Goal: Task Accomplishment & Management: Manage account settings

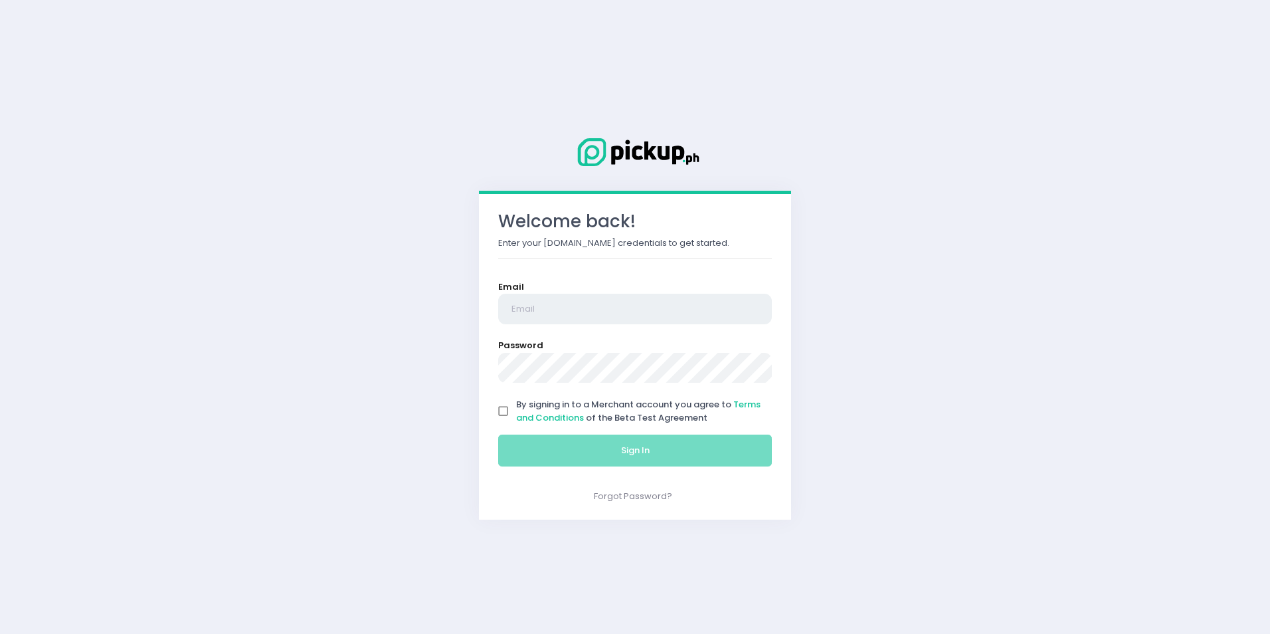
click at [576, 316] on input "email" at bounding box center [635, 309] width 274 height 31
type input "servezy.biz@gmail.com"
click at [502, 414] on input "By signing in to a Merchant account you agree to Terms and Conditions of the Be…" at bounding box center [503, 410] width 25 height 25
checkbox input "true"
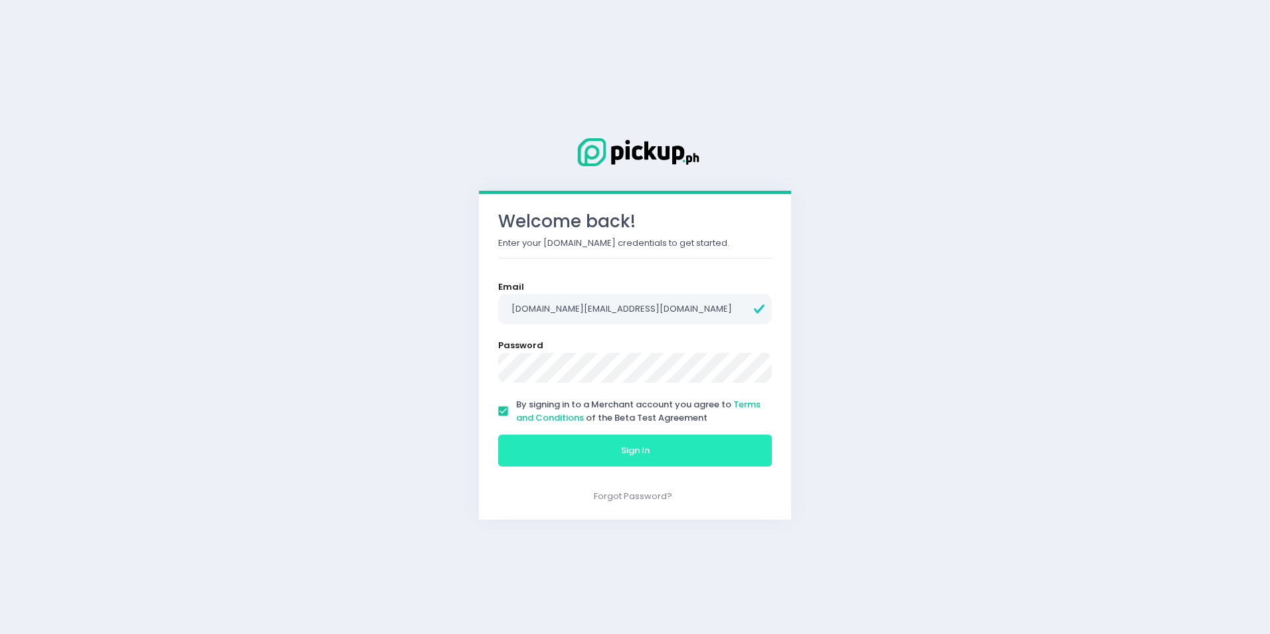
click at [594, 459] on button "Sign In" at bounding box center [635, 450] width 274 height 32
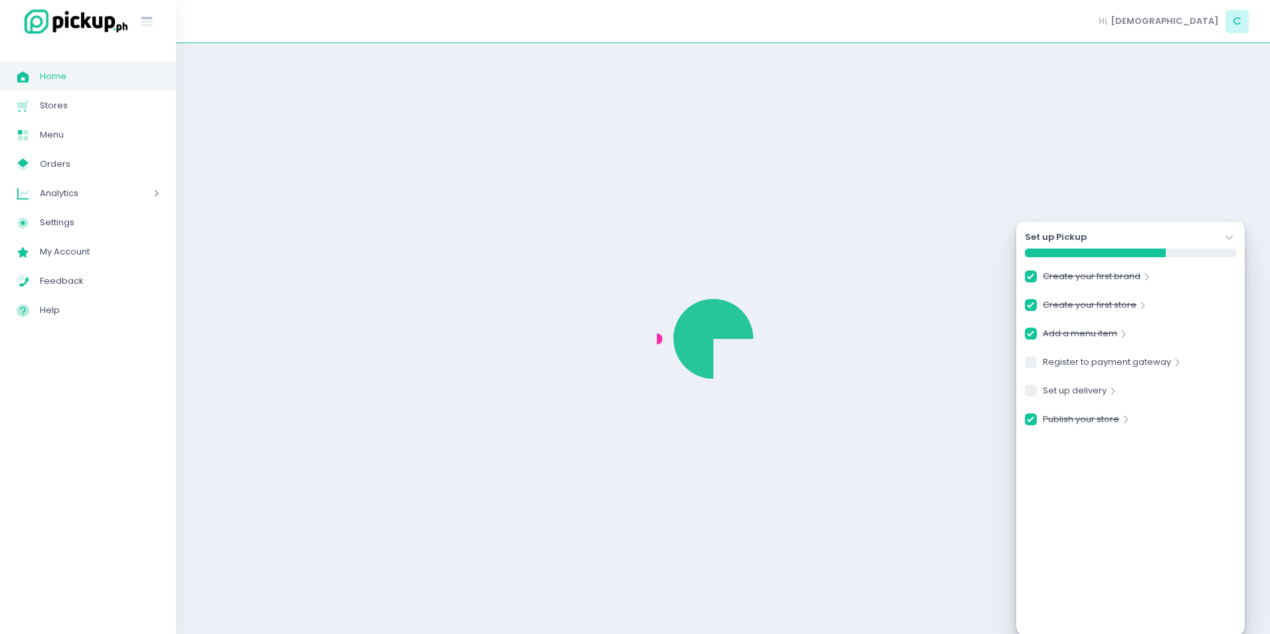
checkbox input "true"
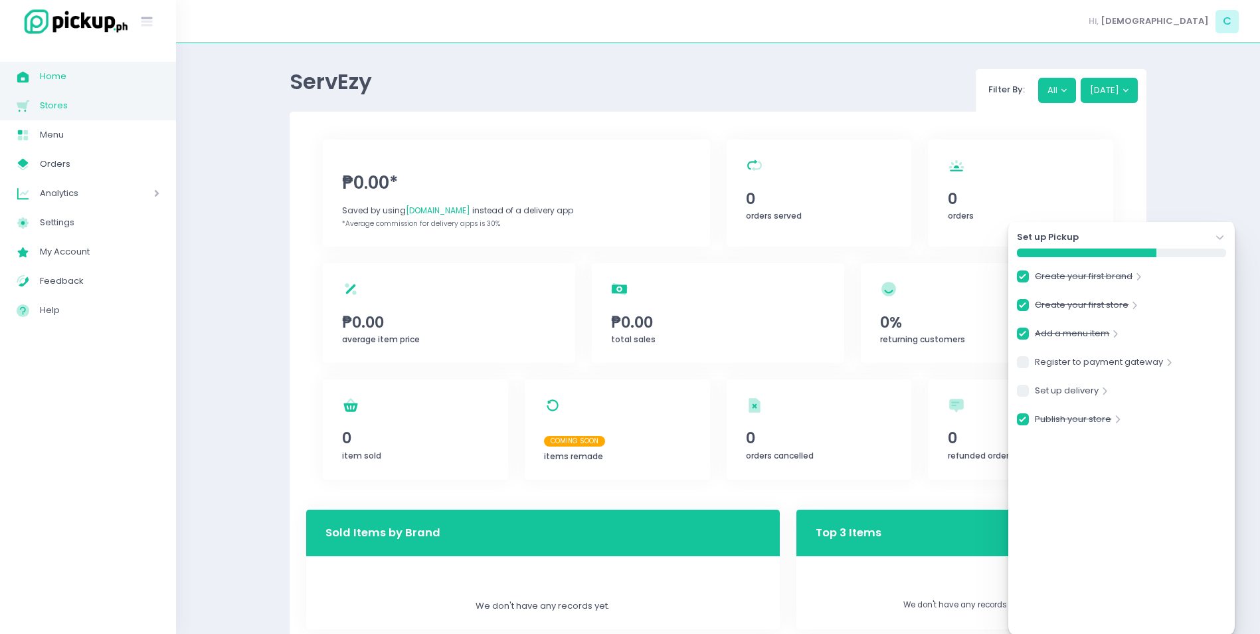
click at [50, 109] on span "Stores" at bounding box center [100, 105] width 120 height 17
checkbox input "true"
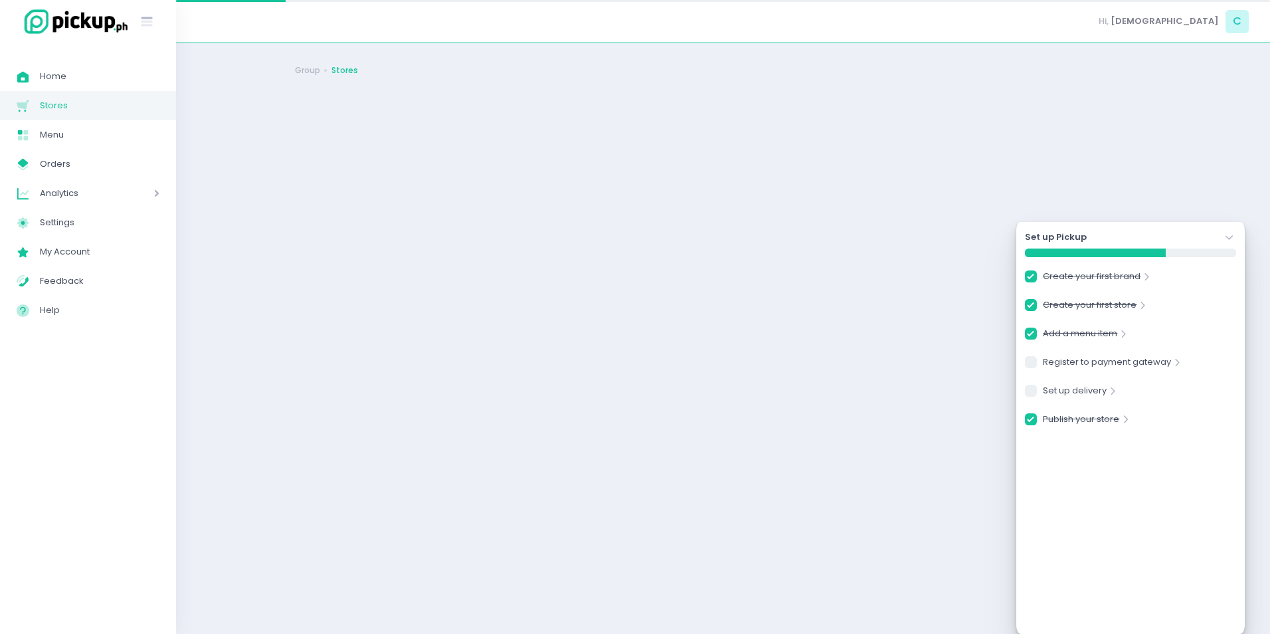
checkbox input "true"
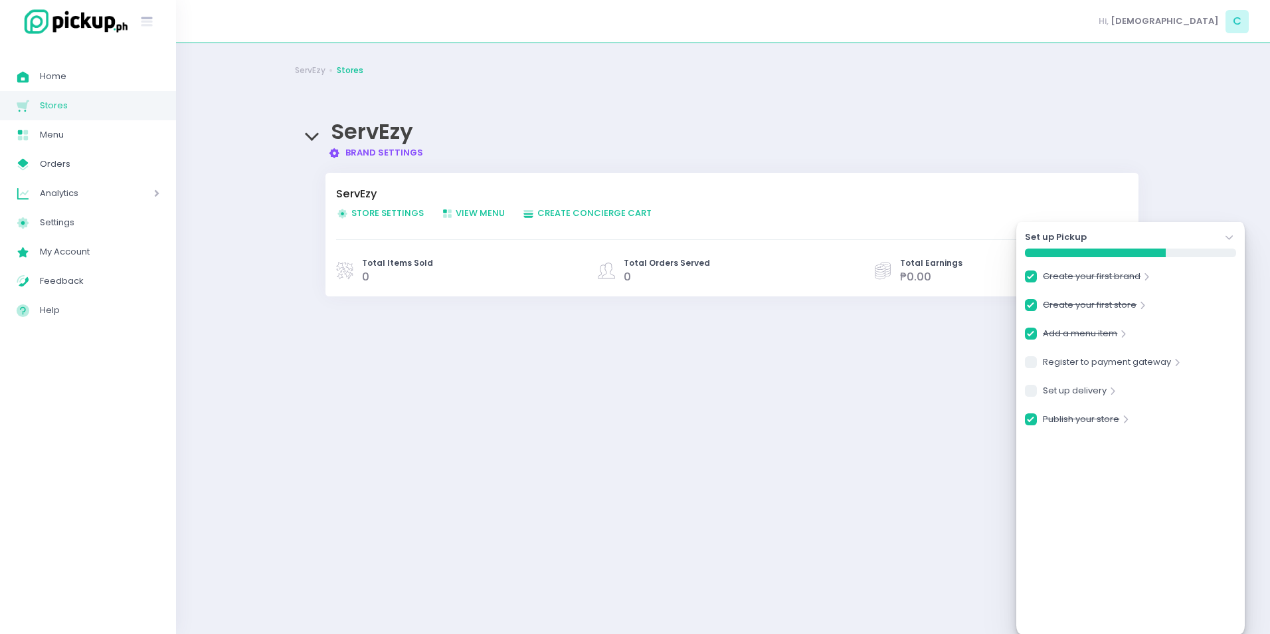
click at [376, 213] on span "Store Settings Created with Sketch. Store Settings" at bounding box center [380, 213] width 88 height 13
checkbox input "true"
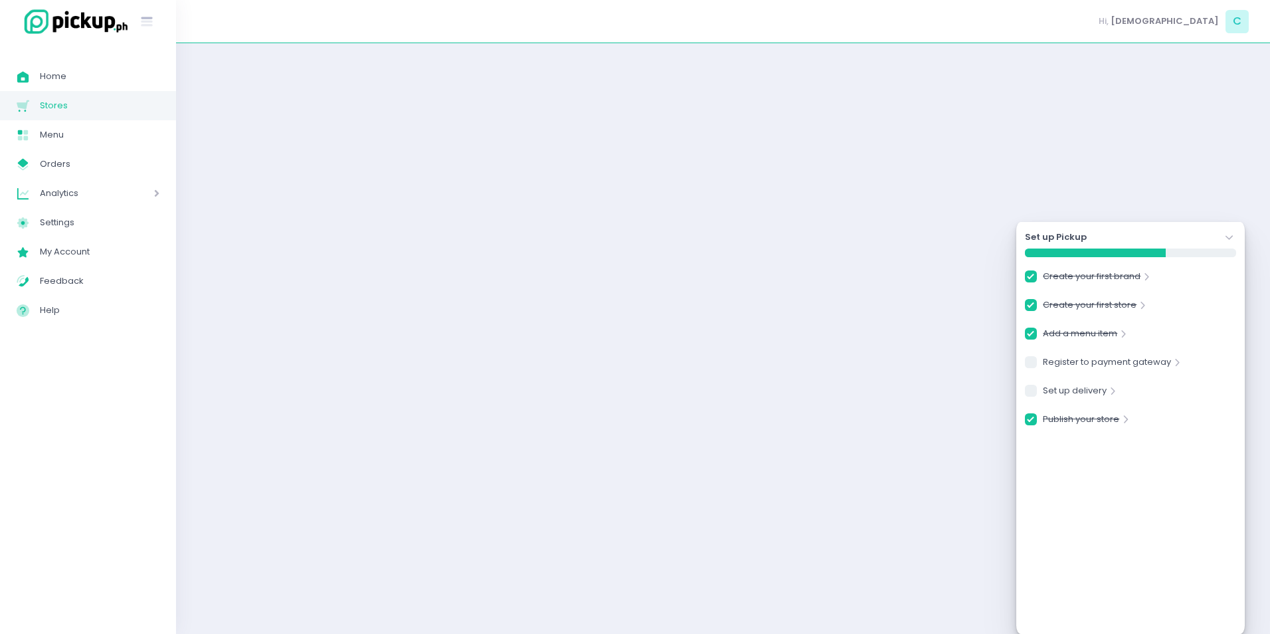
checkbox input "true"
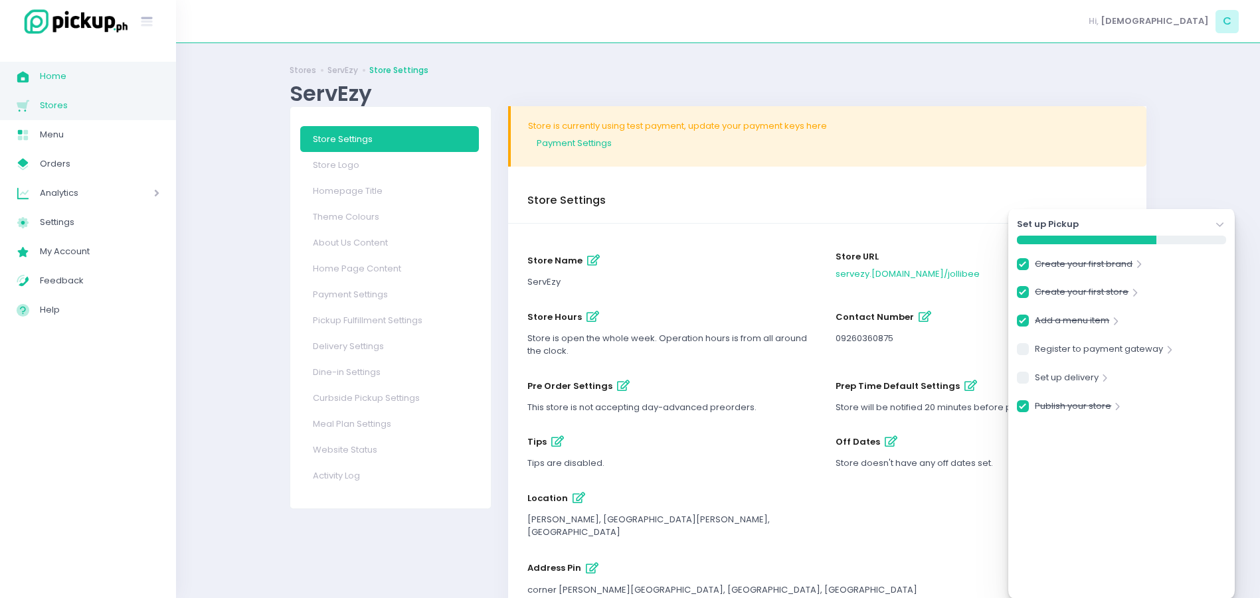
click at [59, 74] on span "Home" at bounding box center [100, 76] width 120 height 17
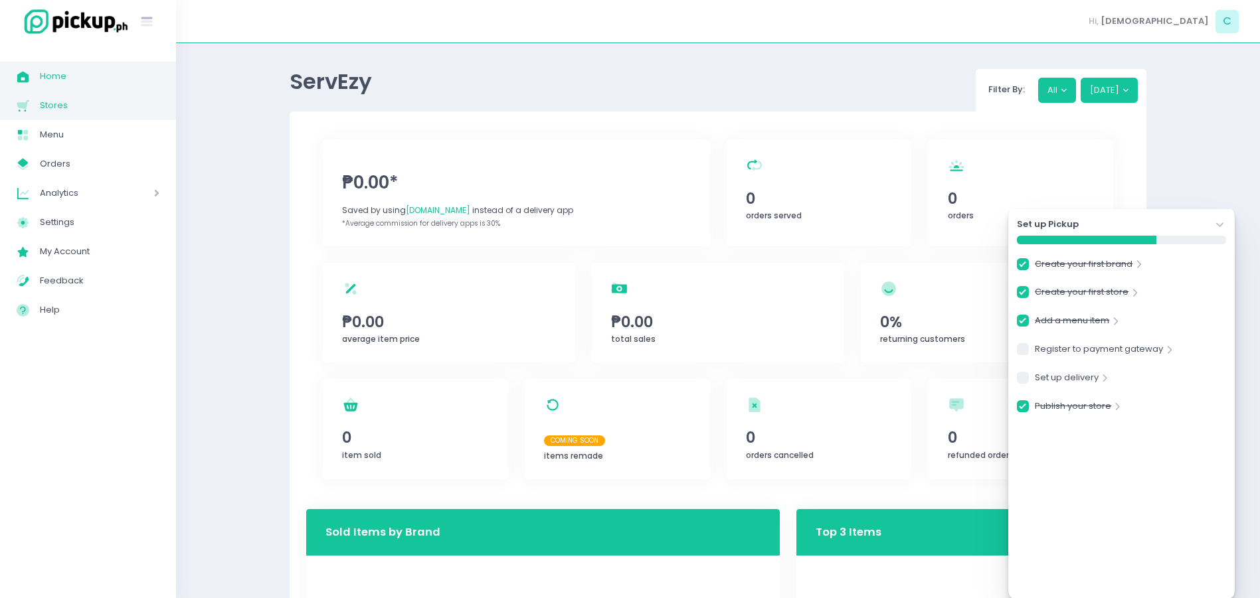
click at [68, 104] on span "Stores" at bounding box center [100, 105] width 120 height 17
checkbox input "true"
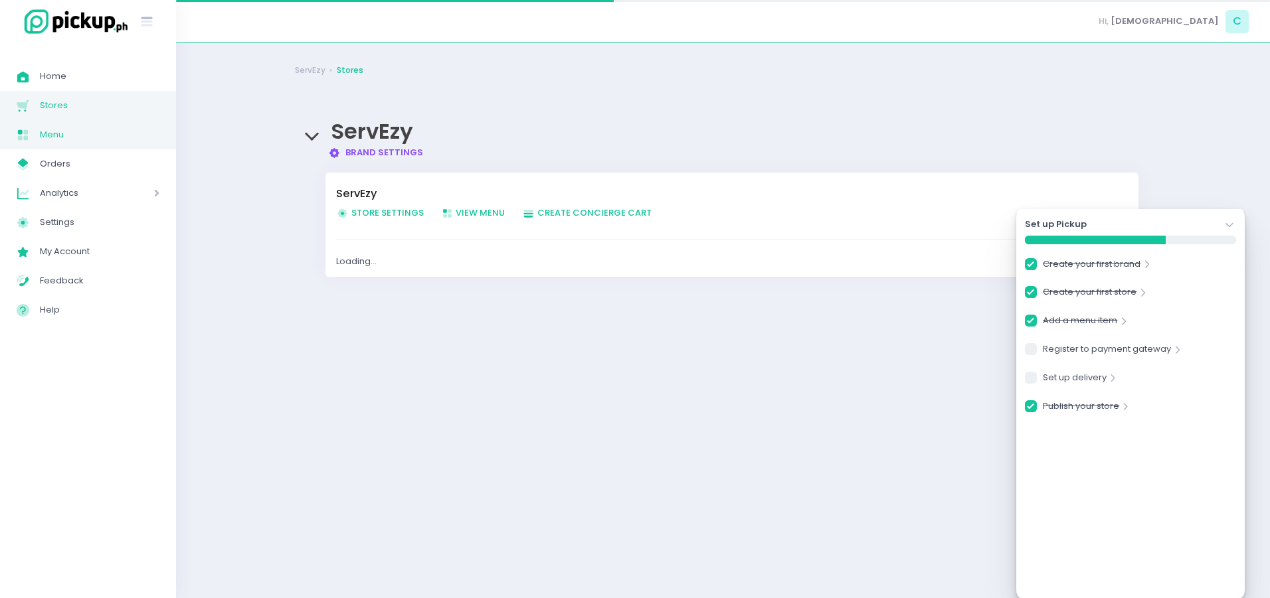
checkbox input "true"
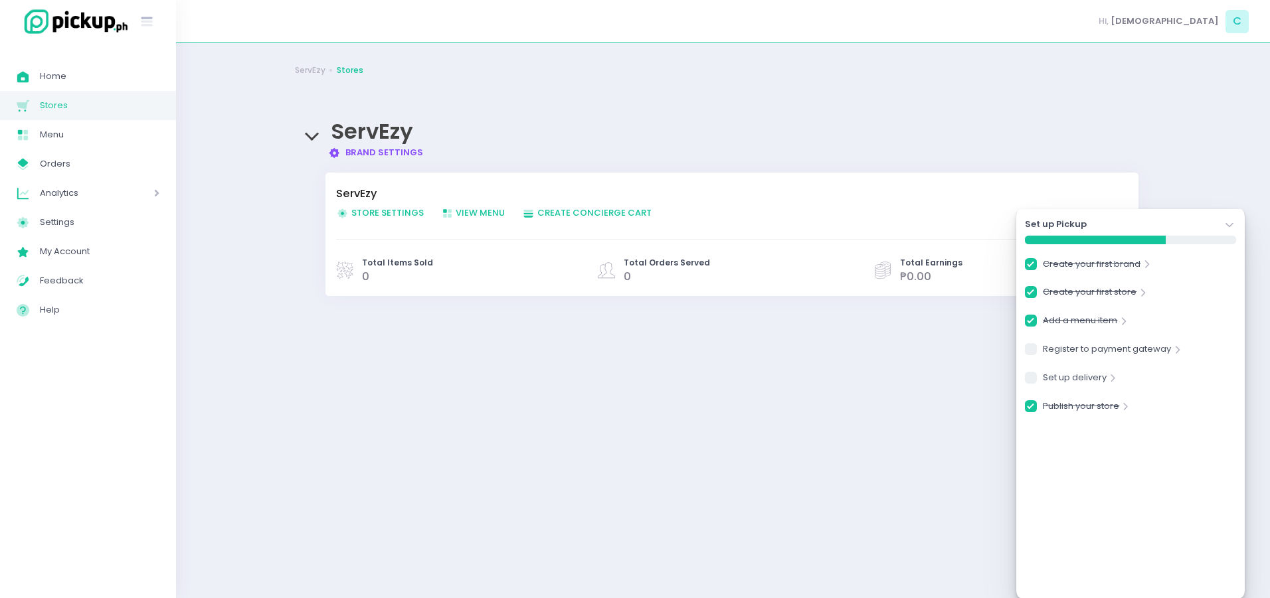
click at [383, 210] on span "Store Settings Created with Sketch. Store Settings" at bounding box center [380, 213] width 88 height 13
checkbox input "true"
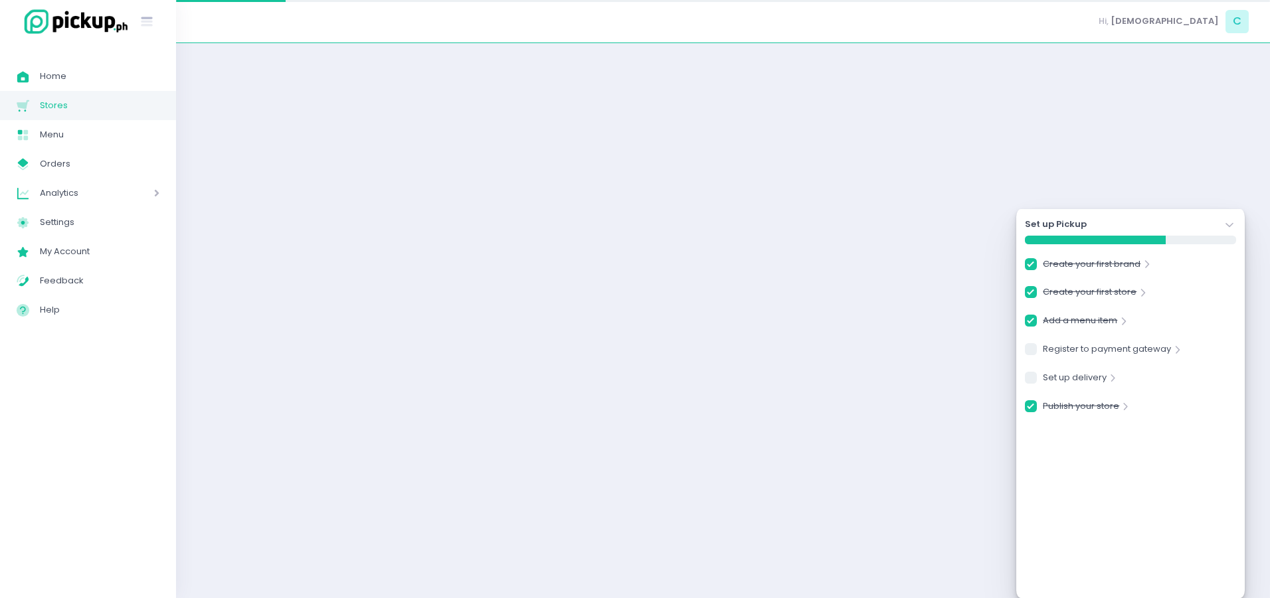
checkbox input "true"
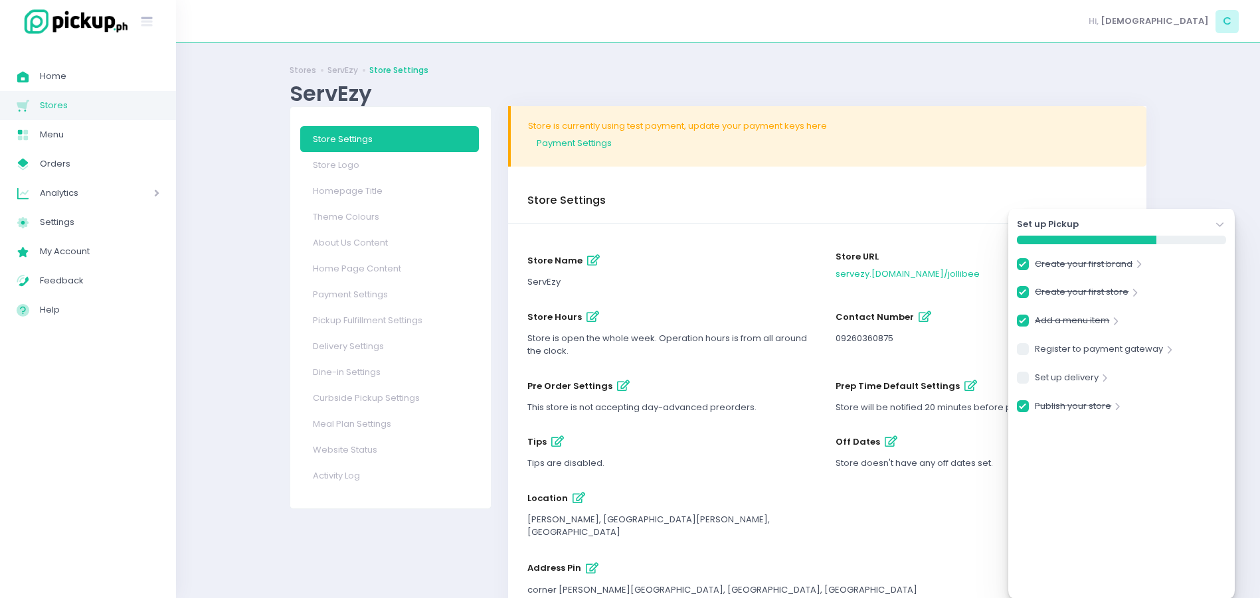
click at [1217, 225] on icon at bounding box center [1219, 225] width 7 height 5
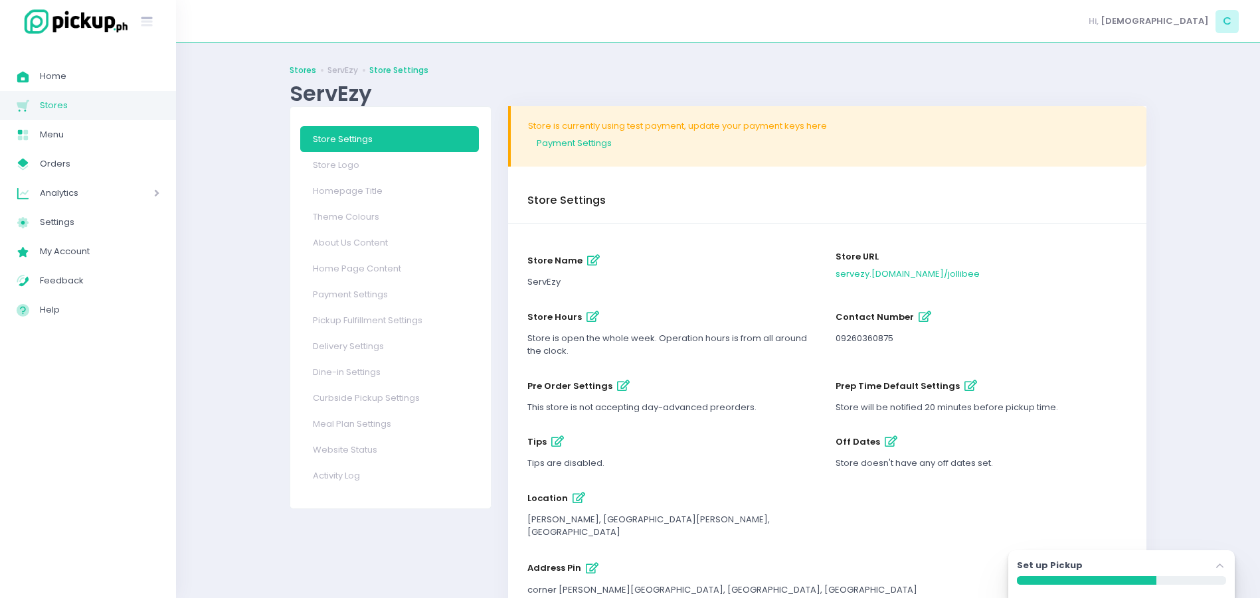
click at [306, 69] on link "Stores" at bounding box center [303, 70] width 27 height 12
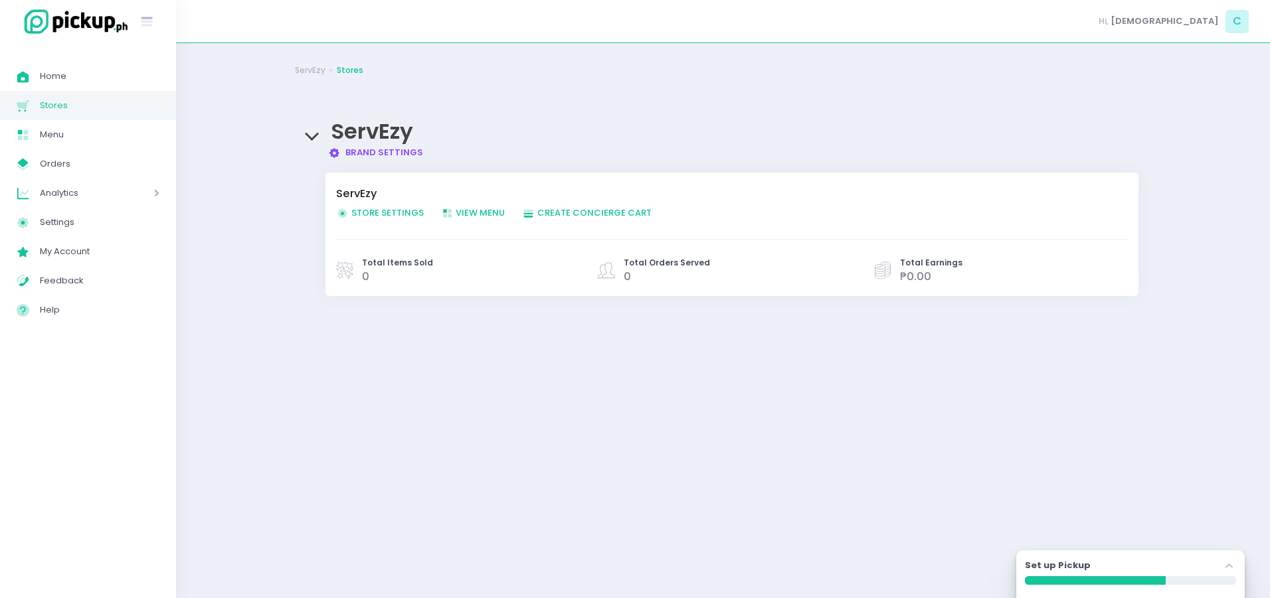
click at [342, 153] on link "Brand Settings Created with Sketch. Brand Settings" at bounding box center [375, 152] width 95 height 13
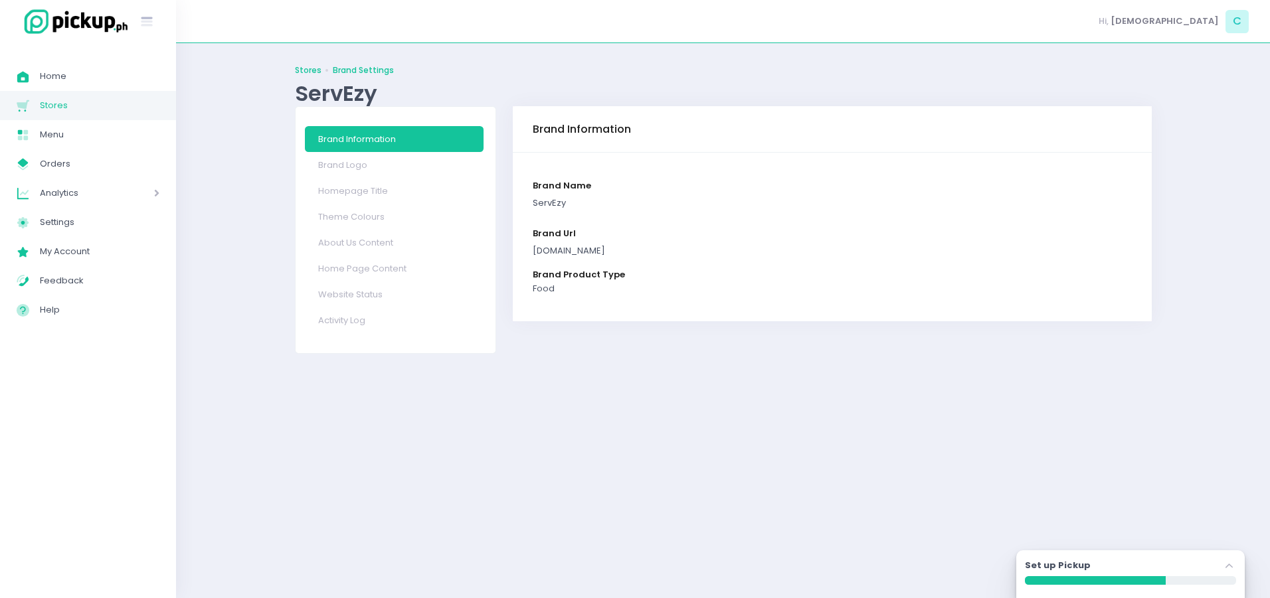
click at [308, 74] on link "Stores" at bounding box center [308, 70] width 27 height 12
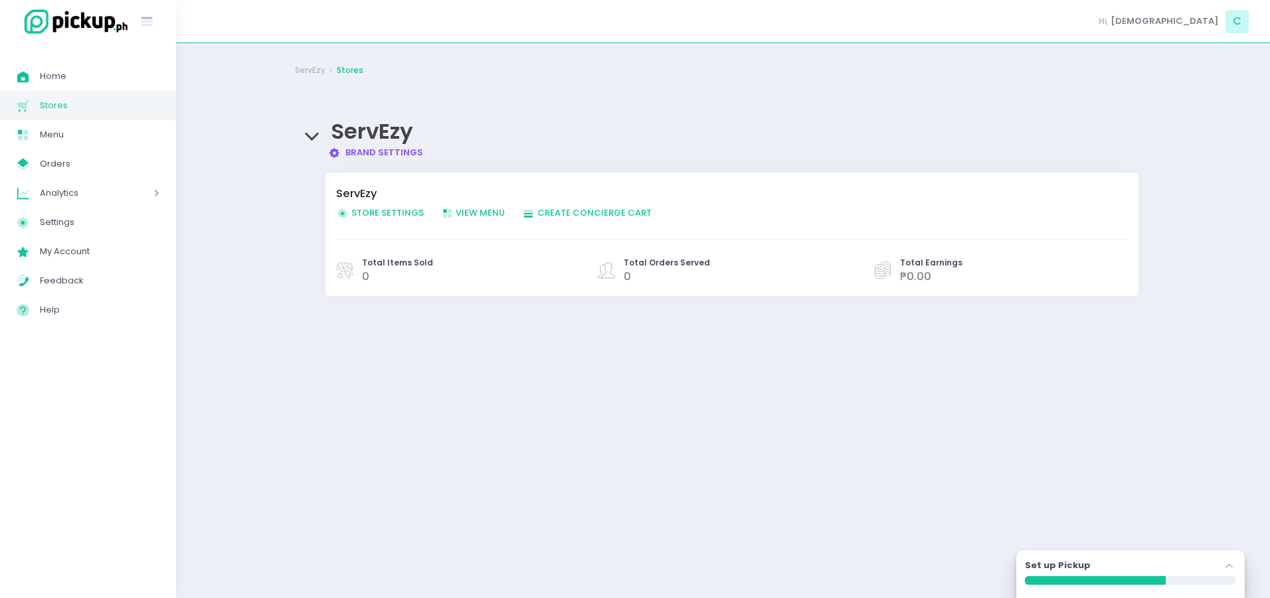
click at [363, 209] on span "Store Settings Created with Sketch. Store Settings" at bounding box center [380, 213] width 88 height 13
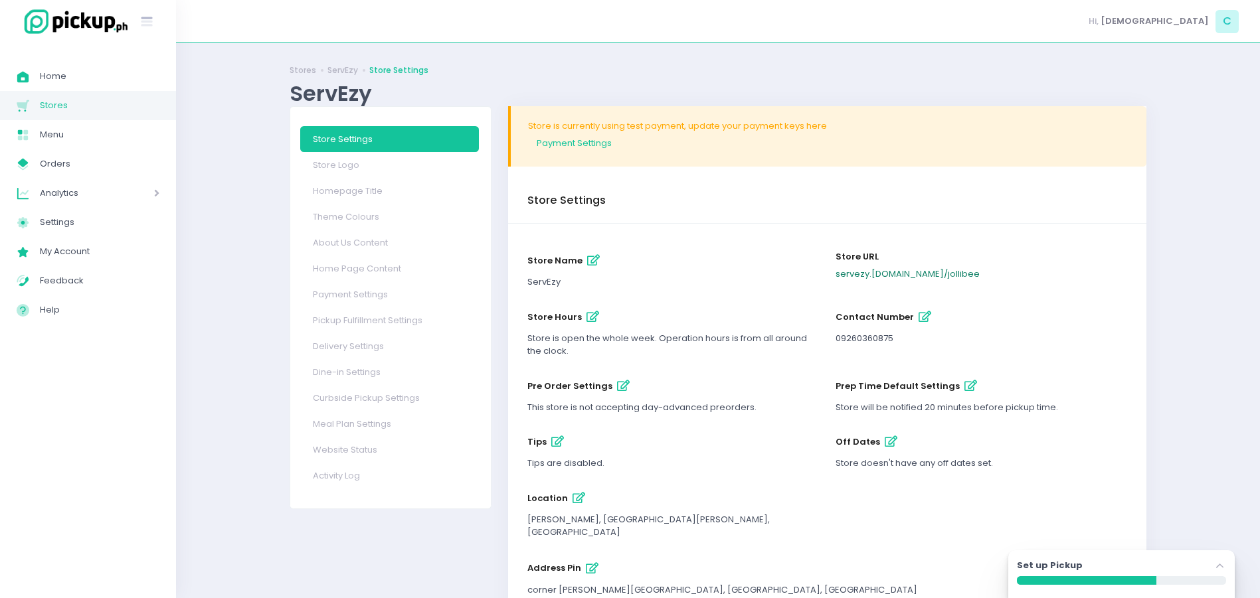
click at [901, 275] on link "servezy .pickup.ph / jollibee" at bounding box center [908, 274] width 144 height 13
drag, startPoint x: 960, startPoint y: 276, endPoint x: 911, endPoint y: 280, distance: 50.0
click at [911, 280] on div "servezy .pickup.ph / jollibee" at bounding box center [982, 274] width 292 height 13
click at [768, 286] on div "ServEzy" at bounding box center [673, 282] width 292 height 13
click at [335, 68] on link "ServEzy" at bounding box center [342, 70] width 31 height 12
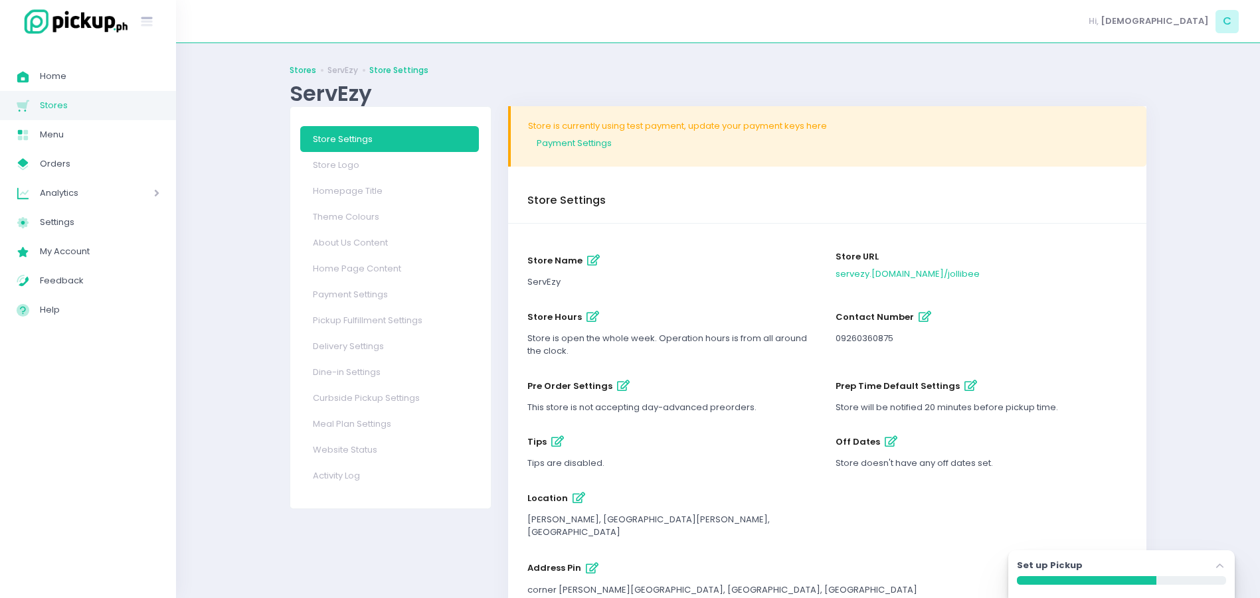
click at [307, 72] on link "Stores" at bounding box center [303, 70] width 27 height 12
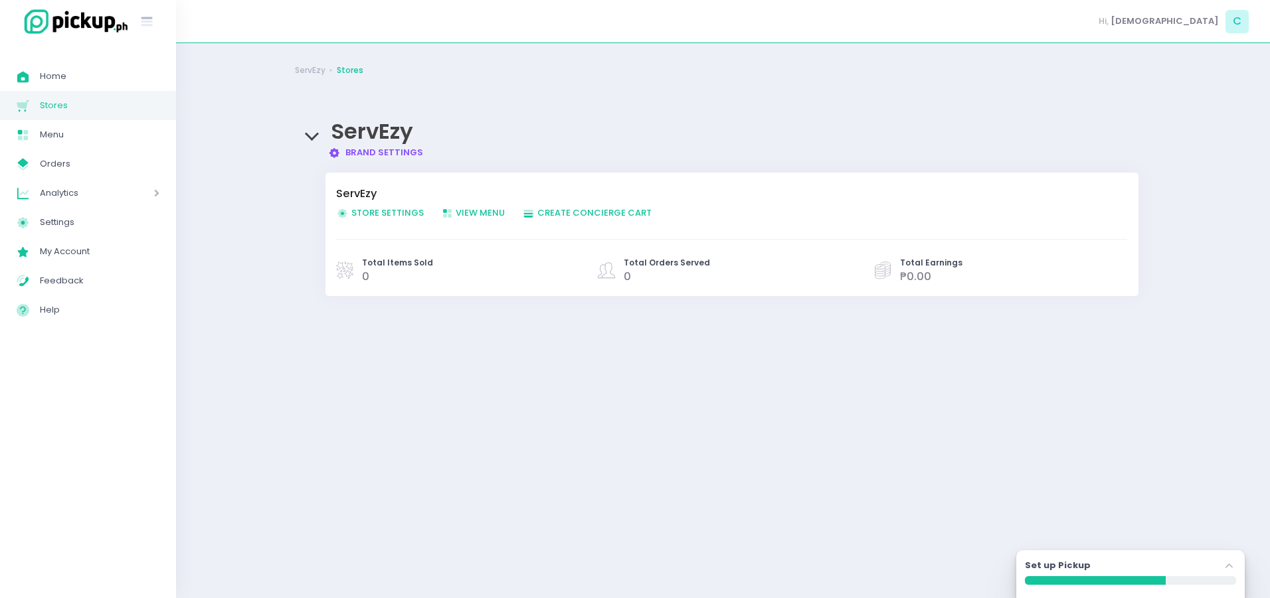
click at [370, 147] on link "Brand Settings Created with Sketch. Brand Settings" at bounding box center [375, 152] width 95 height 13
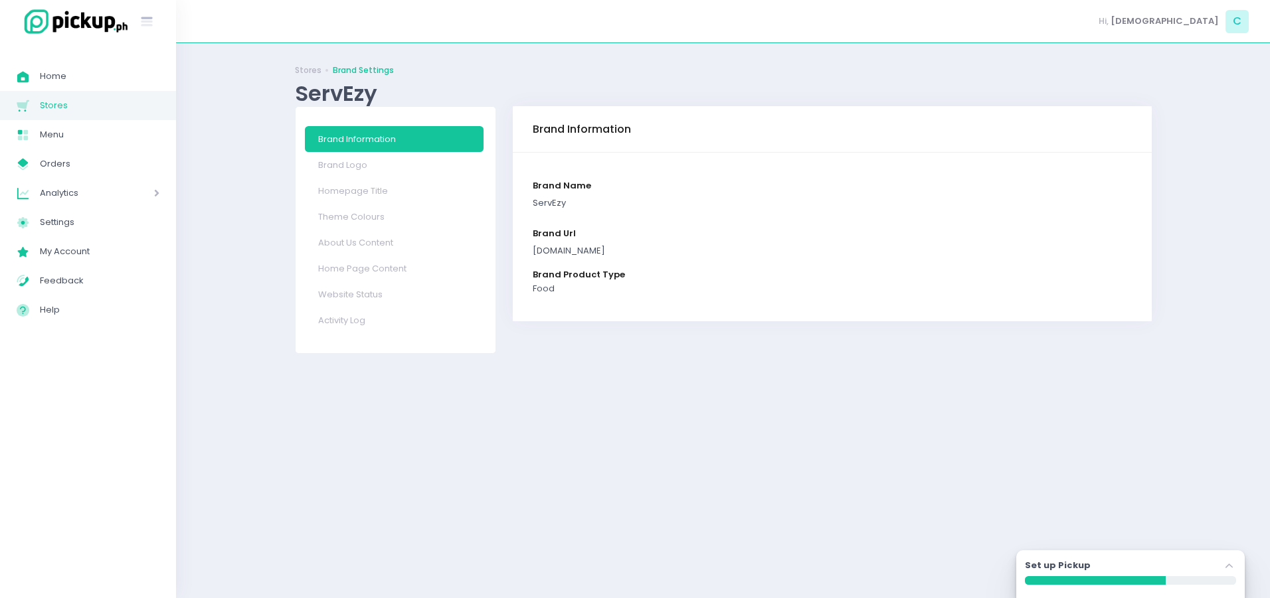
drag, startPoint x: 610, startPoint y: 252, endPoint x: 536, endPoint y: 252, distance: 74.4
click at [536, 252] on div "servezy.pickup.ph" at bounding box center [833, 250] width 600 height 13
drag, startPoint x: 536, startPoint y: 252, endPoint x: 573, endPoint y: 253, distance: 36.6
click at [555, 253] on div "servezy.pickup.ph" at bounding box center [833, 250] width 600 height 13
drag, startPoint x: 604, startPoint y: 252, endPoint x: 533, endPoint y: 250, distance: 71.1
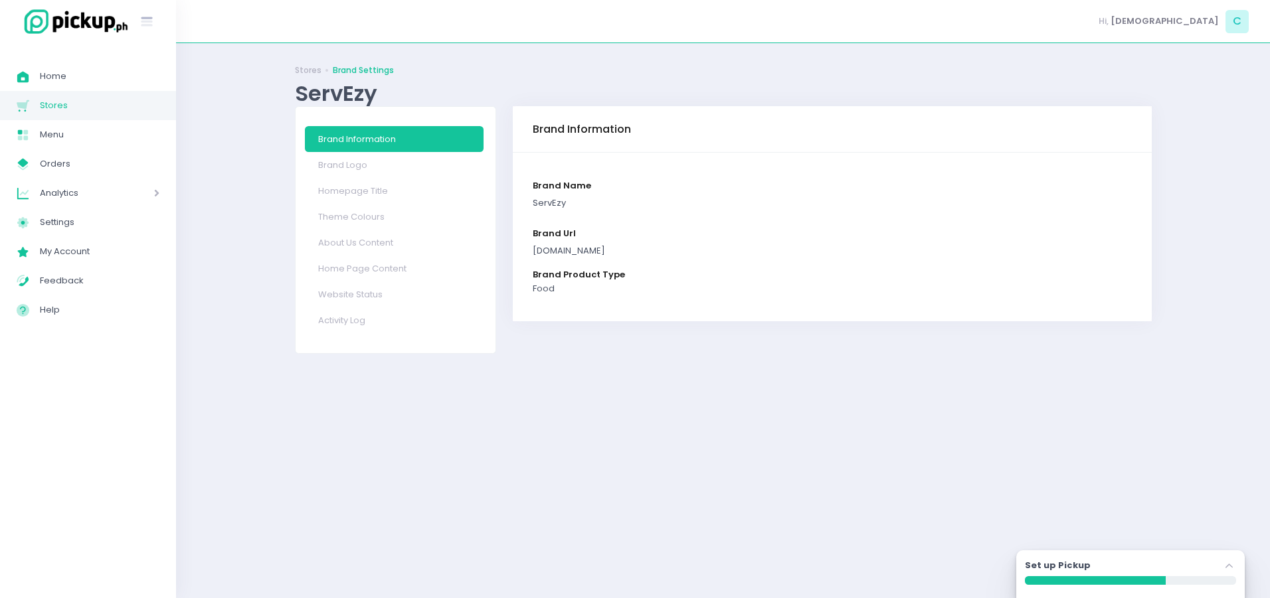
click at [533, 250] on div "servezy.pickup.ph" at bounding box center [833, 250] width 600 height 13
drag, startPoint x: 533, startPoint y: 250, endPoint x: 564, endPoint y: 252, distance: 31.3
copy div "servezy.pickup.ph"
click at [304, 70] on link "Stores" at bounding box center [308, 70] width 27 height 12
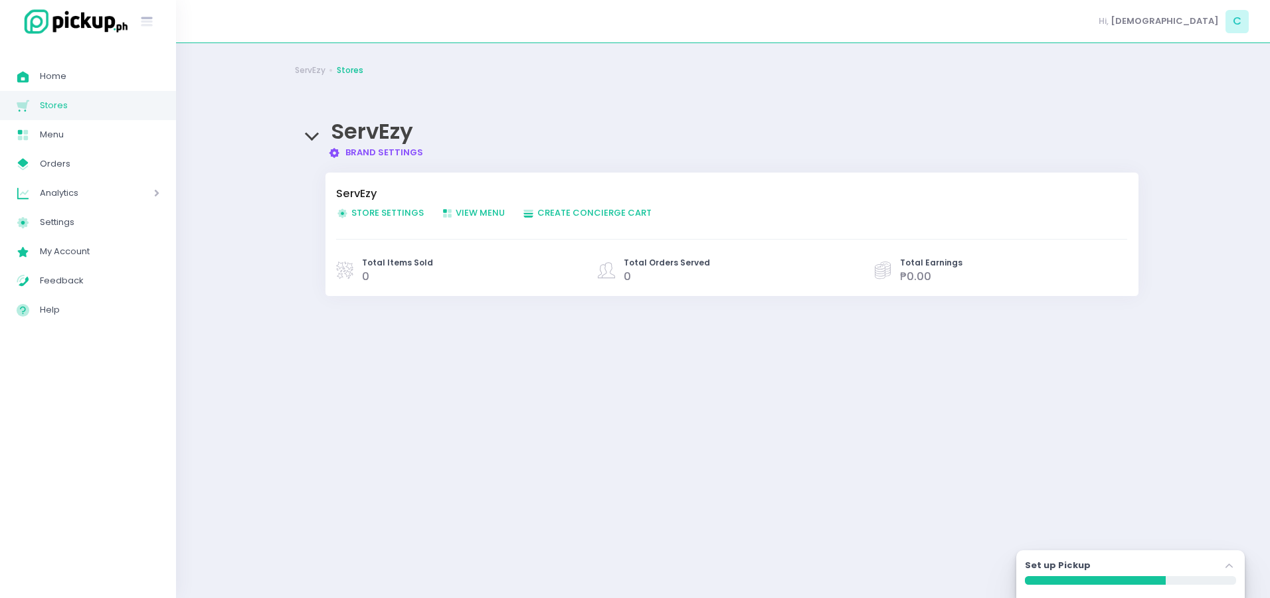
click at [373, 211] on span "Store Settings Created with Sketch. Store Settings" at bounding box center [380, 213] width 88 height 13
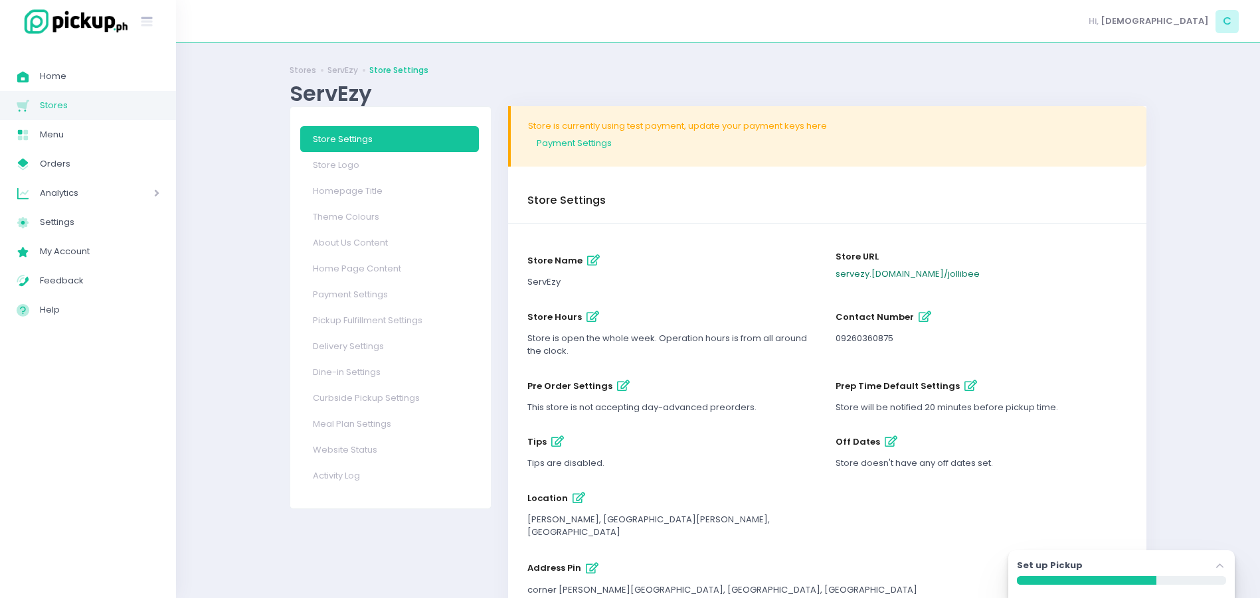
click at [885, 276] on link "servezy .pickup.ph / jollibee" at bounding box center [908, 274] width 144 height 13
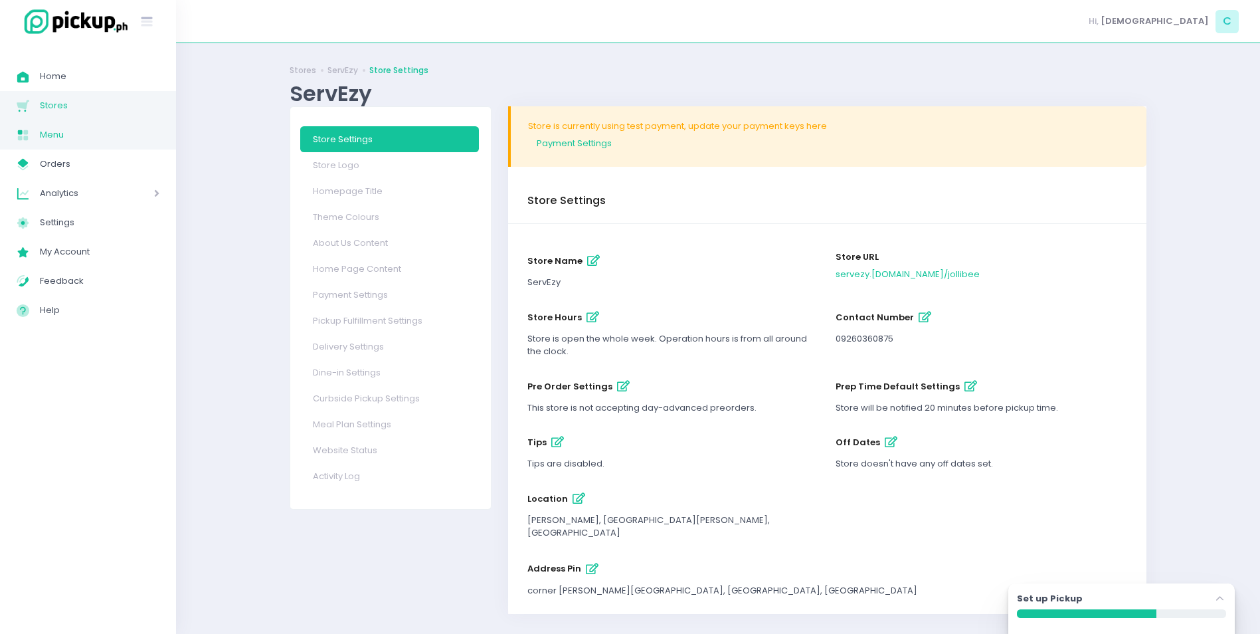
click at [44, 135] on span "Menu" at bounding box center [100, 134] width 120 height 17
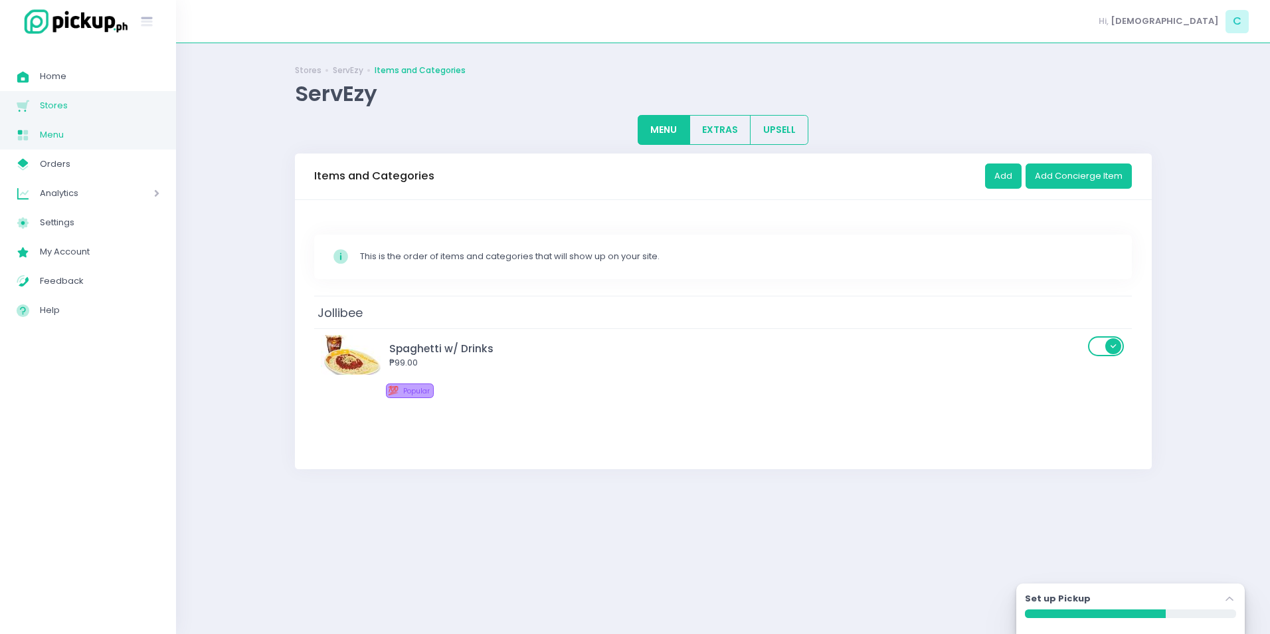
click at [61, 104] on span "Stores" at bounding box center [100, 105] width 120 height 17
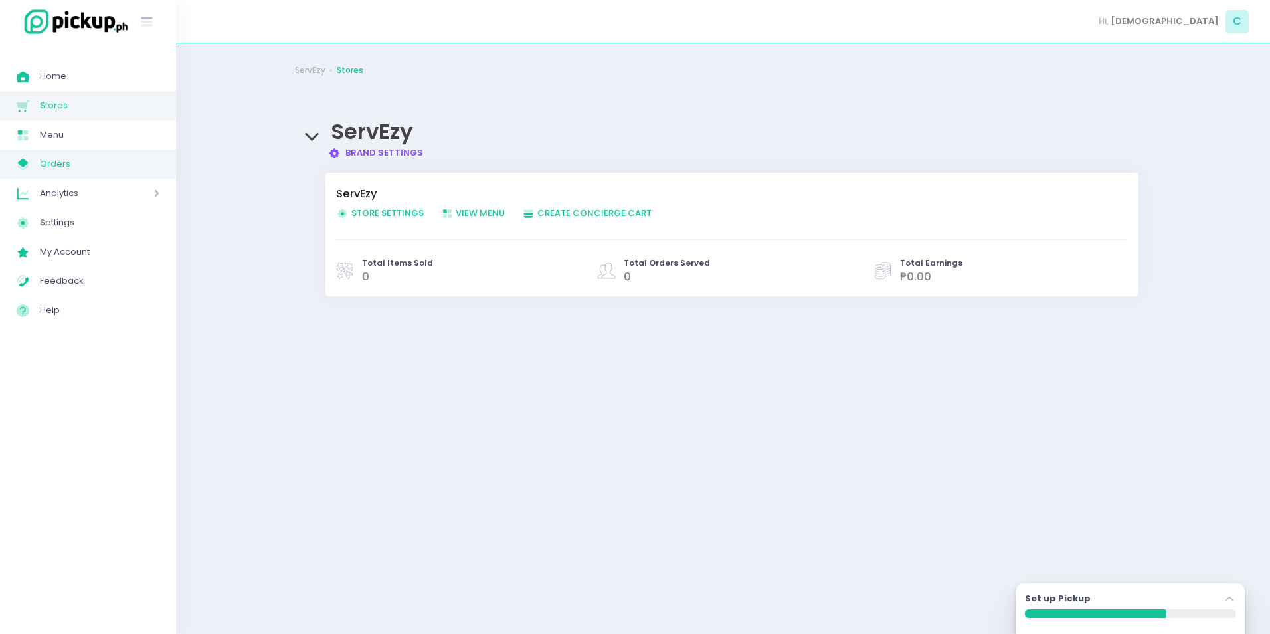
click at [58, 163] on span "Orders" at bounding box center [100, 163] width 120 height 17
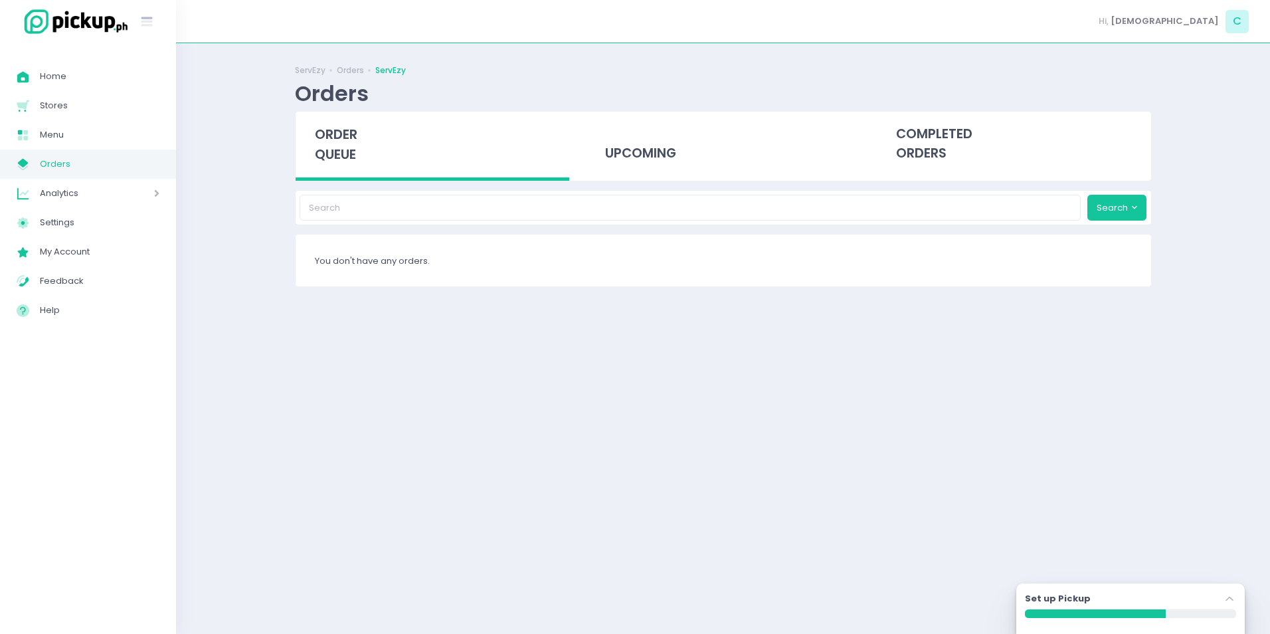
click at [73, 191] on span "Analytics" at bounding box center [78, 193] width 76 height 17
click at [78, 222] on span "Sales Analytics" at bounding box center [104, 222] width 109 height 17
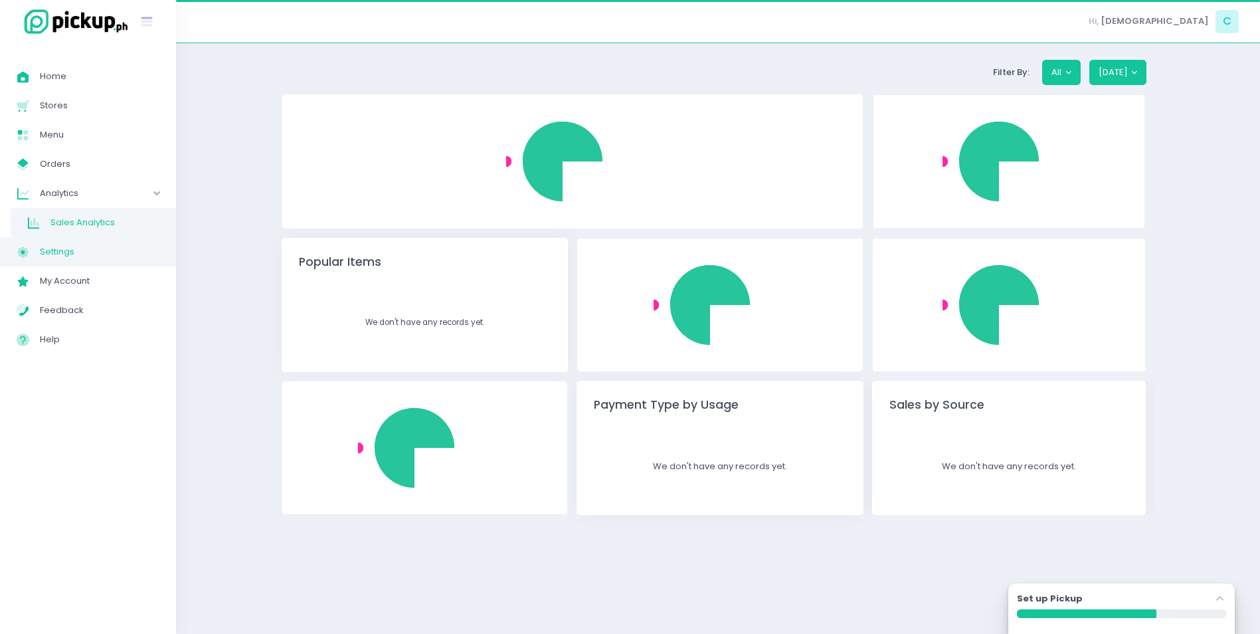
click at [68, 249] on span "Settings" at bounding box center [100, 251] width 120 height 17
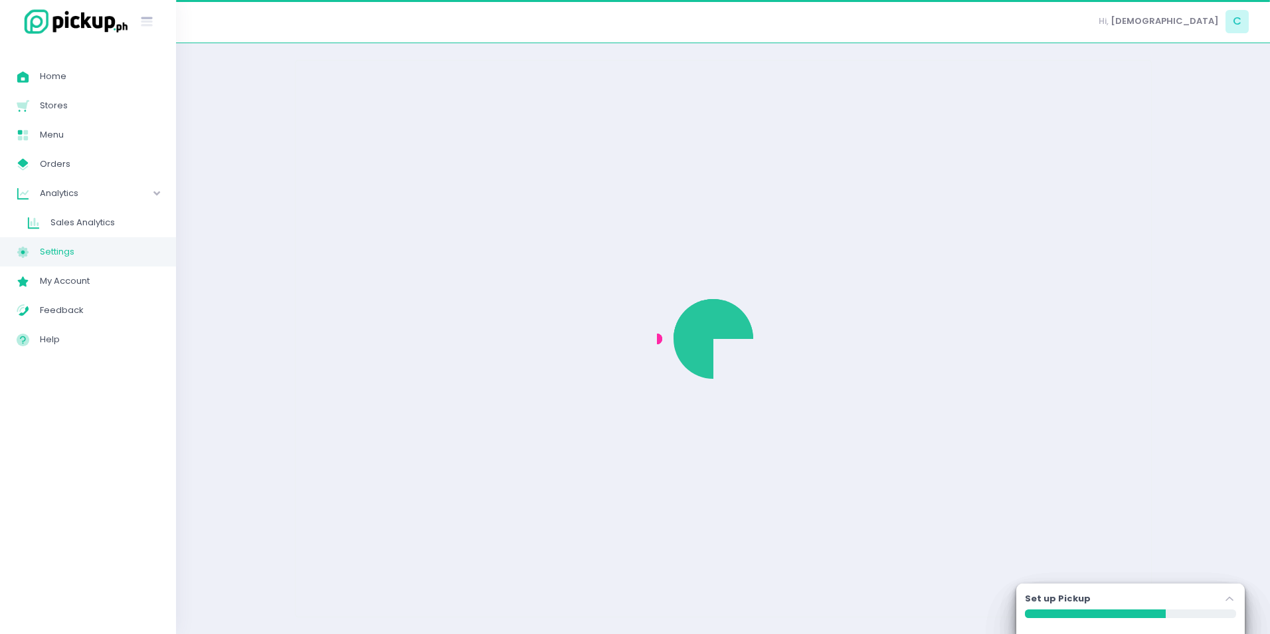
select select "active"
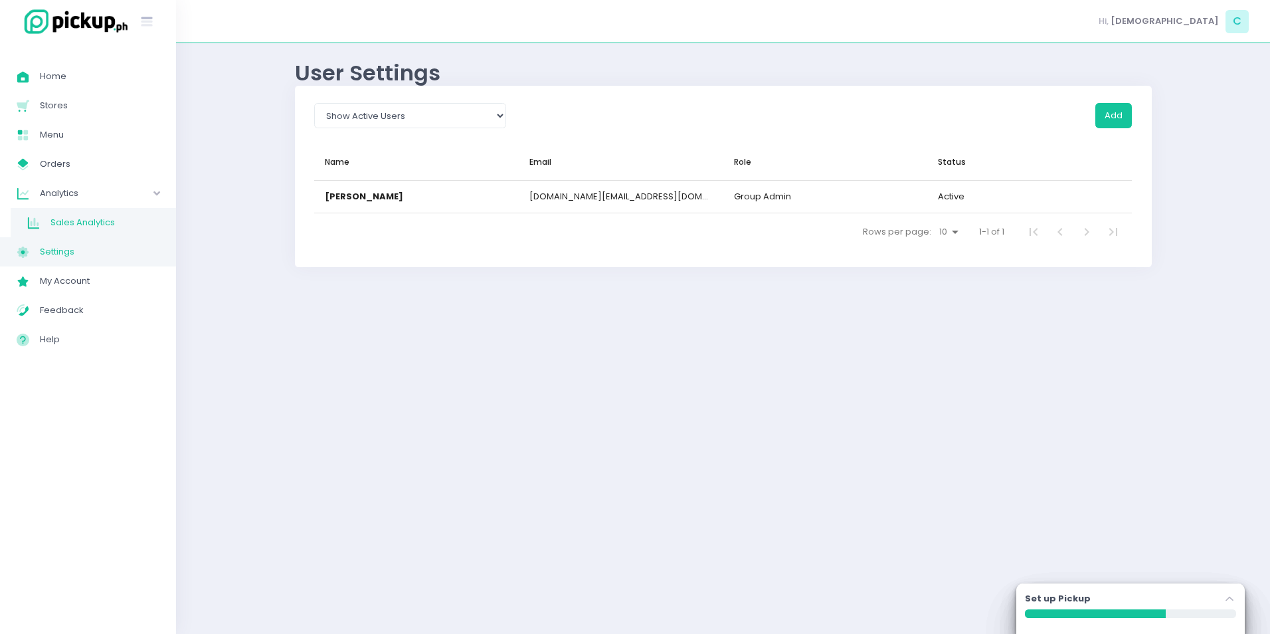
click at [78, 215] on span "Sales Analytics" at bounding box center [104, 222] width 109 height 17
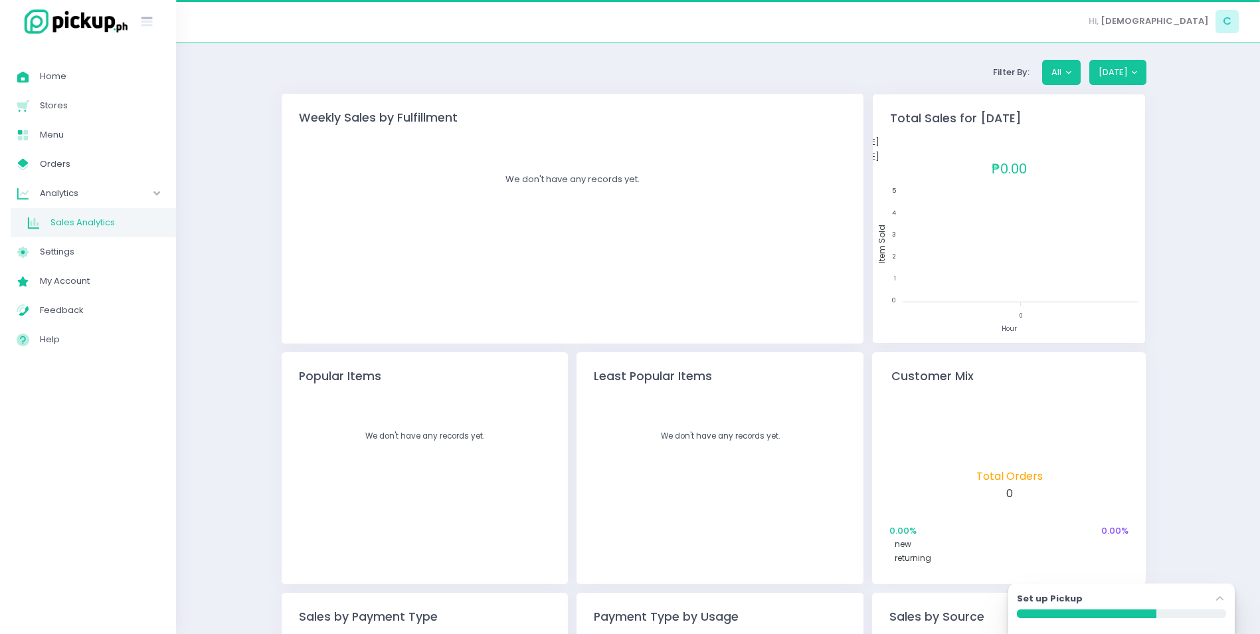
click at [78, 195] on span "Analytics" at bounding box center [78, 193] width 76 height 17
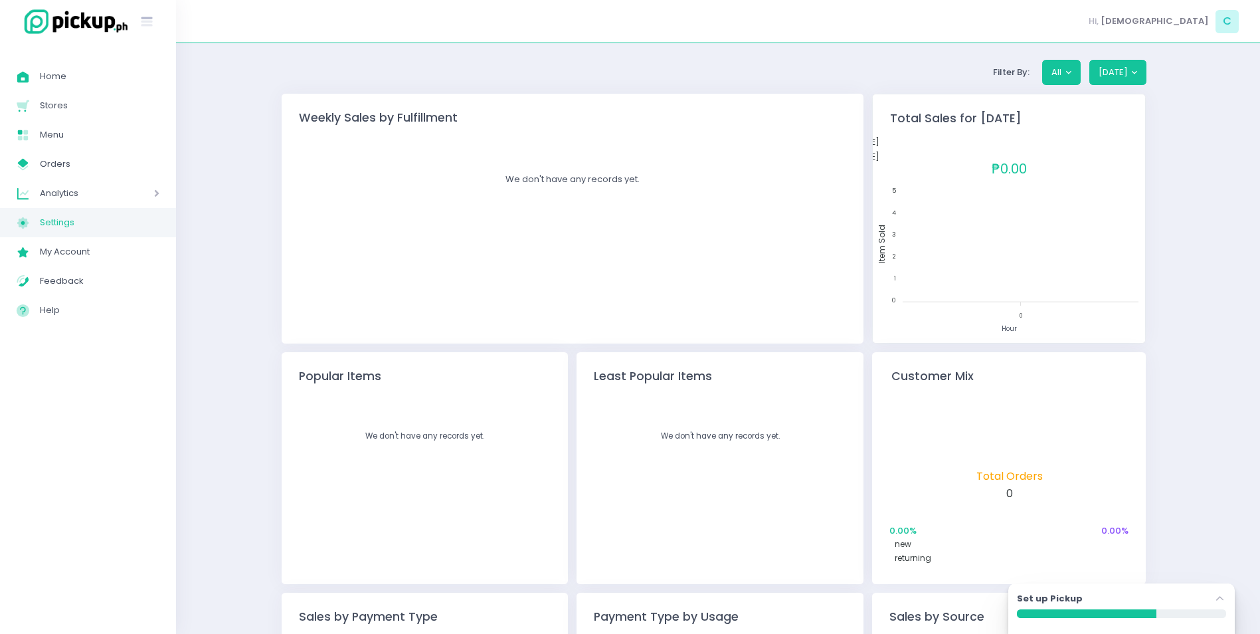
click at [46, 219] on span "Settings" at bounding box center [100, 222] width 120 height 17
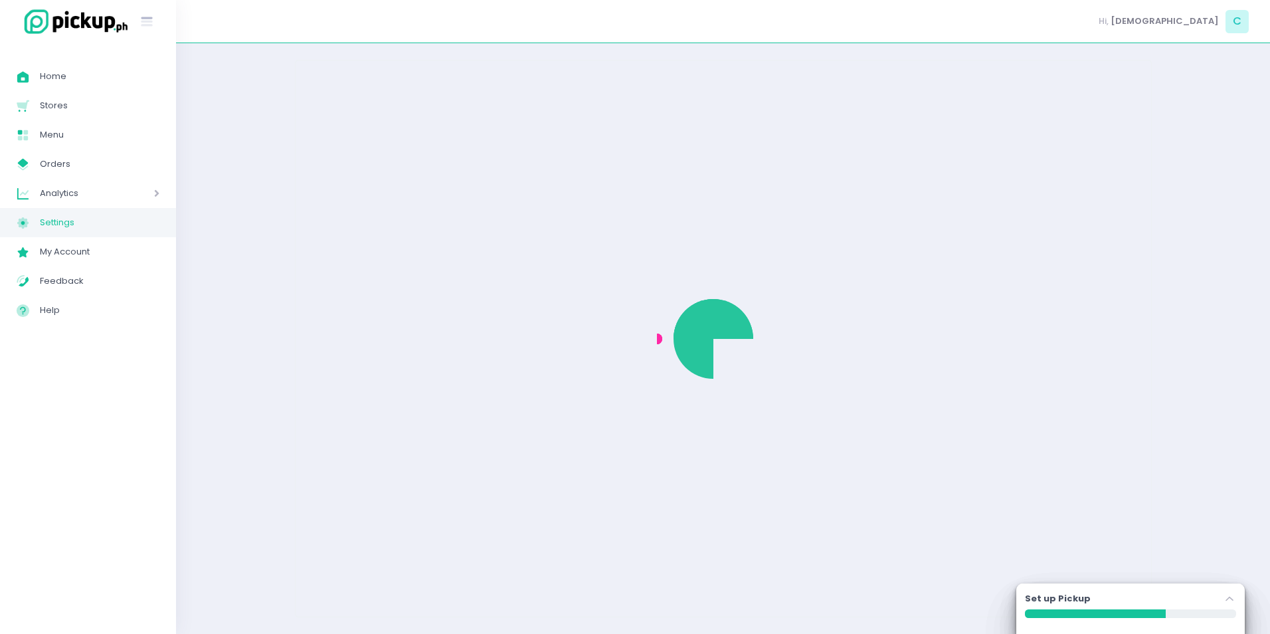
select select "active"
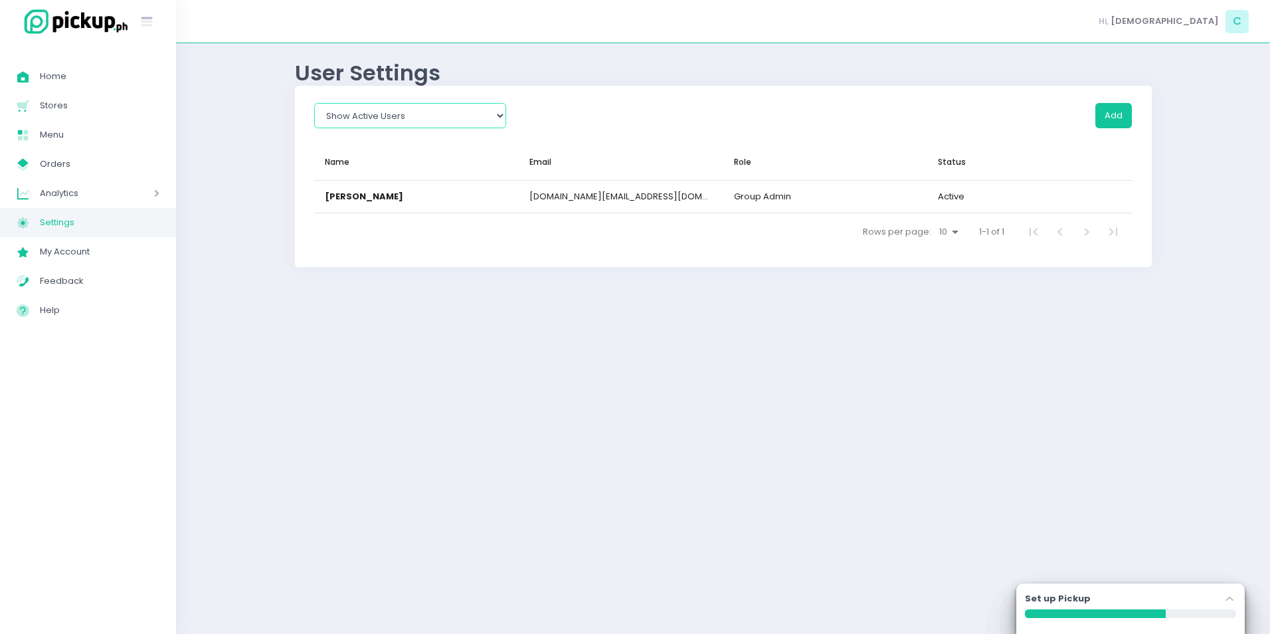
click at [493, 114] on select "Show All Show Active Users Show Inactive Users" at bounding box center [410, 115] width 192 height 25
click at [1056, 120] on div "Add" at bounding box center [827, 123] width 626 height 41
click at [1111, 122] on button "Add" at bounding box center [1113, 115] width 37 height 25
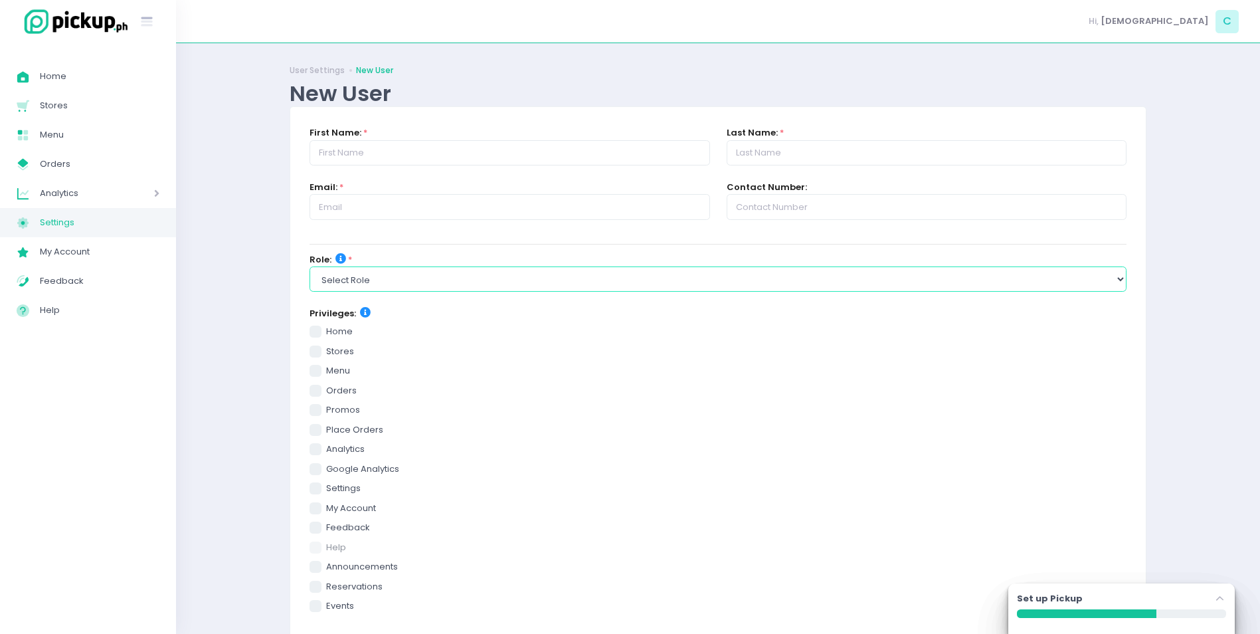
click at [446, 279] on select "Select Role group admin brand admin store admin accounting console user console…" at bounding box center [718, 278] width 817 height 25
click at [353, 276] on select "Select Role group admin brand admin store admin accounting console user console…" at bounding box center [718, 278] width 817 height 25
drag, startPoint x: 258, startPoint y: 354, endPoint x: 256, endPoint y: 333, distance: 21.3
click at [257, 353] on div "User Settings New User New User First Name: * Last Name: * Email: * Contact Num…" at bounding box center [718, 441] width 1084 height 762
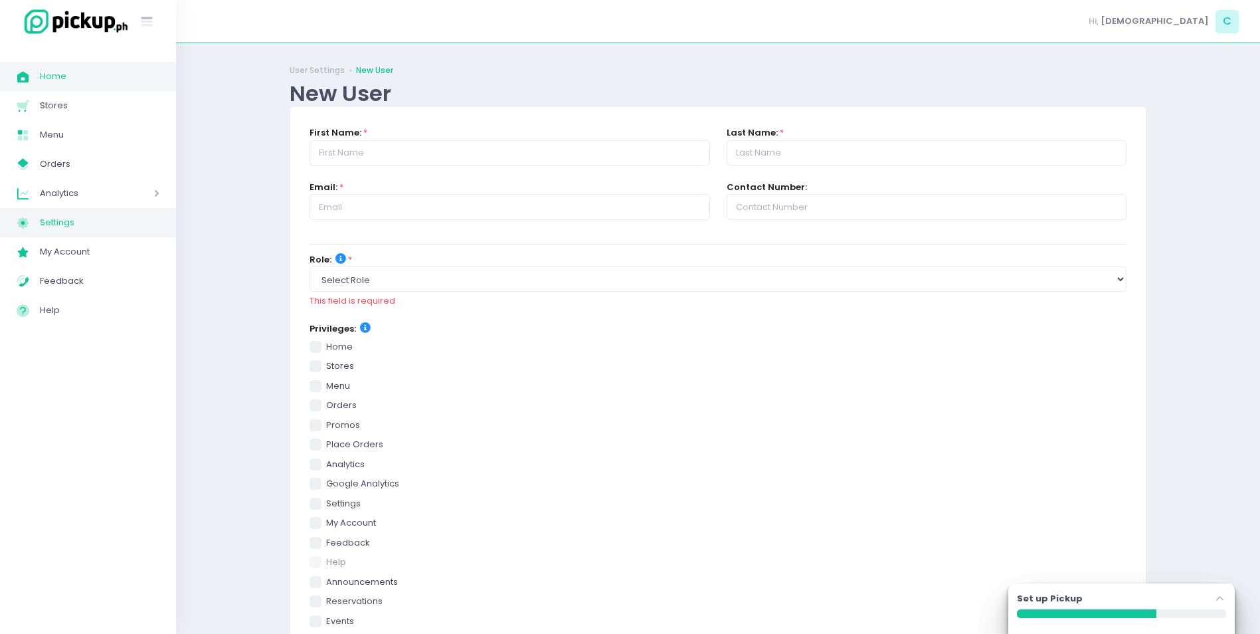
click at [64, 82] on span "Home" at bounding box center [100, 76] width 120 height 17
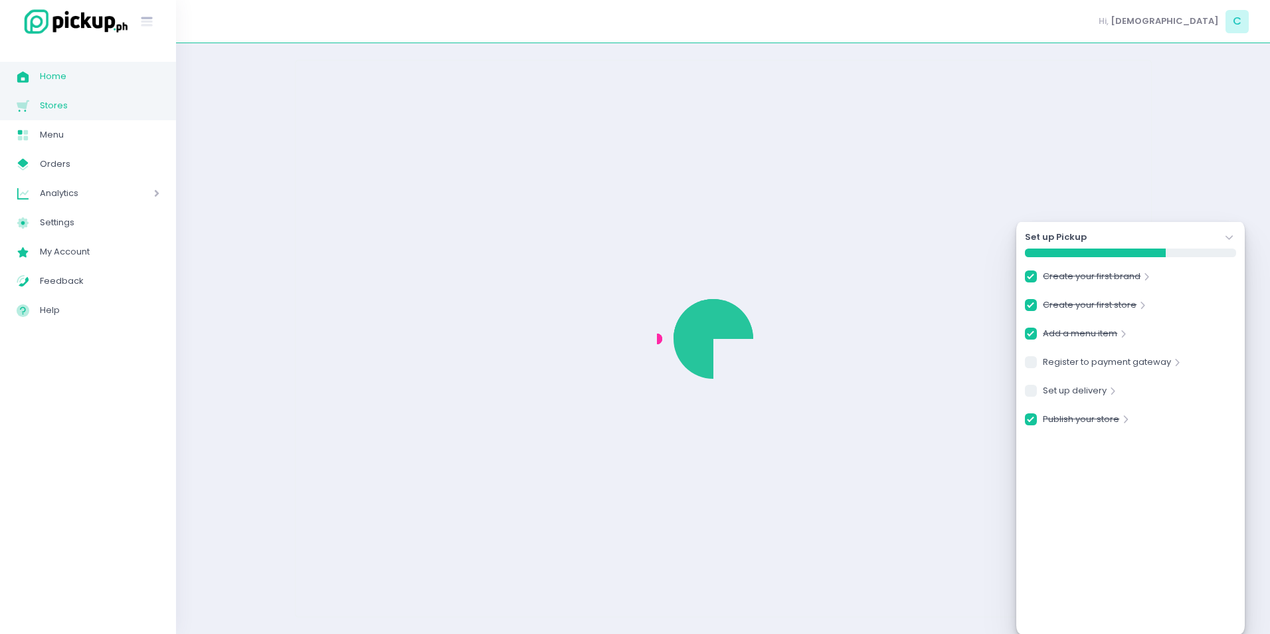
checkbox input "true"
click at [57, 109] on span "Stores" at bounding box center [100, 105] width 120 height 17
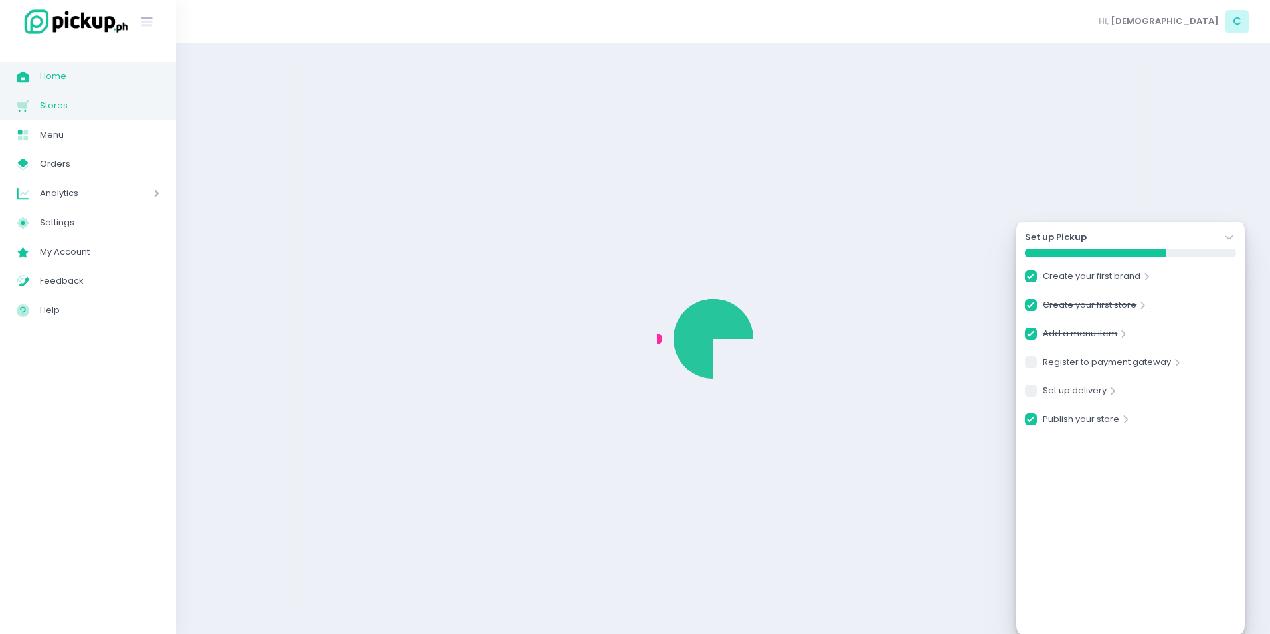
checkbox input "true"
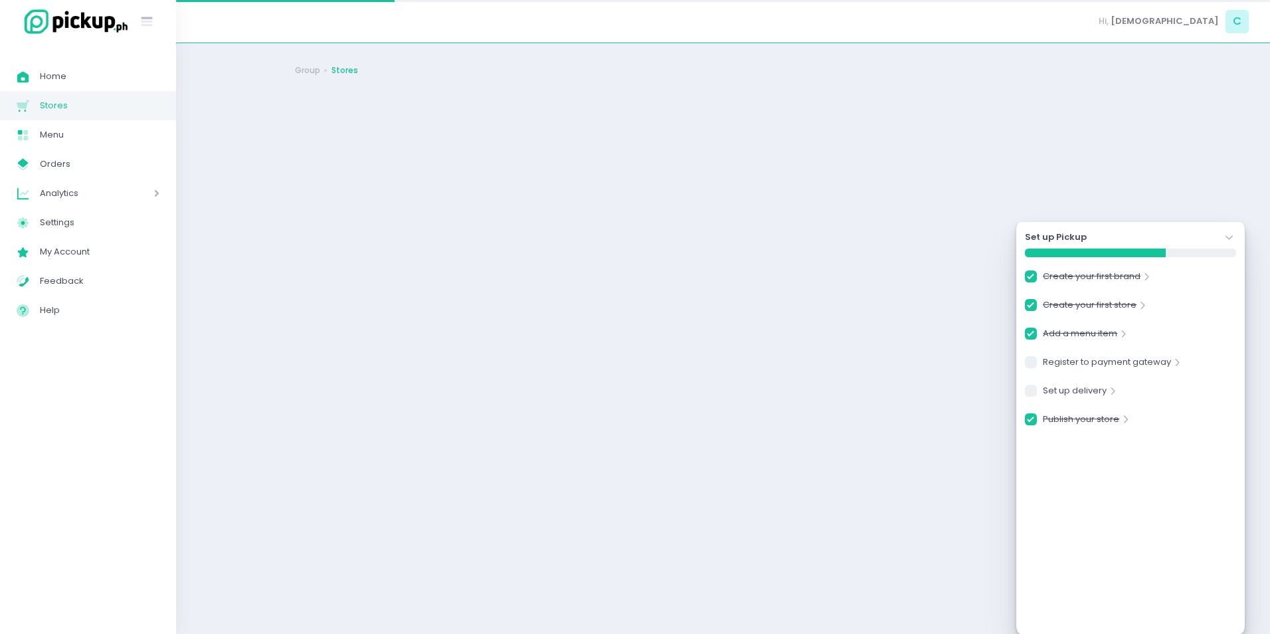
checkbox input "true"
click at [1114, 363] on link "Register to payment gateway" at bounding box center [1107, 364] width 128 height 18
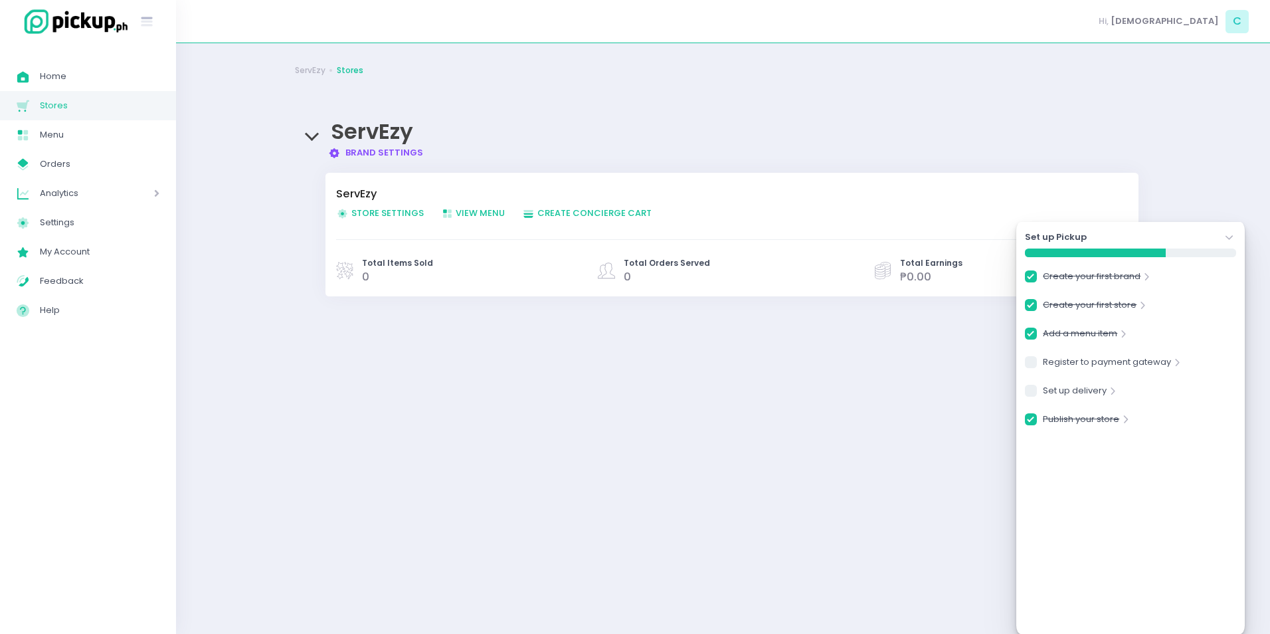
click at [1230, 238] on icon at bounding box center [1228, 237] width 7 height 5
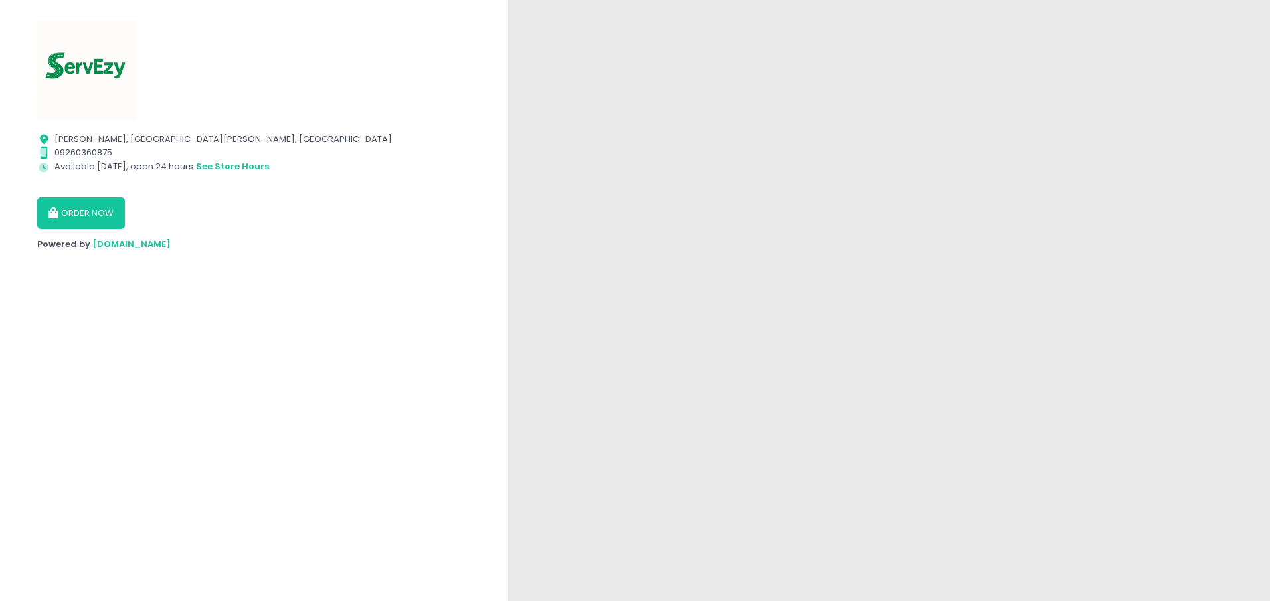
click at [95, 205] on button "ORDER NOW" at bounding box center [81, 213] width 88 height 32
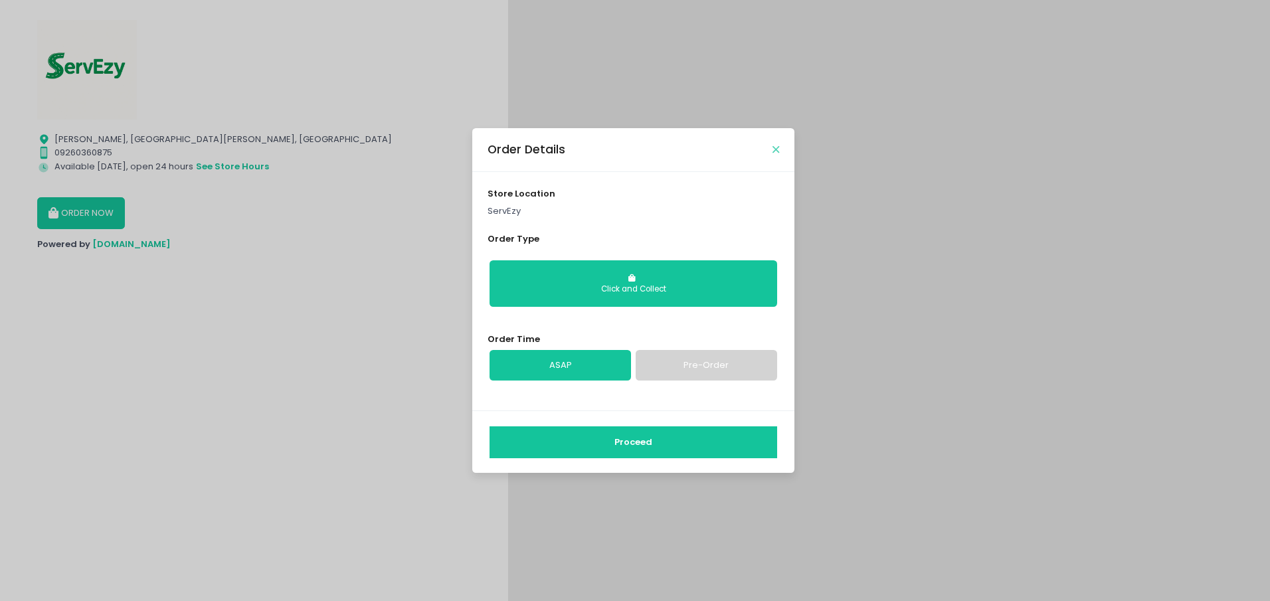
click at [777, 148] on icon "Close" at bounding box center [775, 150] width 7 height 10
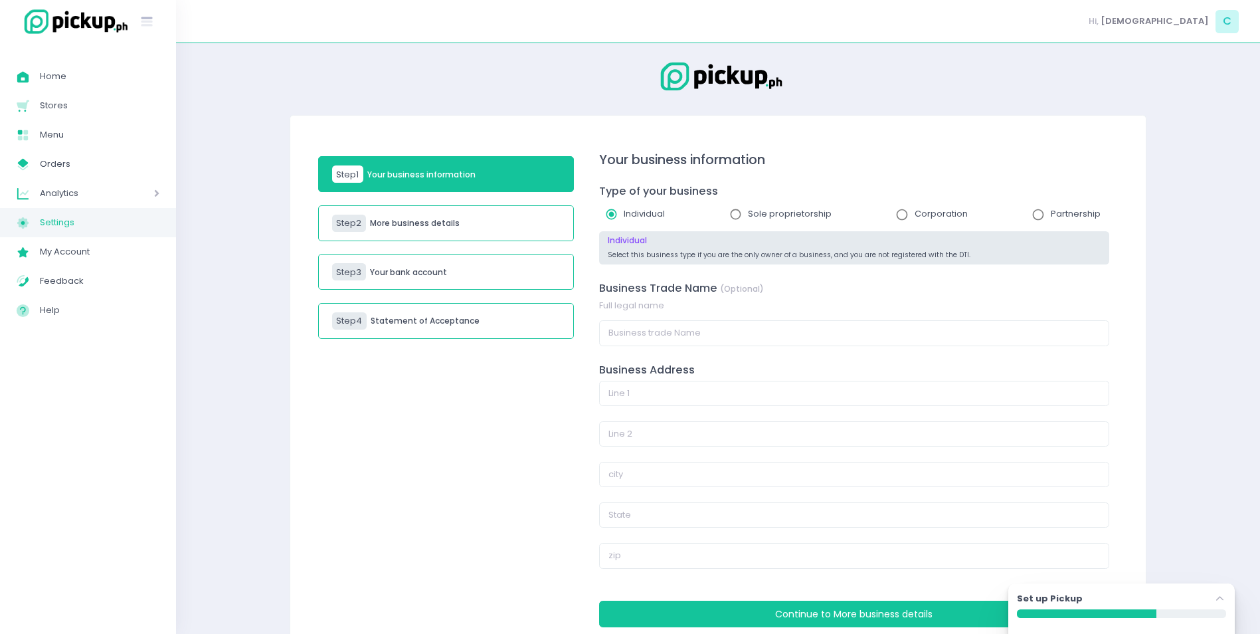
click at [1219, 596] on icon at bounding box center [1219, 598] width 7 height 5
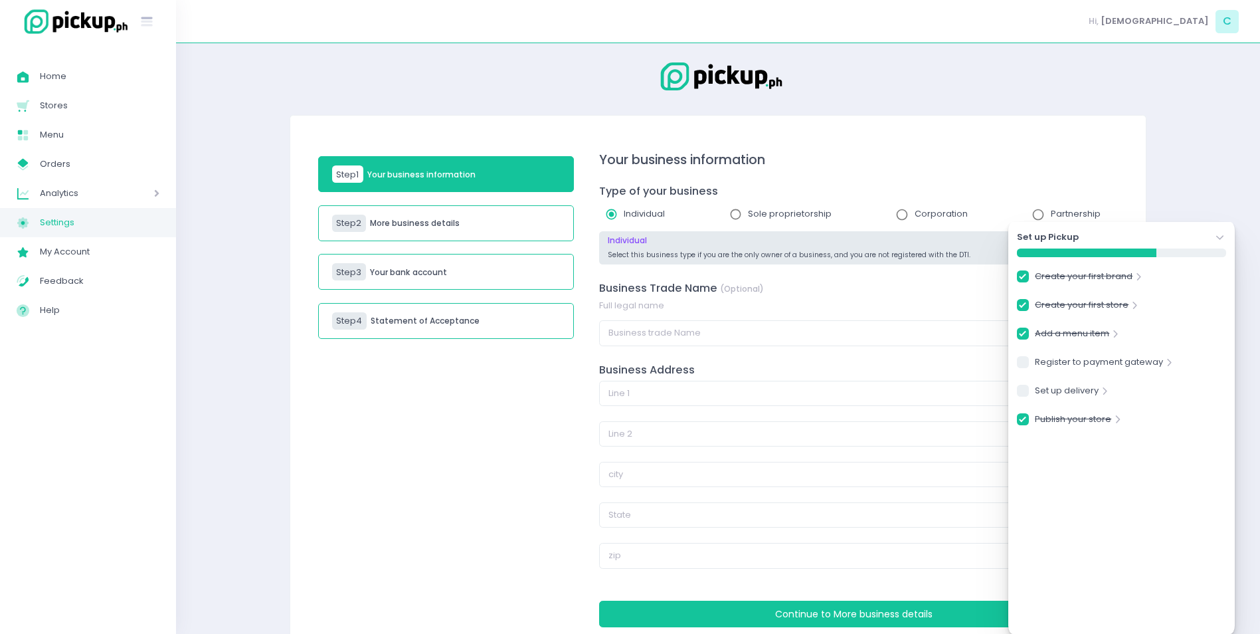
click at [1218, 236] on icon "Stockholm-icons / Navigation / Angle-down Created with Sketch." at bounding box center [1219, 237] width 13 height 13
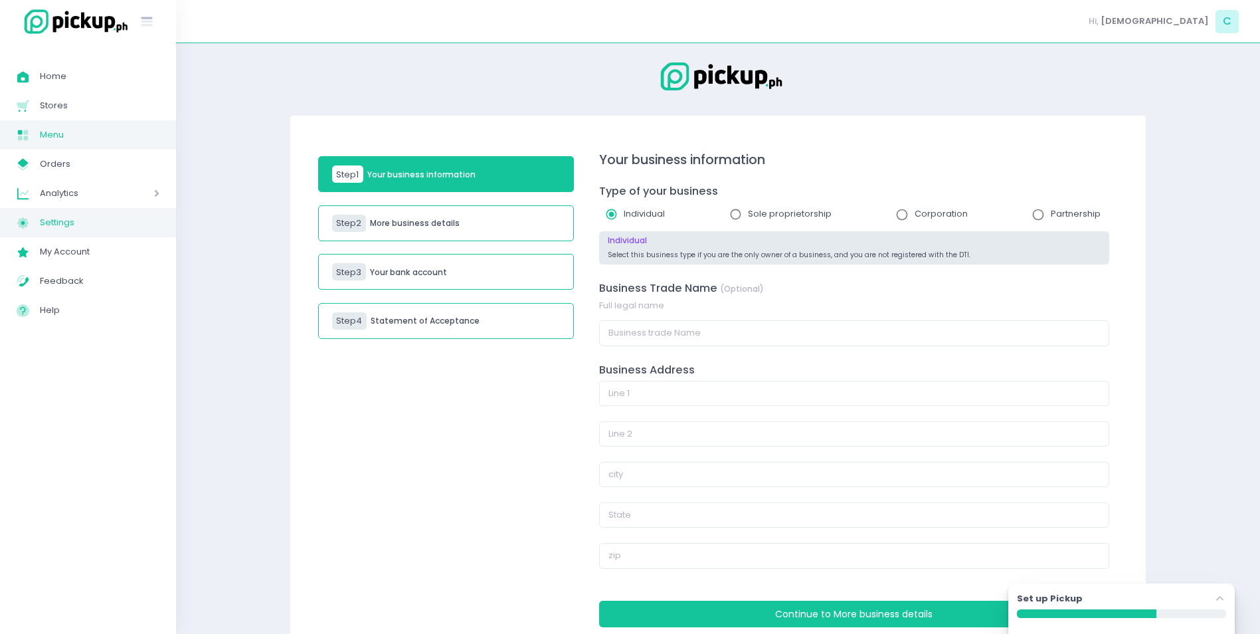
click at [42, 128] on span "Menu" at bounding box center [100, 134] width 120 height 17
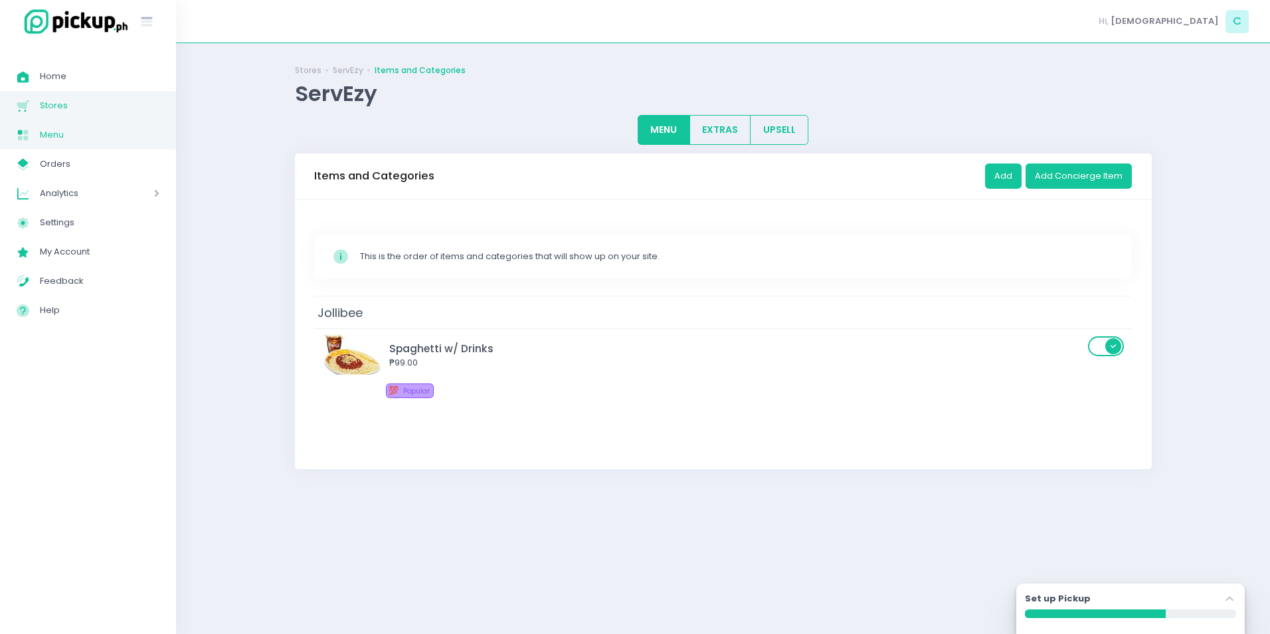
click at [44, 100] on span "Stores" at bounding box center [100, 105] width 120 height 17
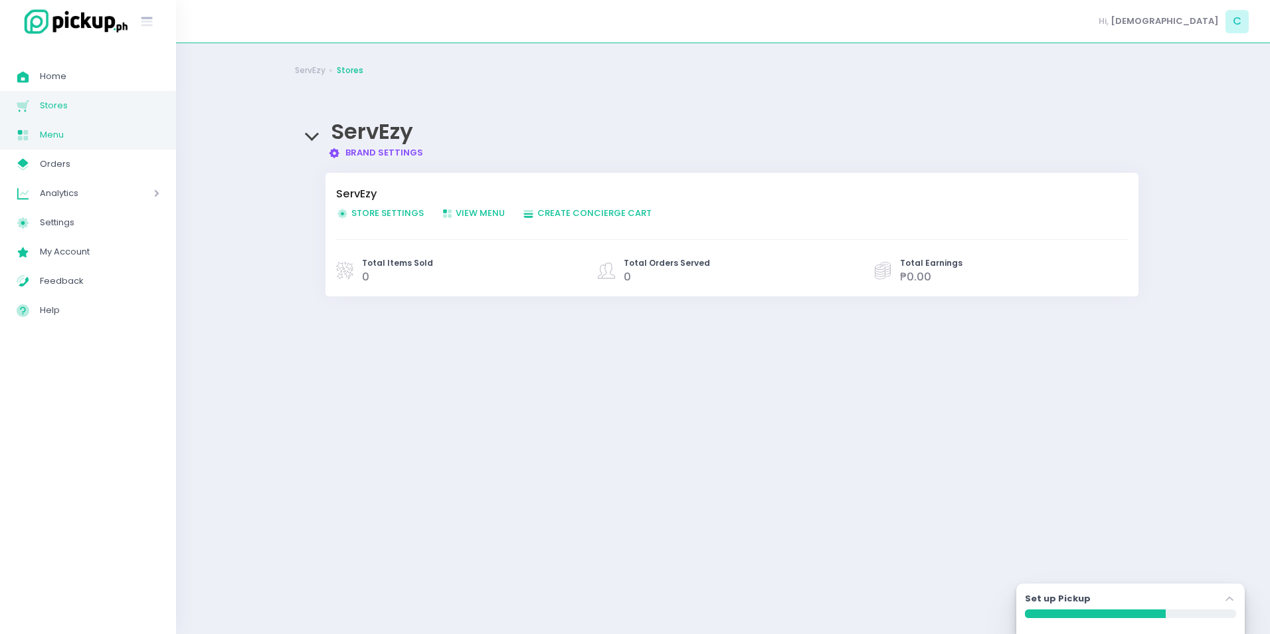
click at [94, 133] on span "Menu" at bounding box center [100, 134] width 120 height 17
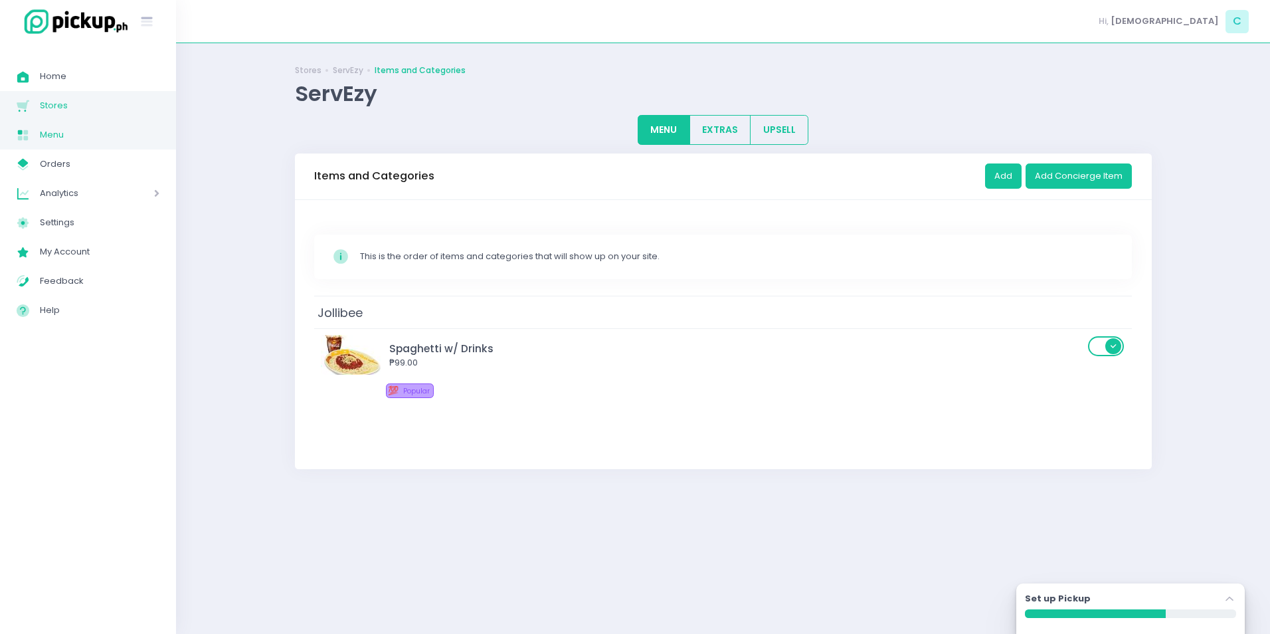
click at [51, 102] on span "Stores" at bounding box center [100, 105] width 120 height 17
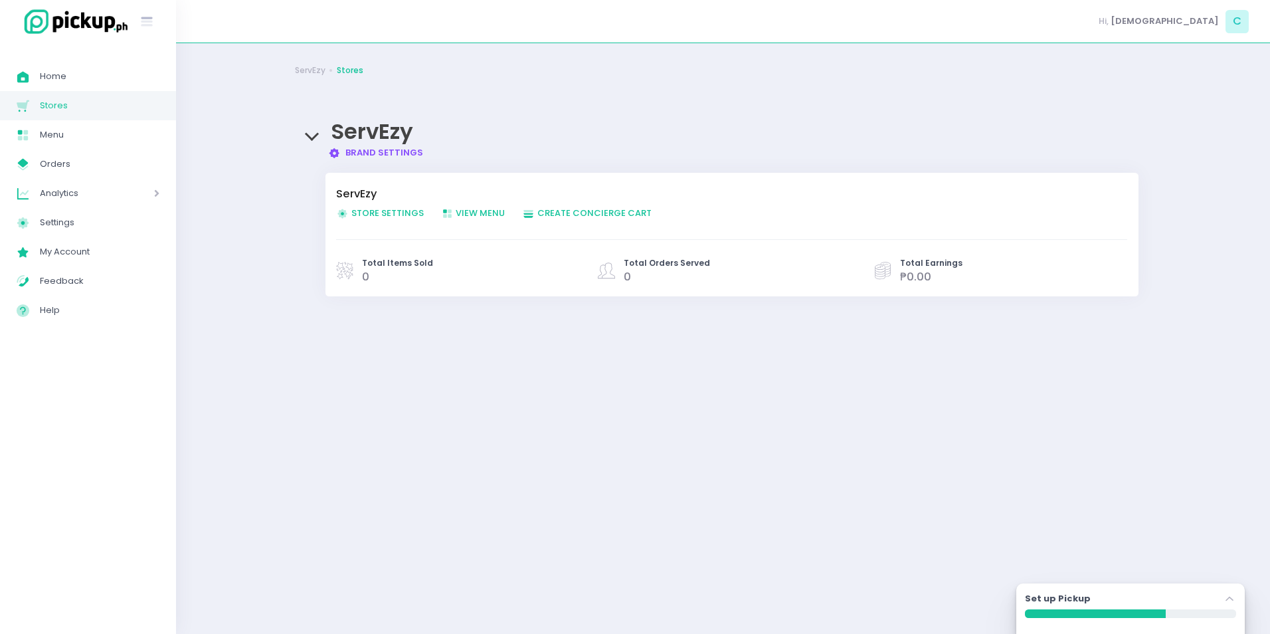
click at [383, 210] on span "Store Settings Created with Sketch. Store Settings" at bounding box center [380, 213] width 88 height 13
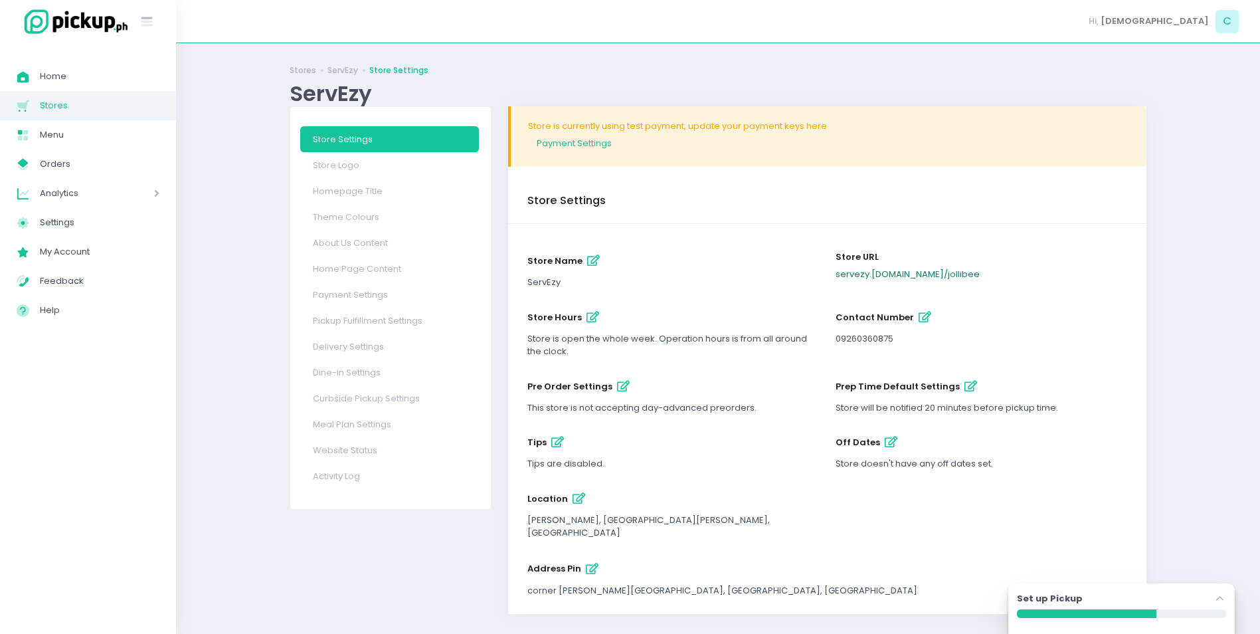
click at [887, 271] on link "servezy .[DOMAIN_NAME] / jollibee" at bounding box center [908, 274] width 144 height 13
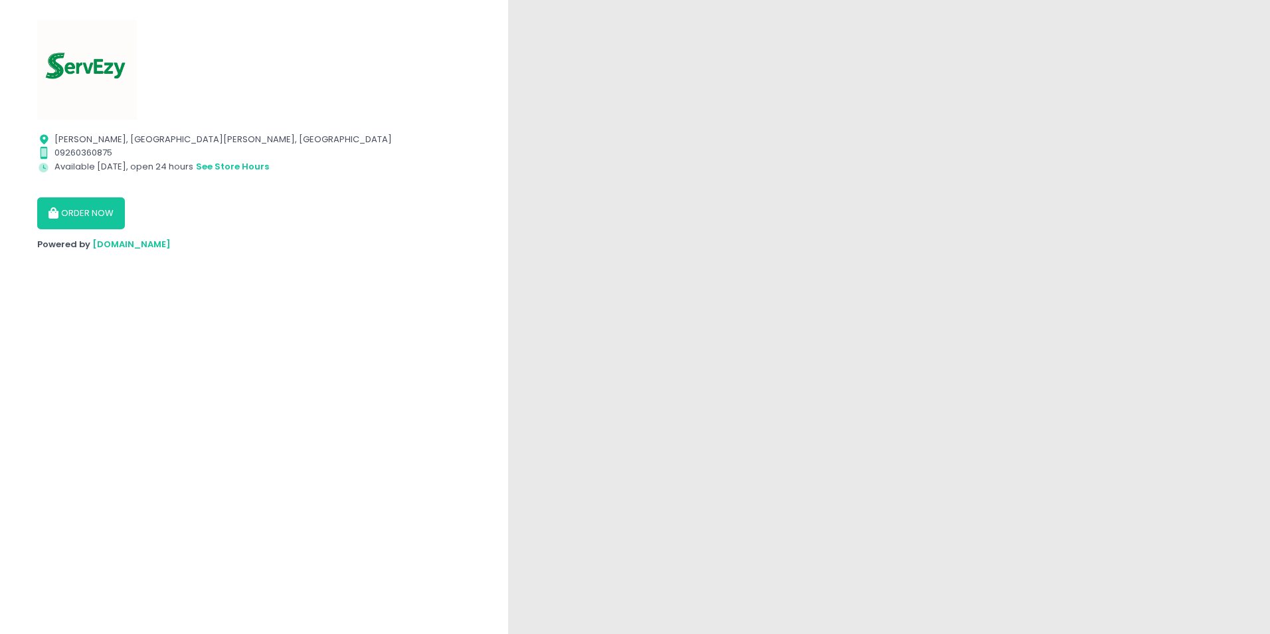
click at [97, 215] on button "ORDER NOW" at bounding box center [81, 213] width 88 height 32
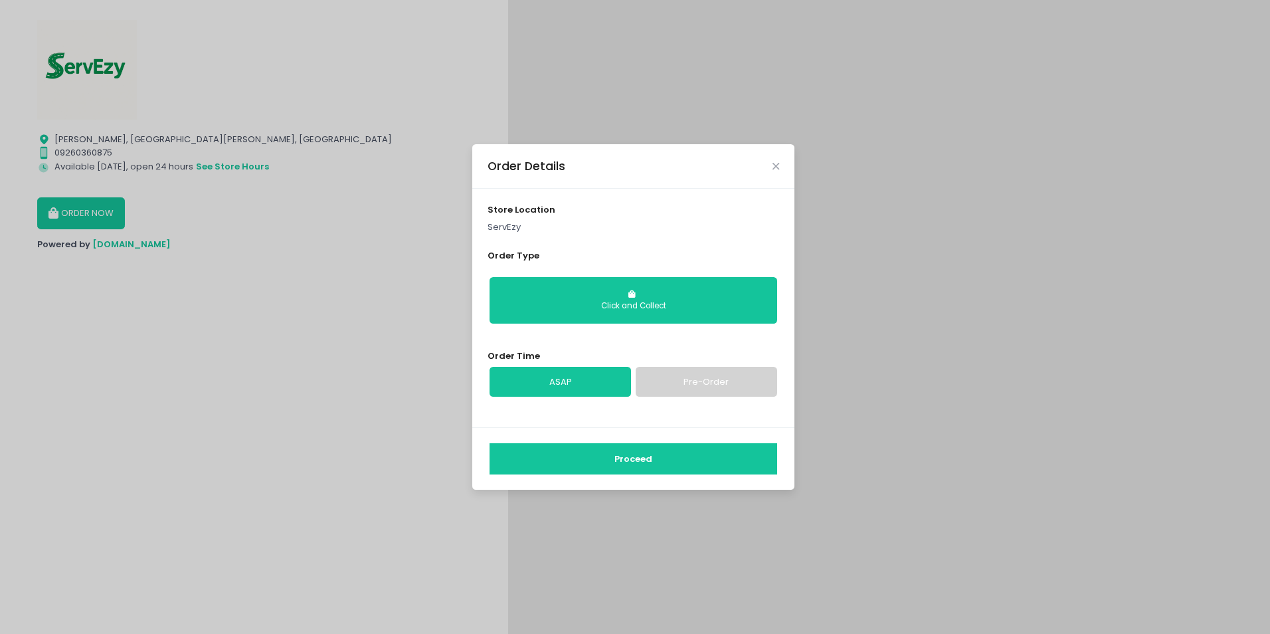
click at [620, 305] on div "Click and Collect" at bounding box center [633, 306] width 269 height 12
click at [576, 385] on link "ASAP" at bounding box center [559, 382] width 141 height 31
drag, startPoint x: 585, startPoint y: 457, endPoint x: 553, endPoint y: 444, distance: 34.3
click at [585, 457] on button "Proceed" at bounding box center [633, 459] width 288 height 32
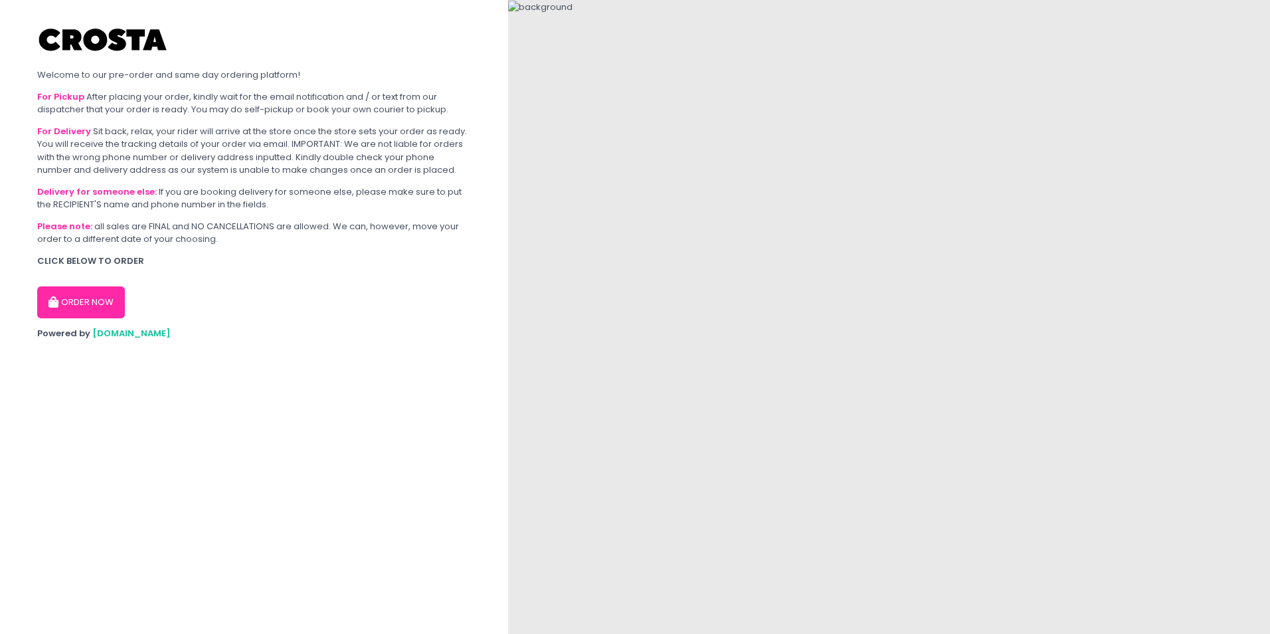
click at [87, 298] on button "ORDER NOW" at bounding box center [81, 302] width 88 height 32
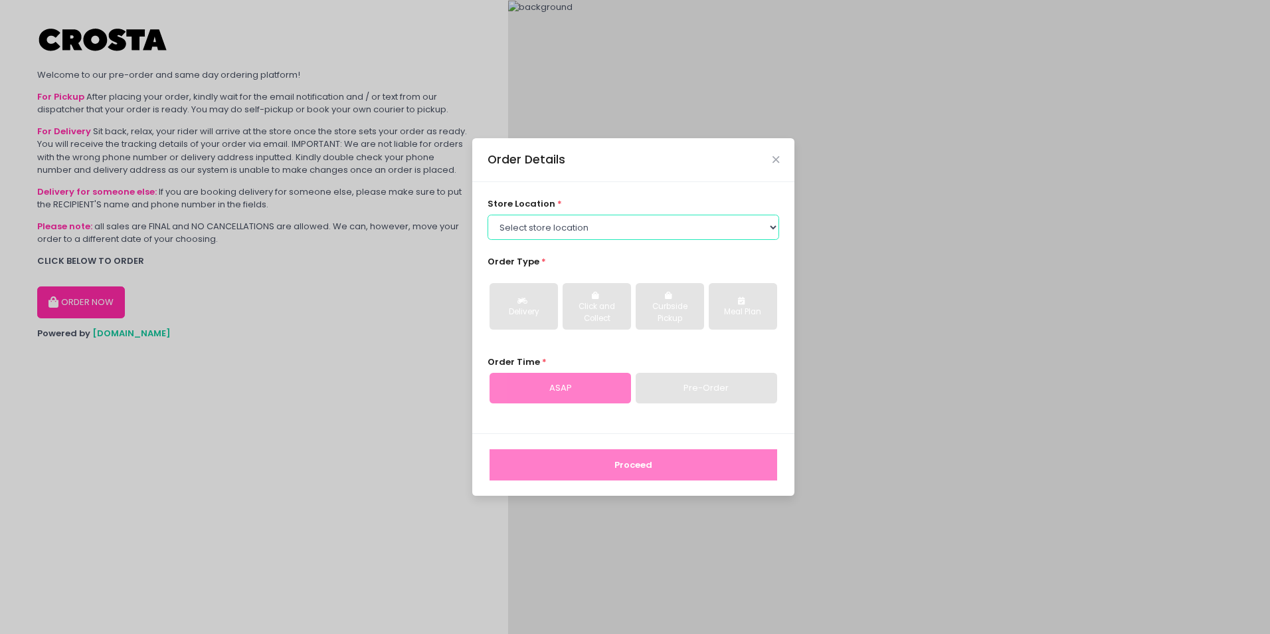
drag, startPoint x: 573, startPoint y: 229, endPoint x: 565, endPoint y: 241, distance: 14.4
click at [573, 229] on select "Select store location Crosta Pizza - [PERSON_NAME] Crosta Pizza - [GEOGRAPHIC_D…" at bounding box center [633, 227] width 292 height 25
click at [487, 215] on select "Select store location Crosta Pizza - [PERSON_NAME] Crosta Pizza - [GEOGRAPHIC_D…" at bounding box center [633, 227] width 292 height 25
click at [569, 224] on select "Select store location Crosta Pizza - [PERSON_NAME] Crosta Pizza - [GEOGRAPHIC_D…" at bounding box center [633, 227] width 292 height 25
select select "5fabb2e53664a8677beaeb89"
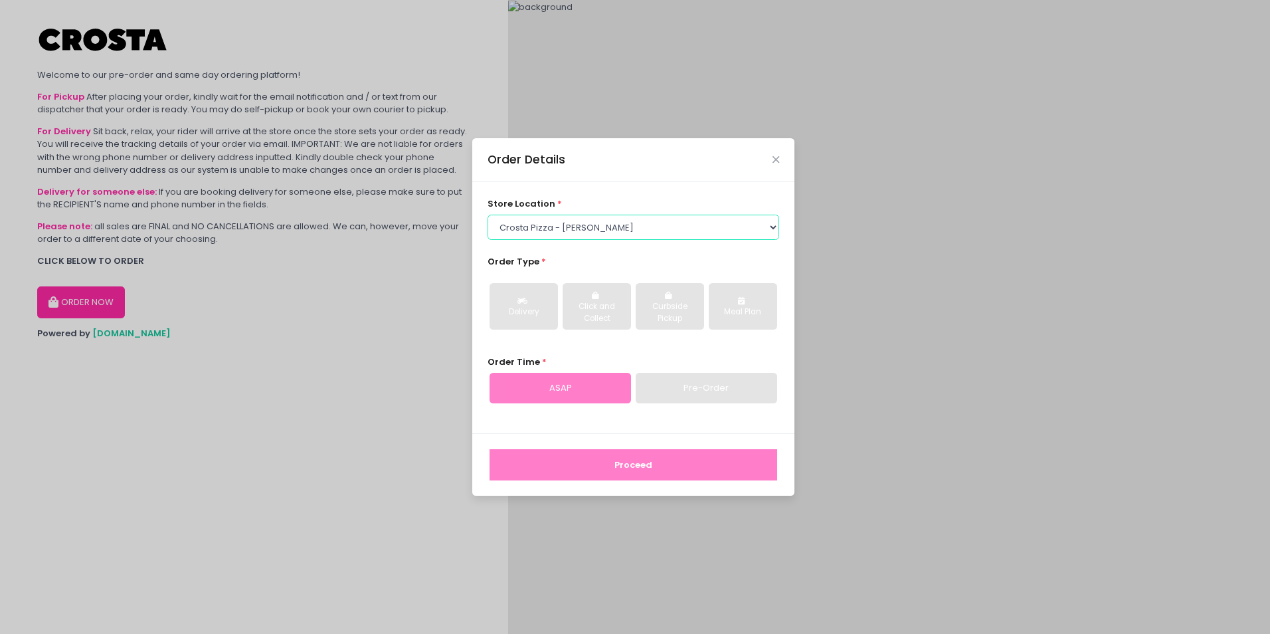
click at [487, 215] on select "Select store location Crosta Pizza - [PERSON_NAME] Crosta Pizza - [GEOGRAPHIC_D…" at bounding box center [633, 227] width 292 height 25
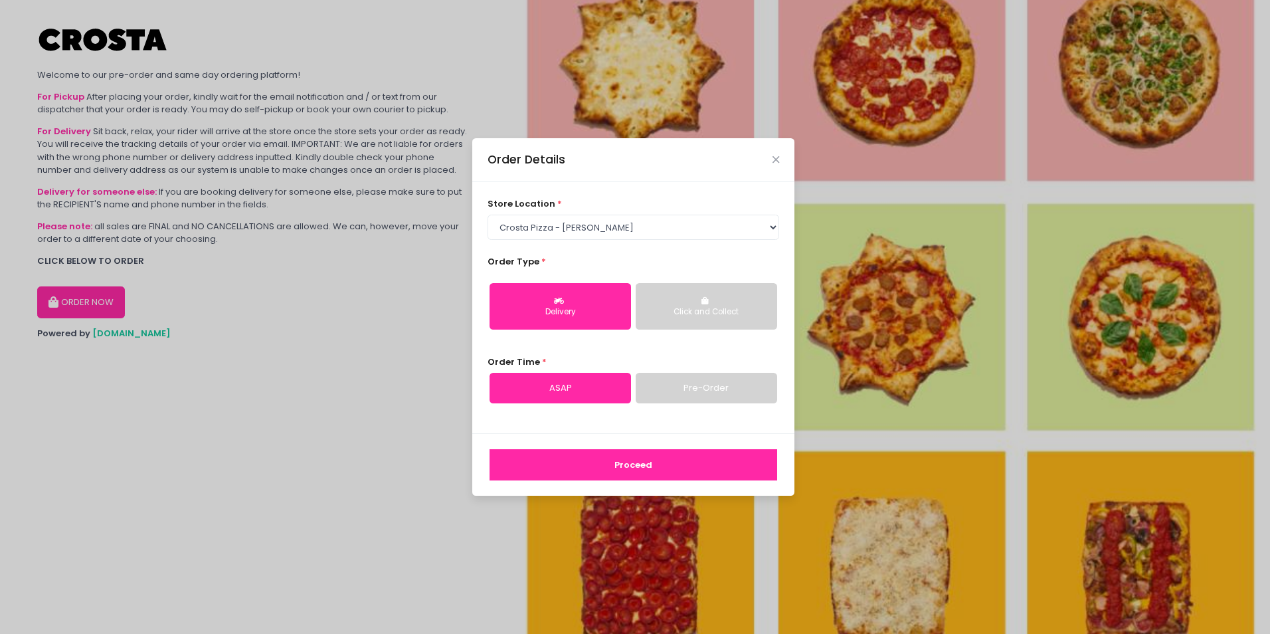
click at [603, 472] on button "Proceed" at bounding box center [633, 465] width 288 height 32
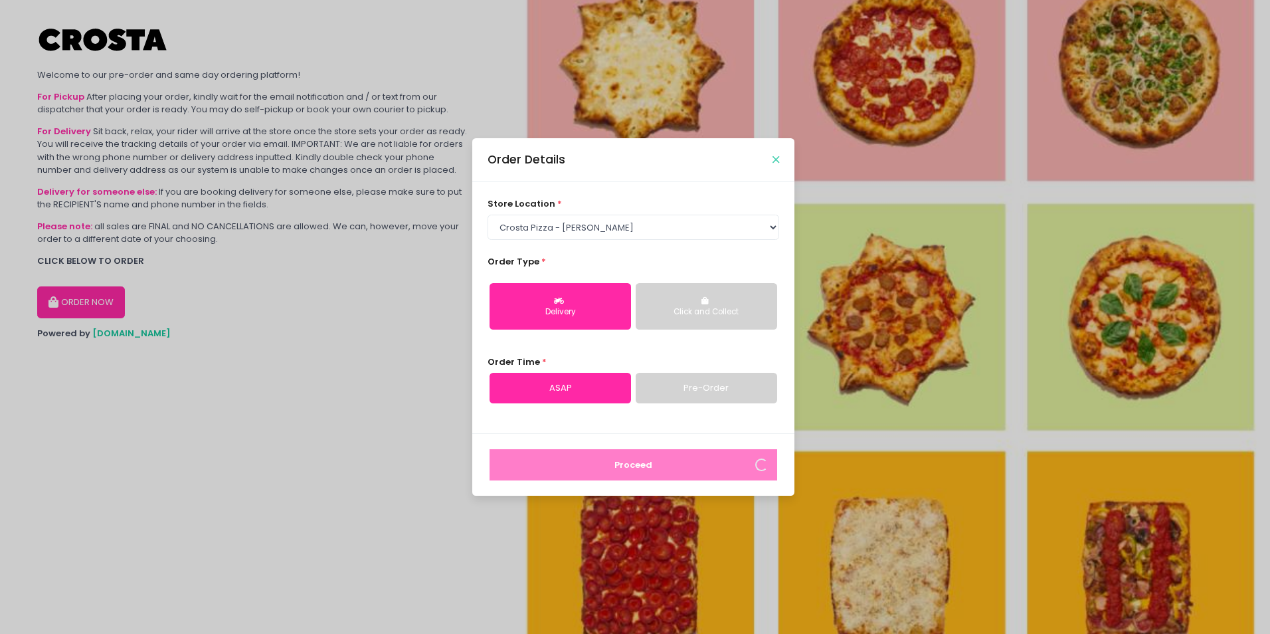
click at [774, 159] on icon "Close" at bounding box center [775, 160] width 7 height 10
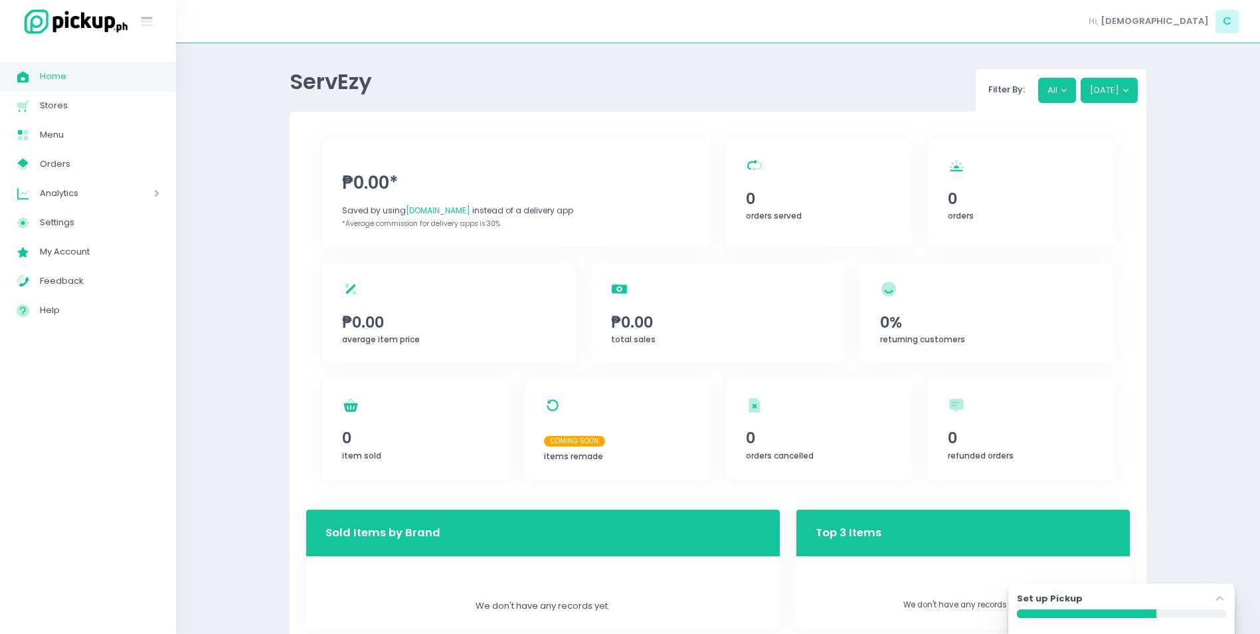
click at [1221, 594] on icon "Stockholm-icons / Navigation / Angle-up Created with Sketch." at bounding box center [1219, 598] width 13 height 13
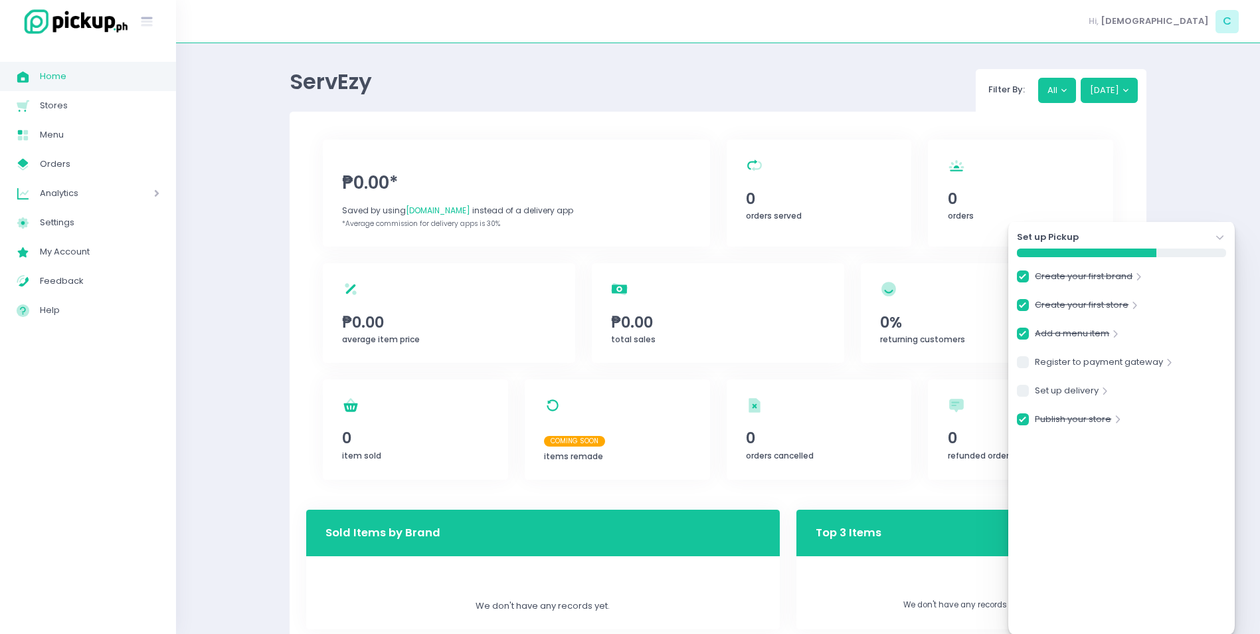
click at [1223, 236] on icon "Stockholm-icons / Navigation / Angle-down Created with Sketch." at bounding box center [1219, 237] width 13 height 13
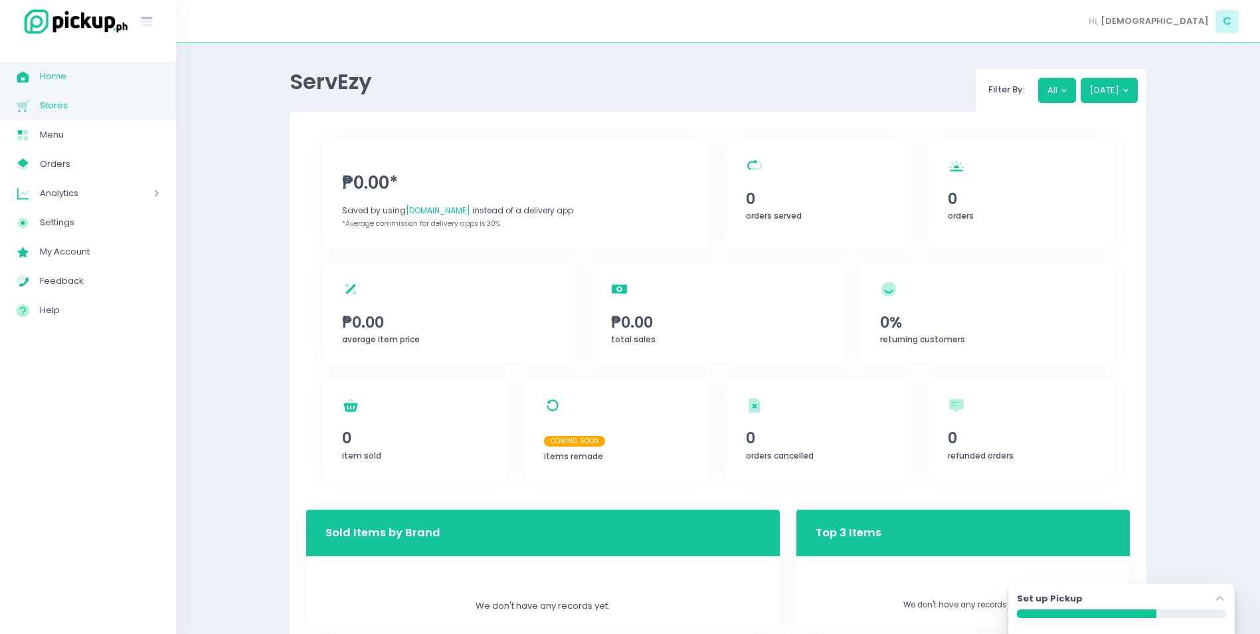
click at [59, 102] on span "Stores" at bounding box center [100, 105] width 120 height 17
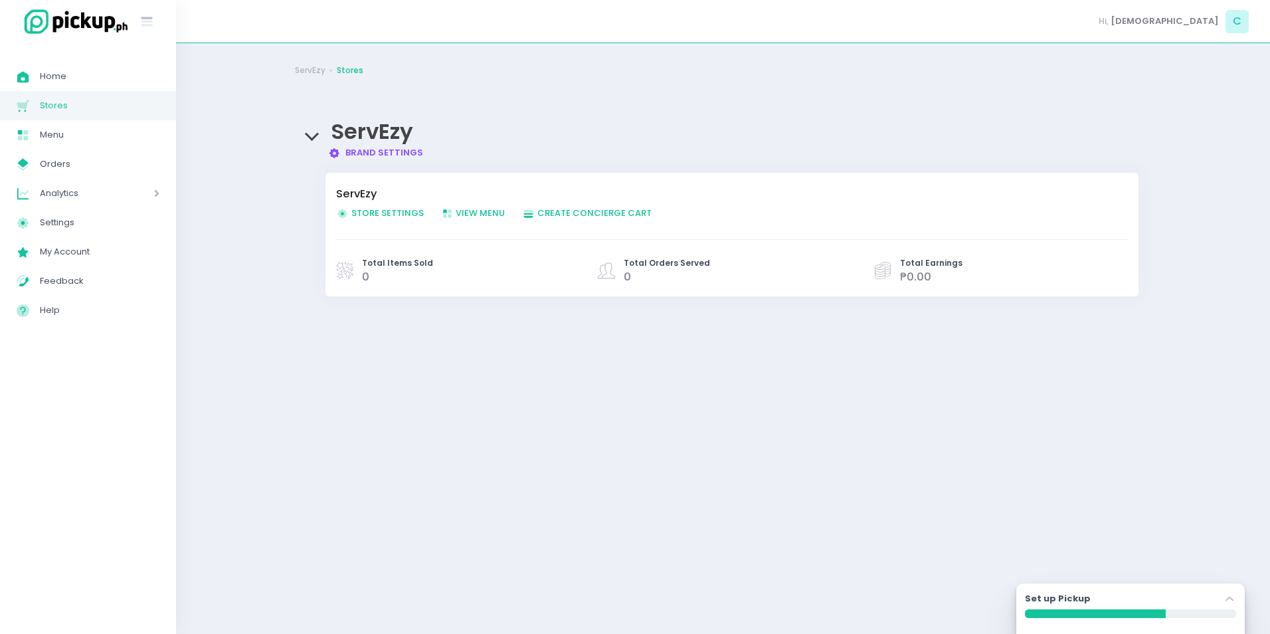
click at [398, 214] on span "Store Settings Created with Sketch. Store Settings" at bounding box center [380, 213] width 88 height 13
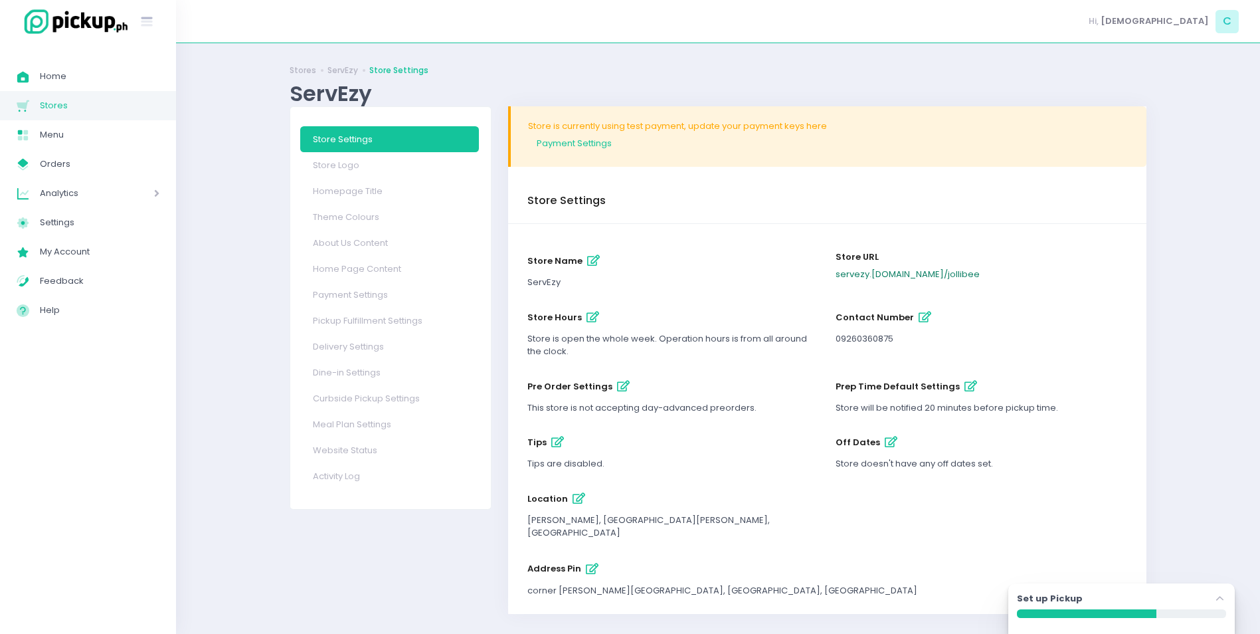
click at [887, 275] on link "servezy .pickup.ph / jollibee" at bounding box center [908, 274] width 144 height 13
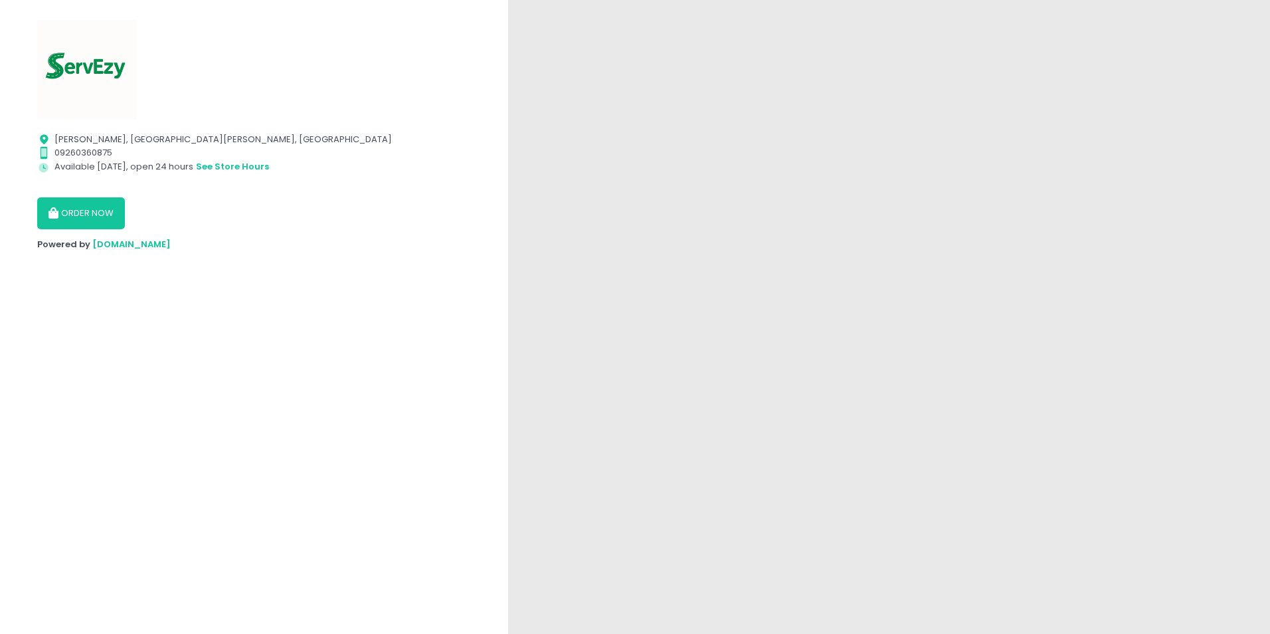
click at [80, 213] on button "ORDER NOW" at bounding box center [81, 213] width 88 height 32
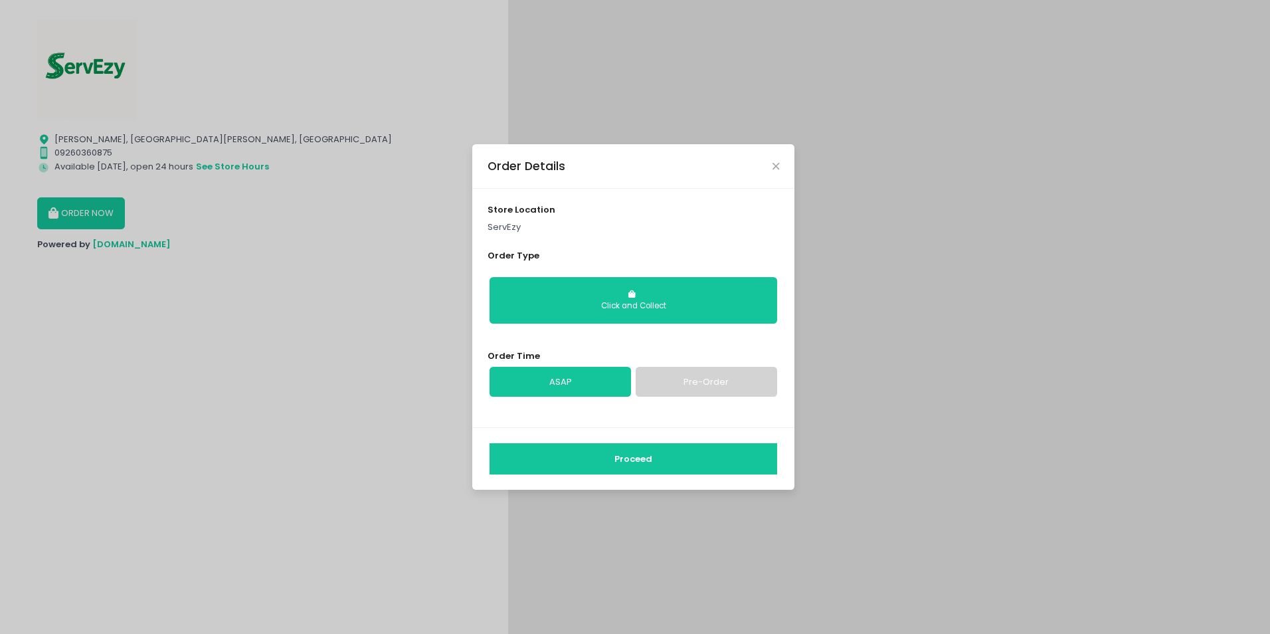
click at [611, 451] on button "Proceed" at bounding box center [633, 459] width 288 height 32
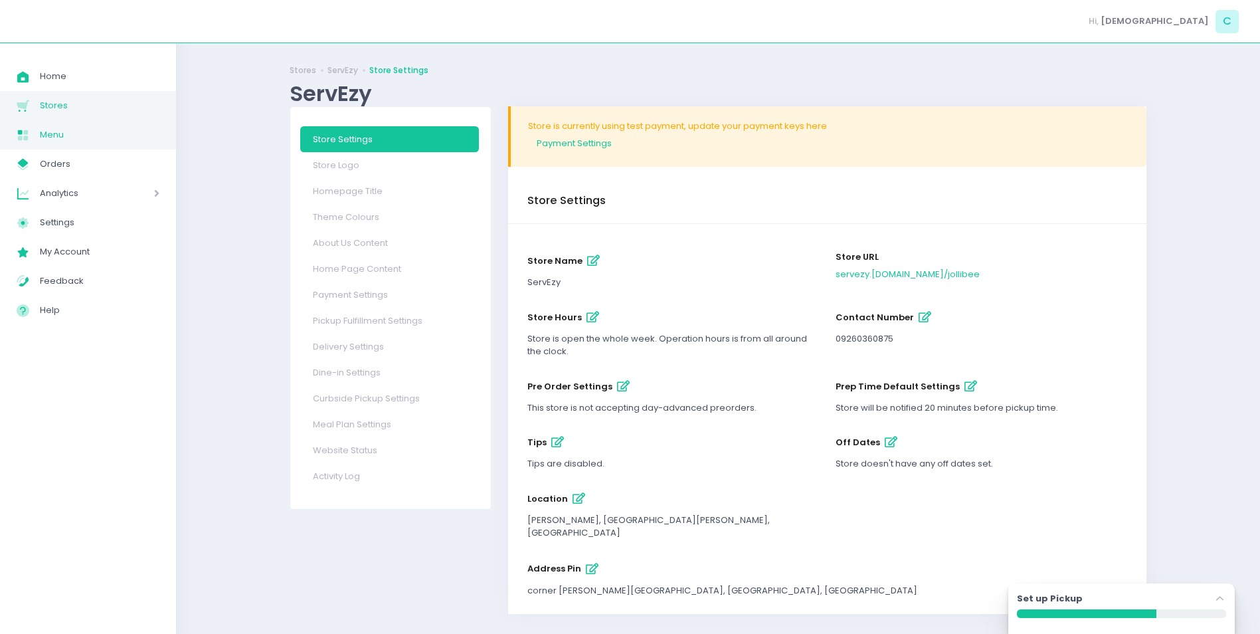
click at [46, 135] on span "Menu" at bounding box center [100, 134] width 120 height 17
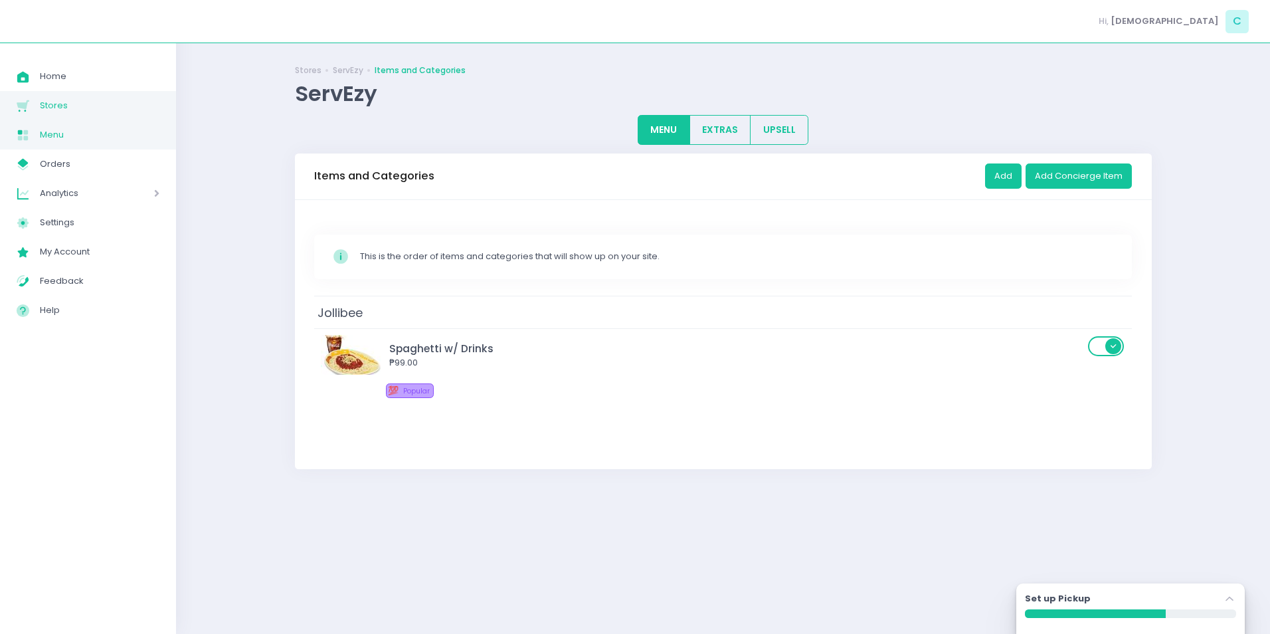
click at [52, 105] on span "Stores" at bounding box center [100, 105] width 120 height 17
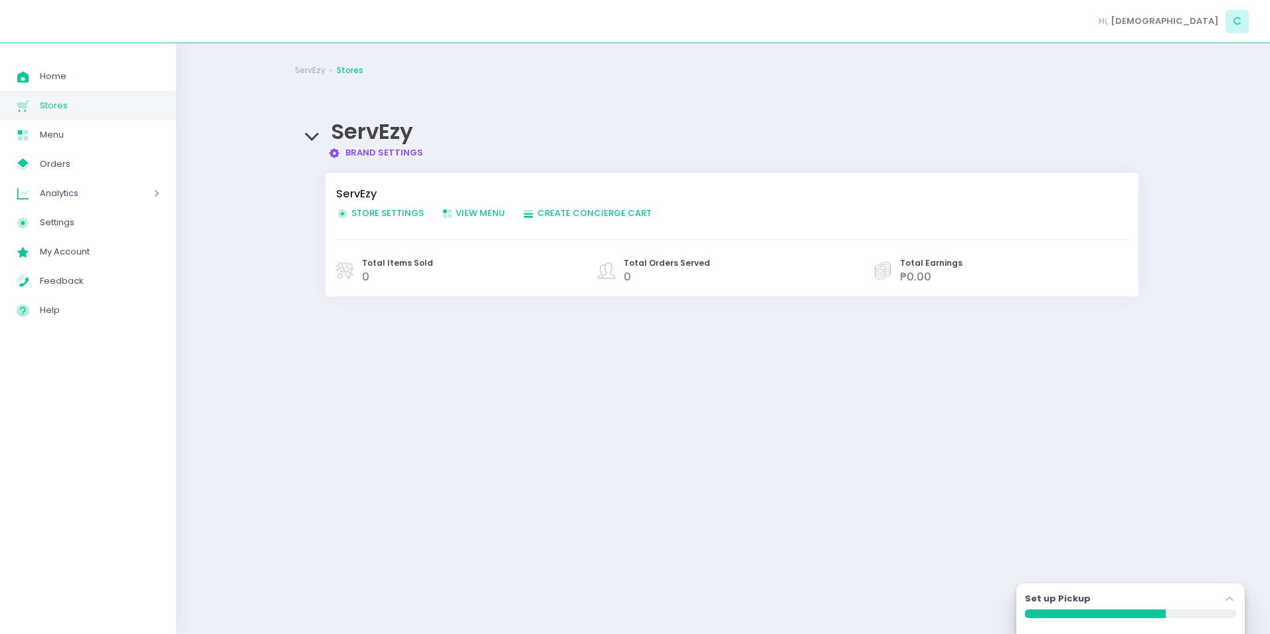
click at [491, 207] on span "View Menu Created with Sketch. View Menu" at bounding box center [473, 213] width 64 height 13
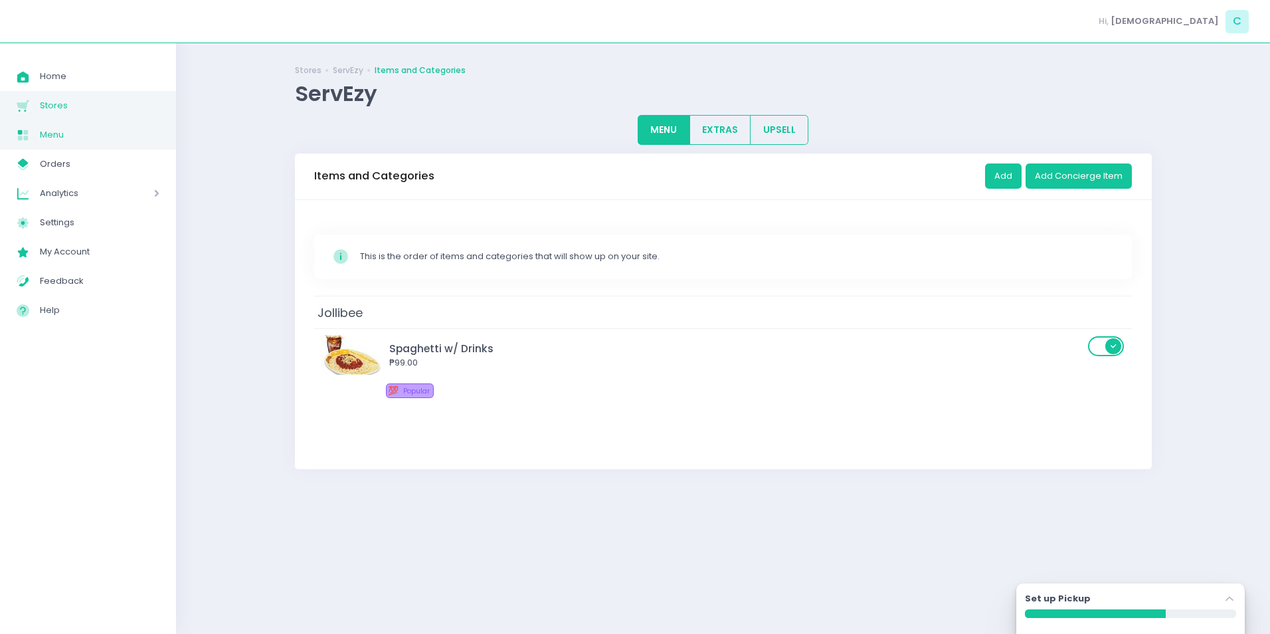
click at [50, 103] on span "Stores" at bounding box center [100, 105] width 120 height 17
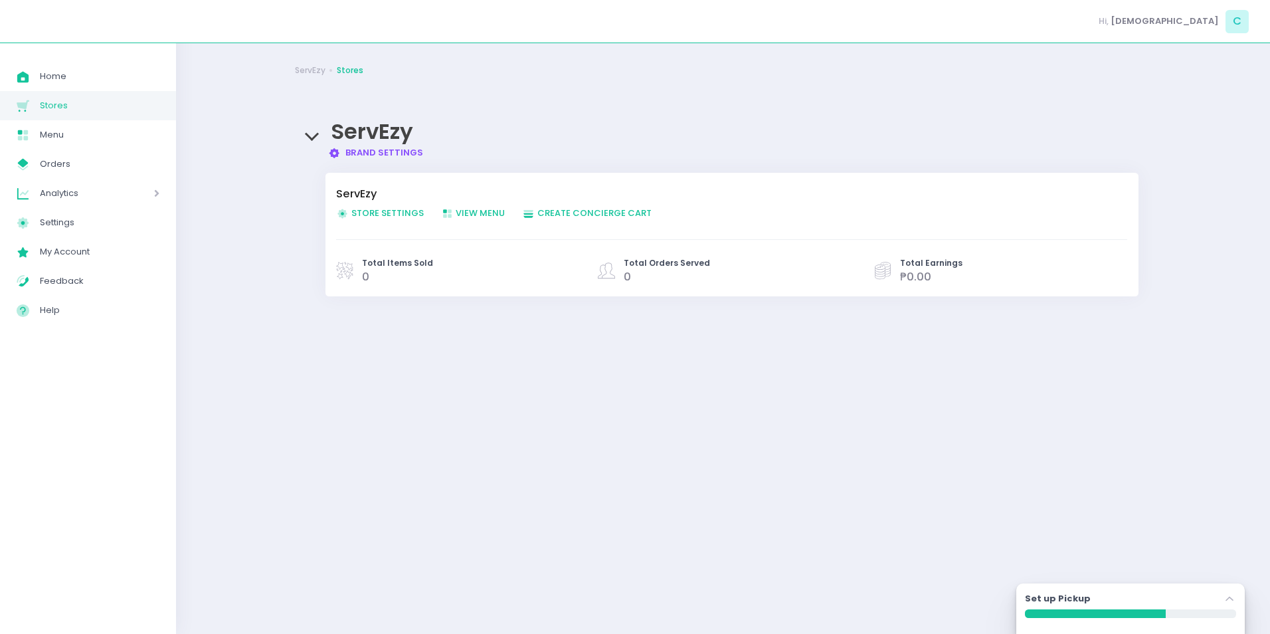
click at [387, 217] on span "Store Settings Created with Sketch. Store Settings" at bounding box center [380, 213] width 88 height 13
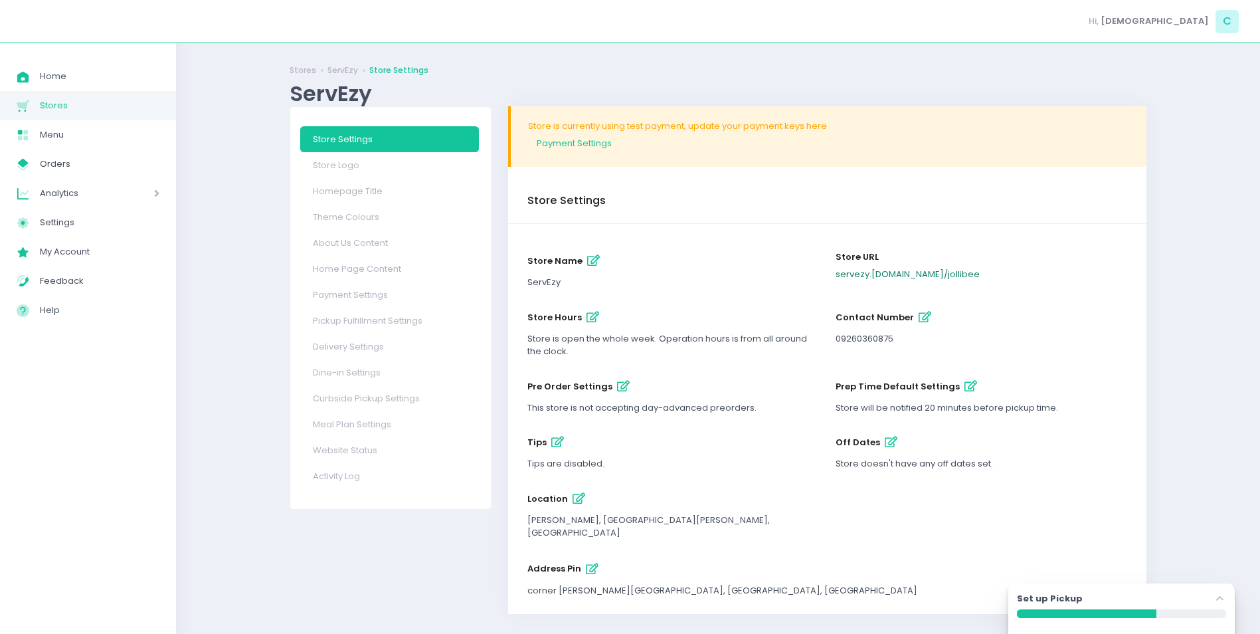
click at [876, 277] on link "servezy .pickup.ph / jollibee" at bounding box center [908, 274] width 144 height 13
click at [334, 69] on link "ServEzy" at bounding box center [342, 70] width 31 height 12
click at [33, 111] on span "Stores Created with Sketch." at bounding box center [28, 105] width 23 height 17
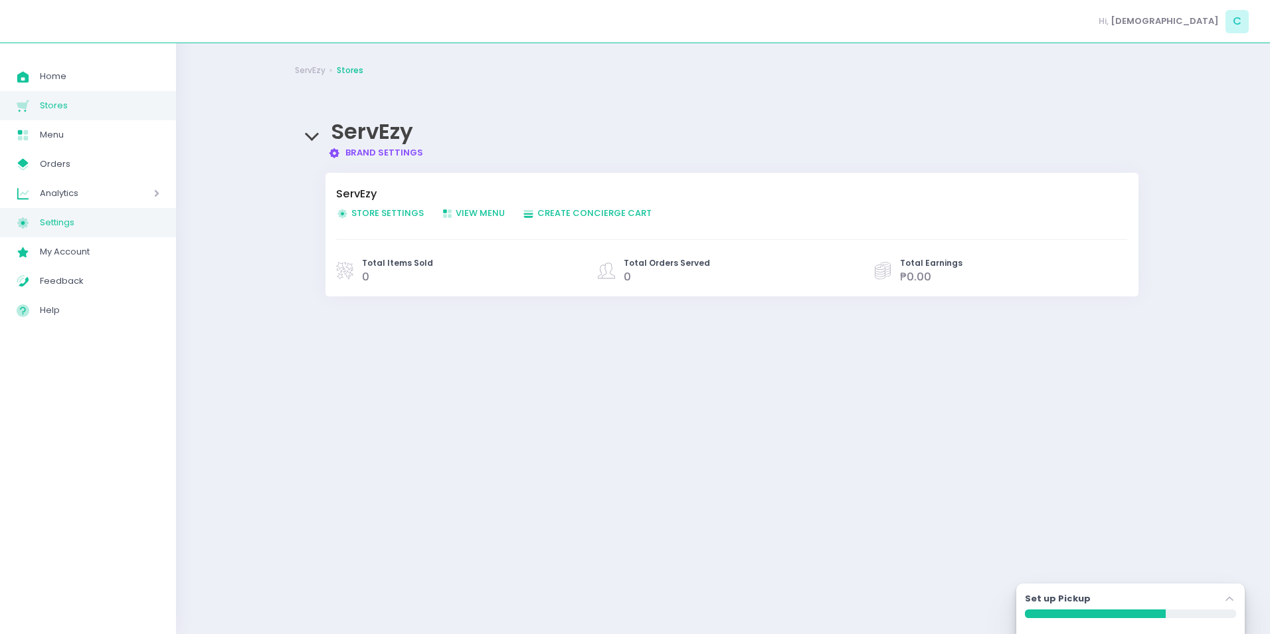
click at [55, 221] on span "Settings" at bounding box center [100, 222] width 120 height 17
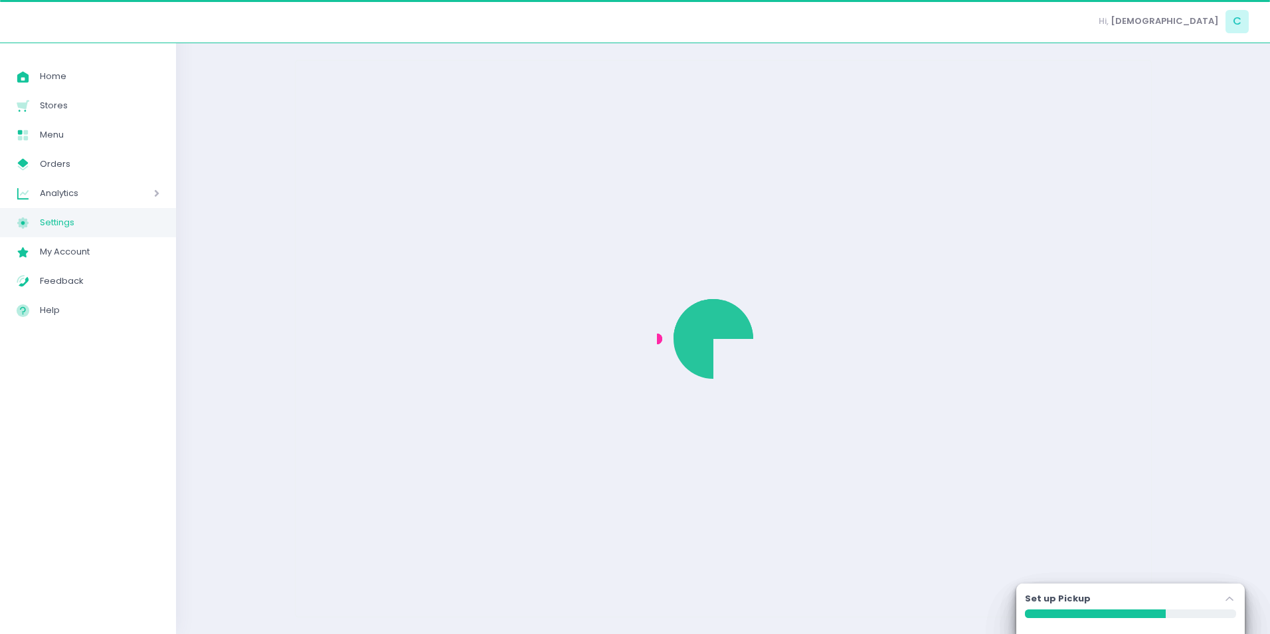
select select "active"
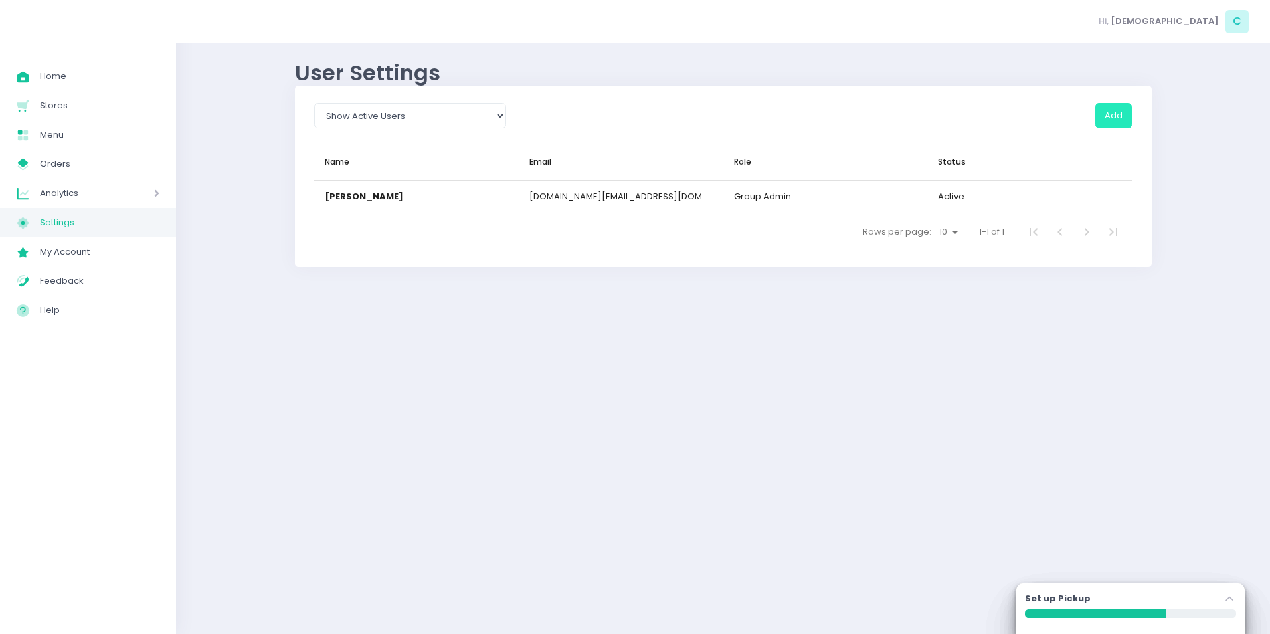
click at [1108, 121] on button "Add" at bounding box center [1113, 115] width 37 height 25
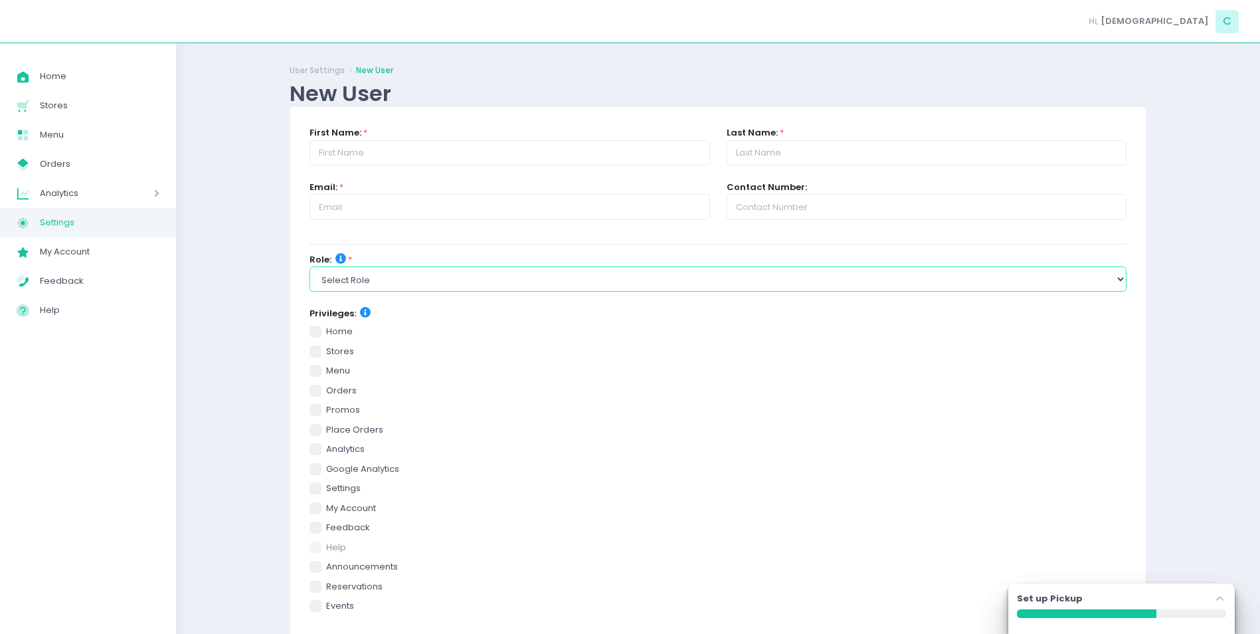
click at [388, 283] on select "Select Role group admin brand admin store admin accounting console user console…" at bounding box center [718, 278] width 817 height 25
select select "store_admin"
click at [310, 266] on select "Select Role group admin brand admin store admin accounting console user console…" at bounding box center [718, 278] width 817 height 25
checkbox input "true"
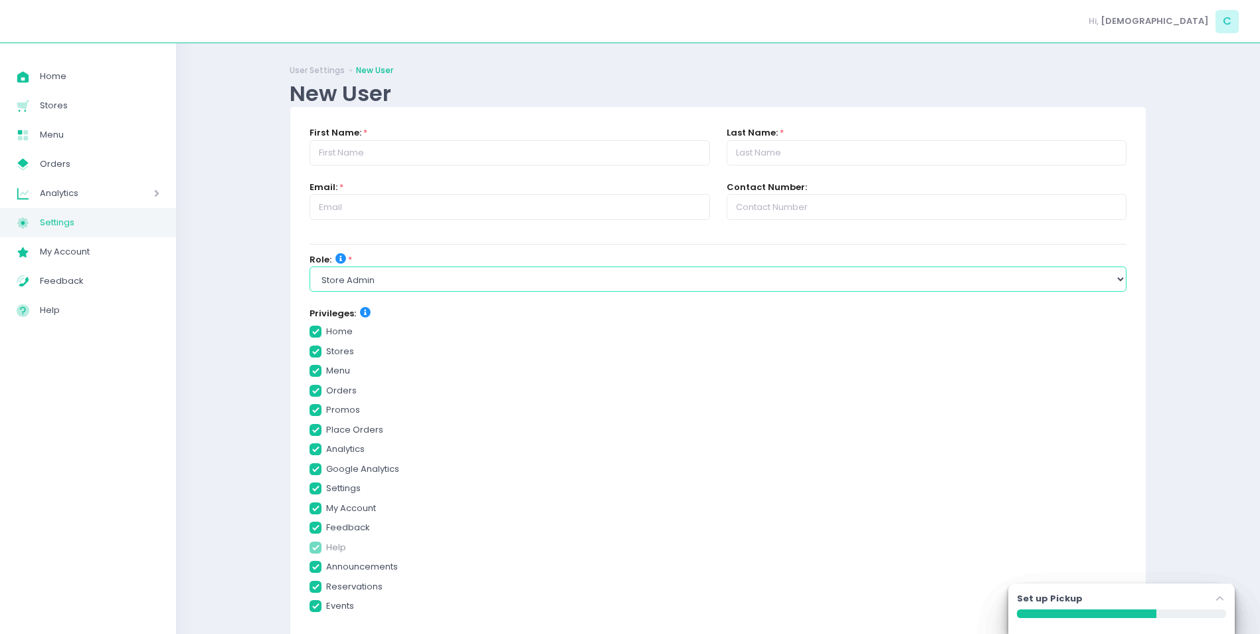
checkbox input "true"
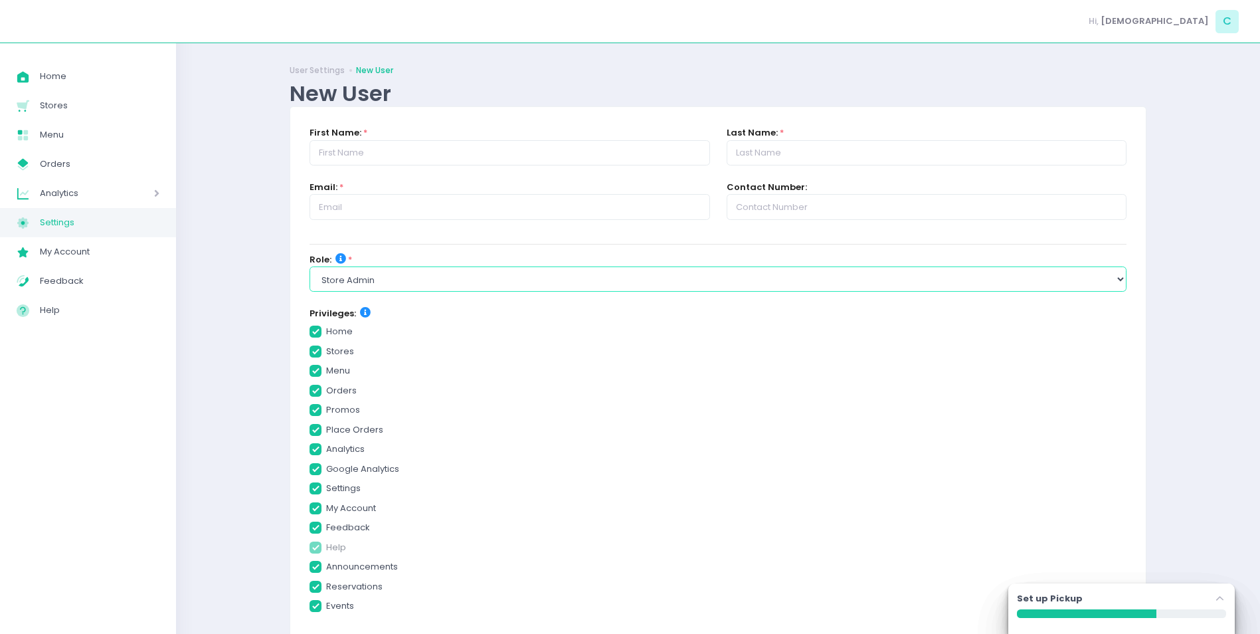
checkbox input "true"
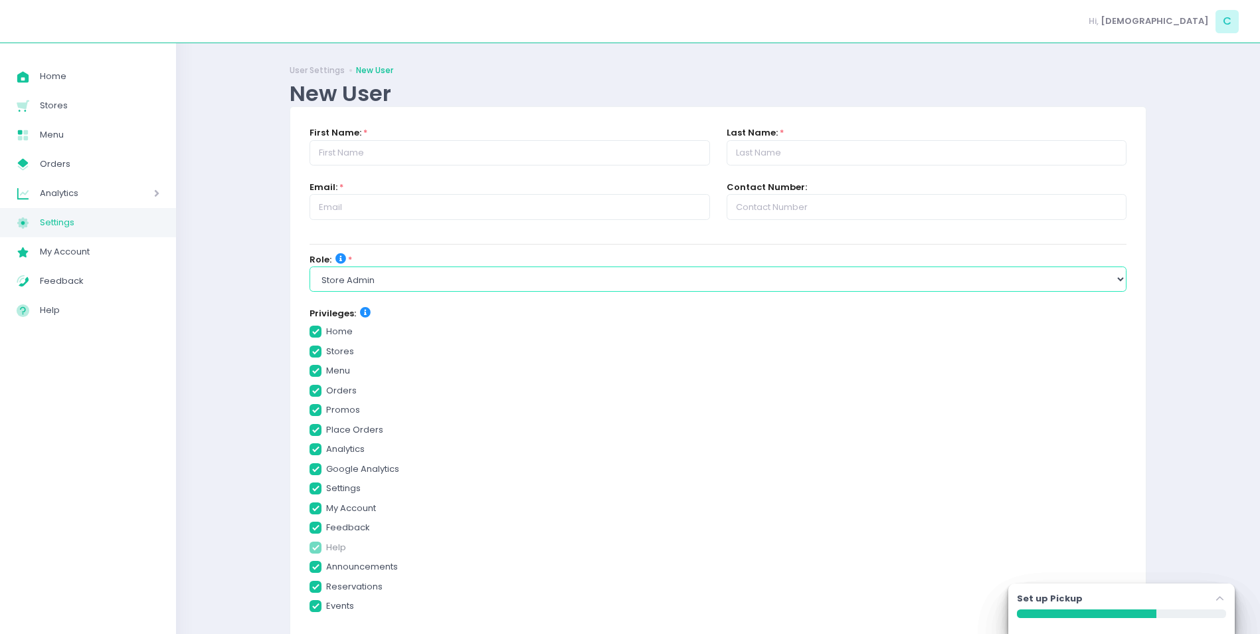
checkbox input "true"
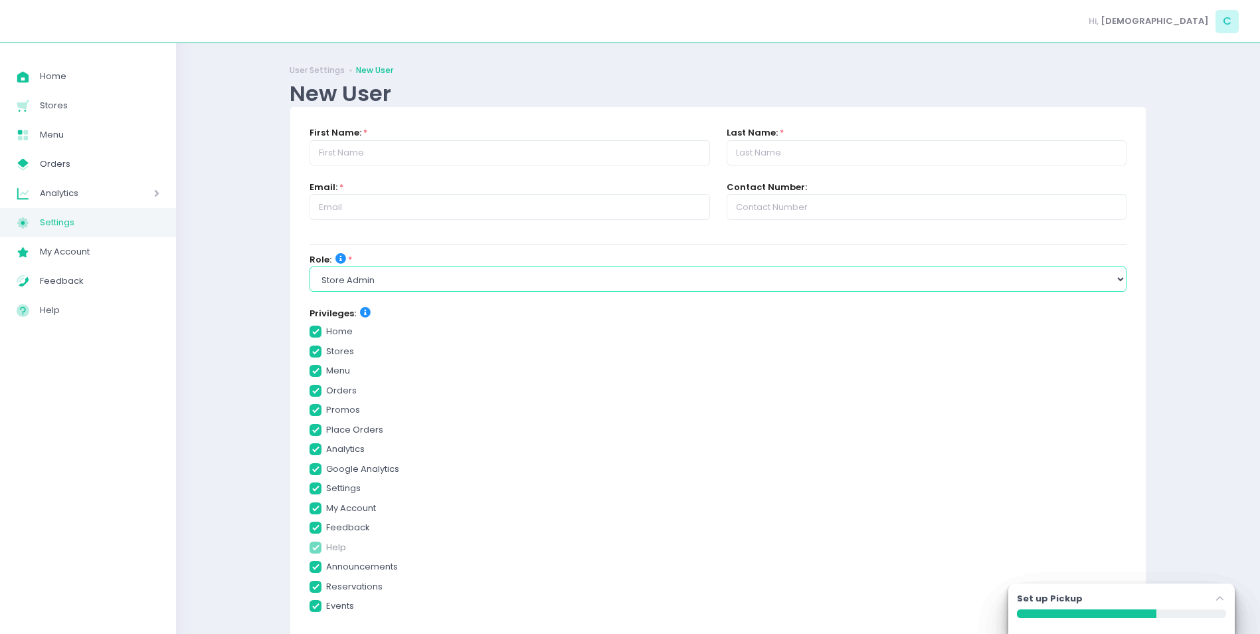
checkbox input "true"
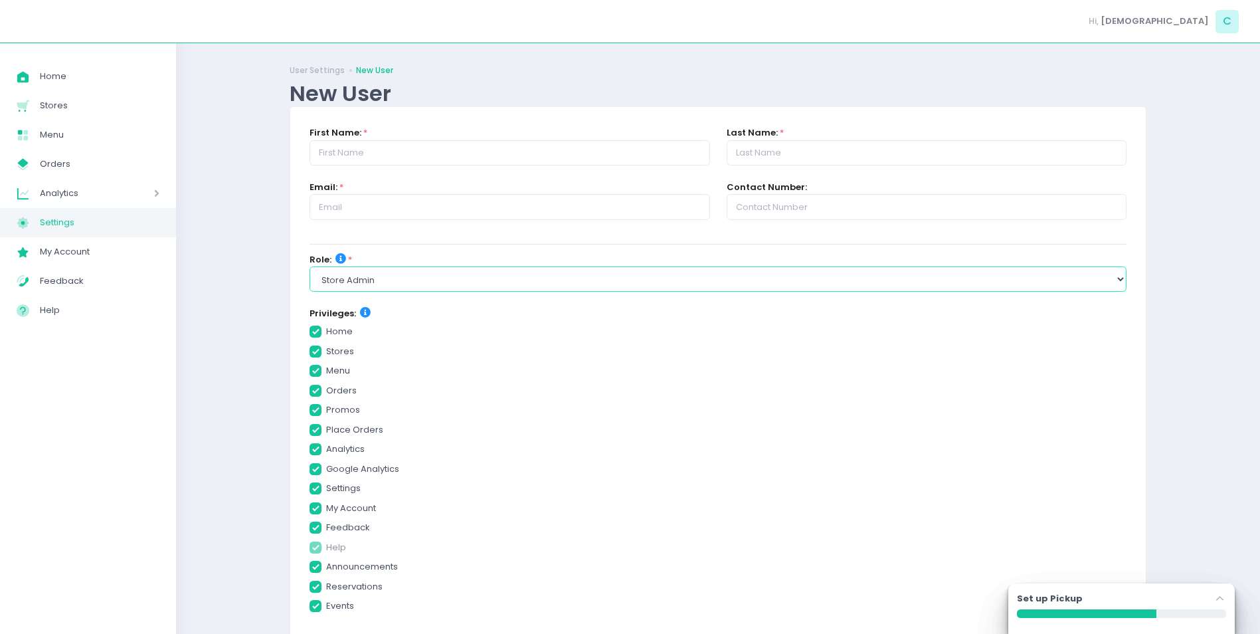
checkbox input "true"
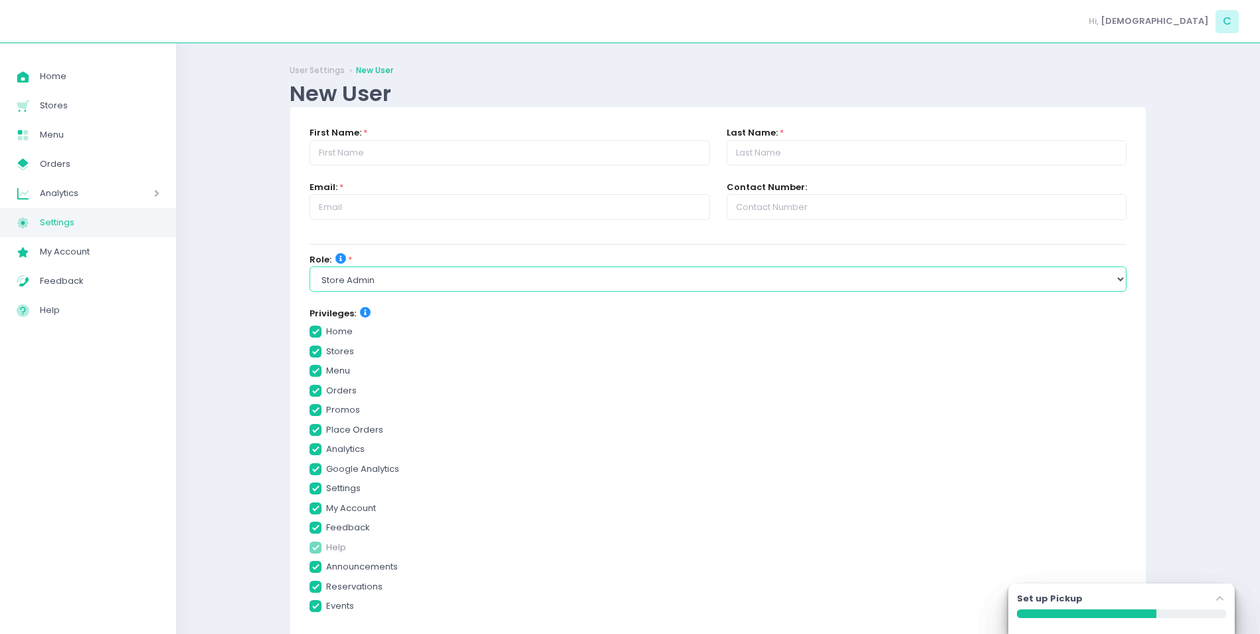
checkbox input "true"
click at [408, 277] on select "Select Role group admin brand admin store admin accounting console user console…" at bounding box center [718, 278] width 817 height 25
select select "console_user"
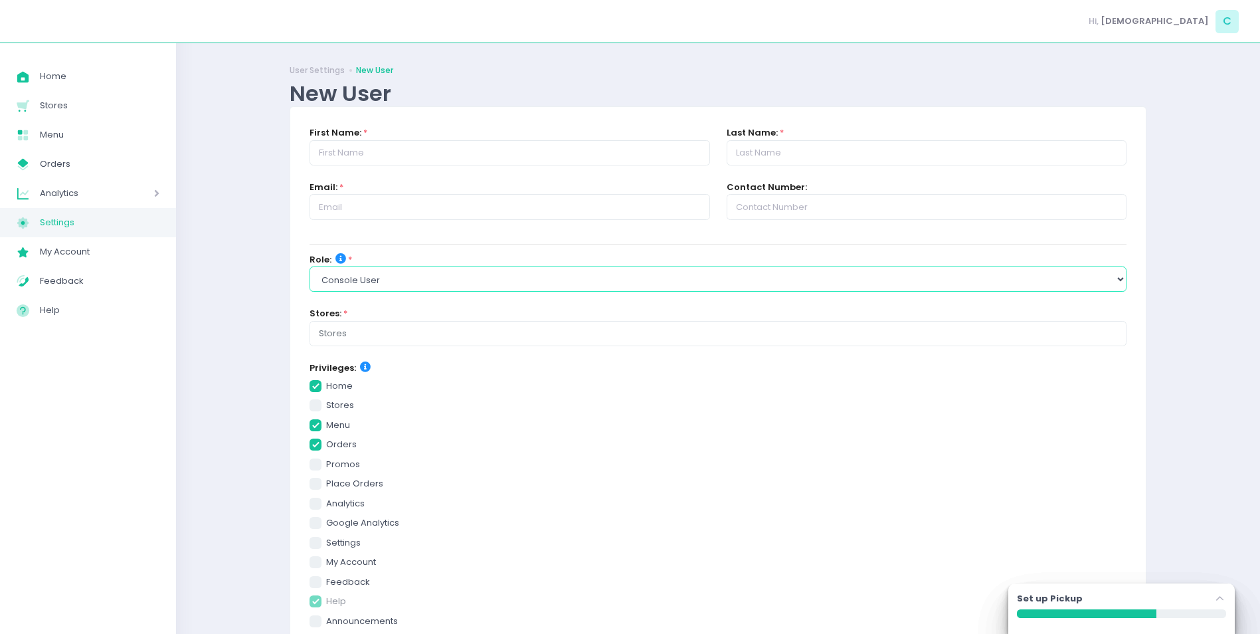
click at [310, 266] on select "Select Role group admin brand admin store admin accounting console user console…" at bounding box center [718, 278] width 817 height 25
checkbox input "true"
checkbox input "false"
checkbox input "true"
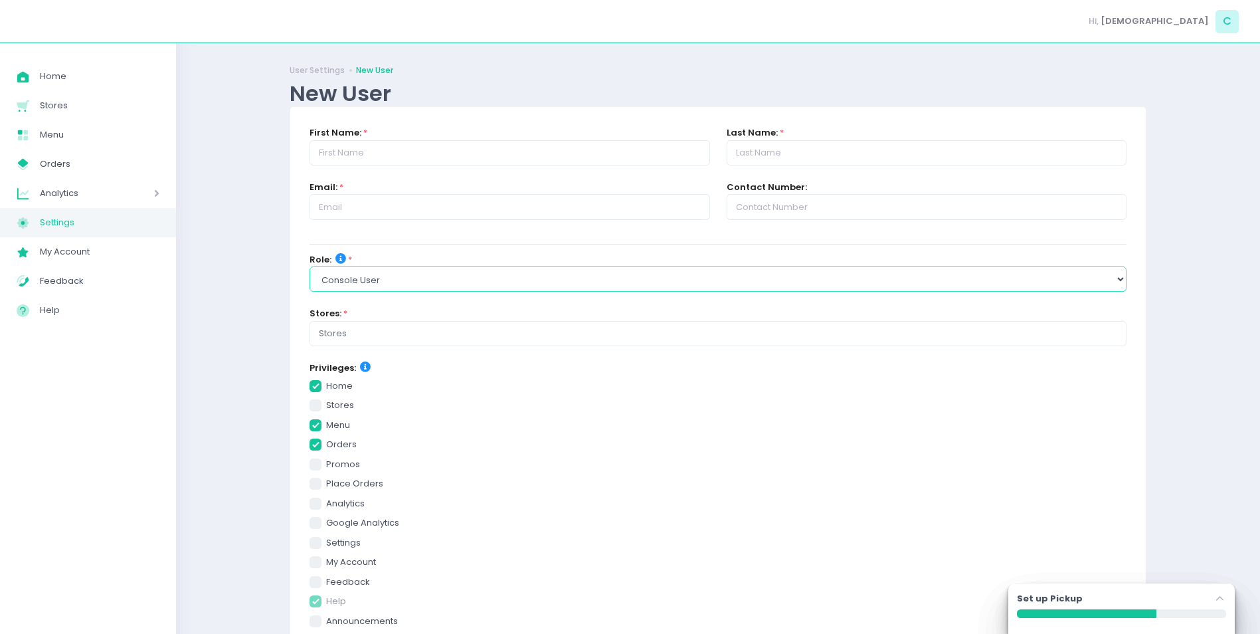
checkbox input "false"
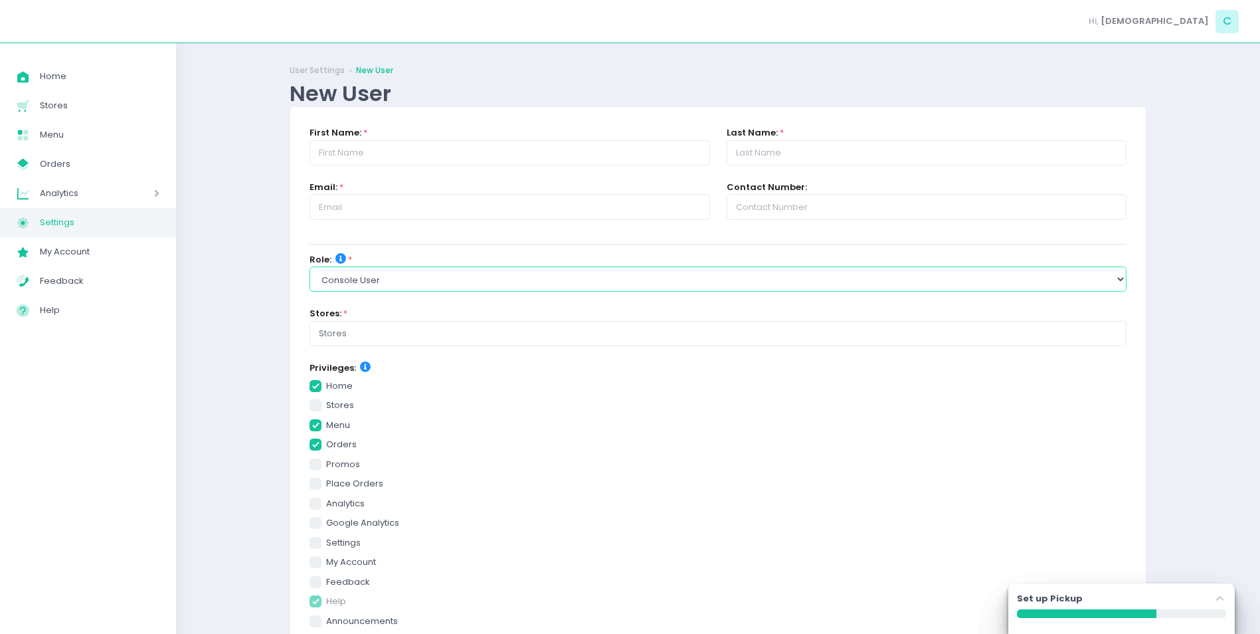
checkbox input "false"
checkbox input "true"
checkbox input "false"
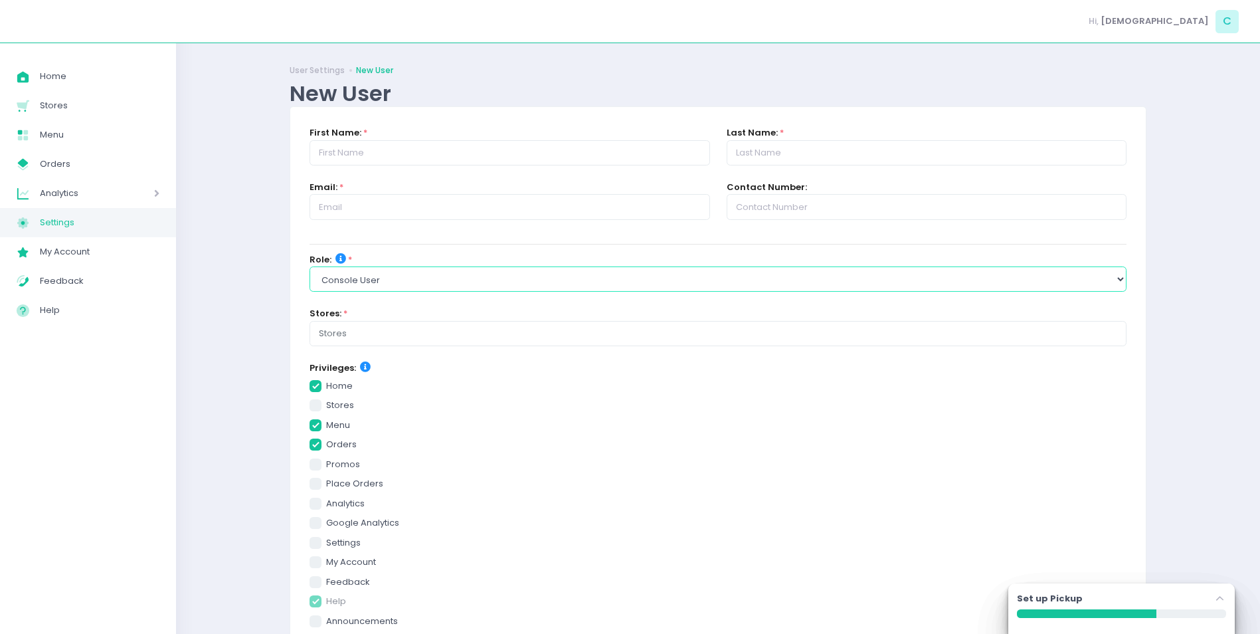
checkbox input "false"
checkbox input "true"
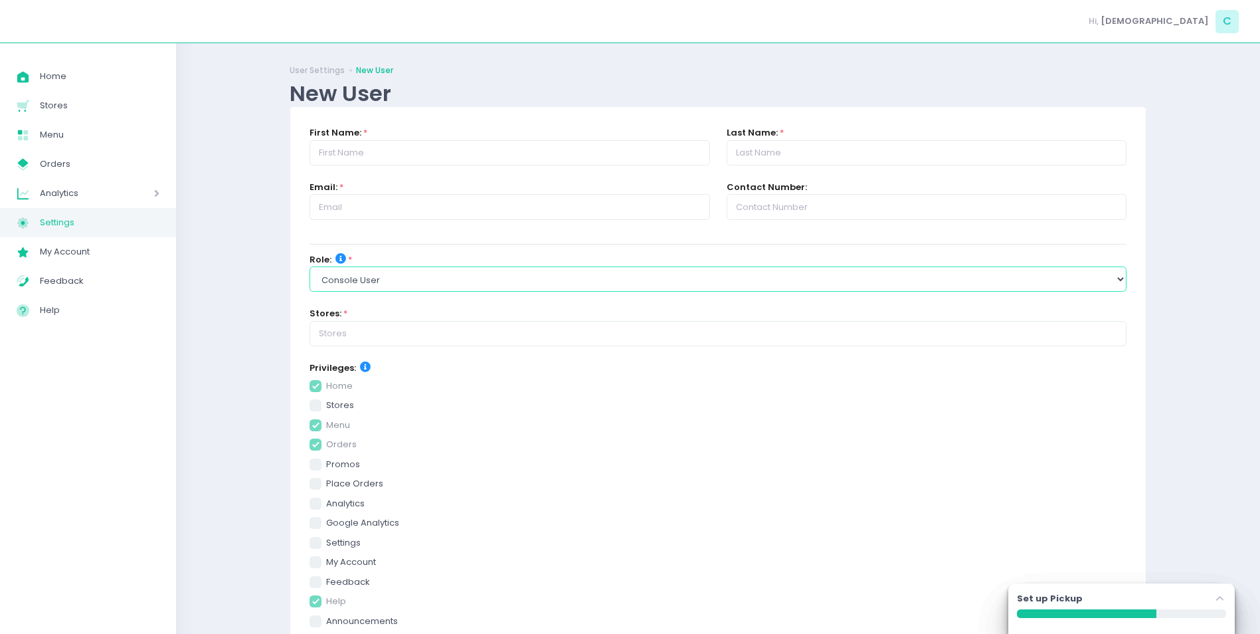
click at [1105, 280] on select "Select Role group admin brand admin store admin accounting console user console…" at bounding box center [718, 278] width 817 height 25
checkbox input "true"
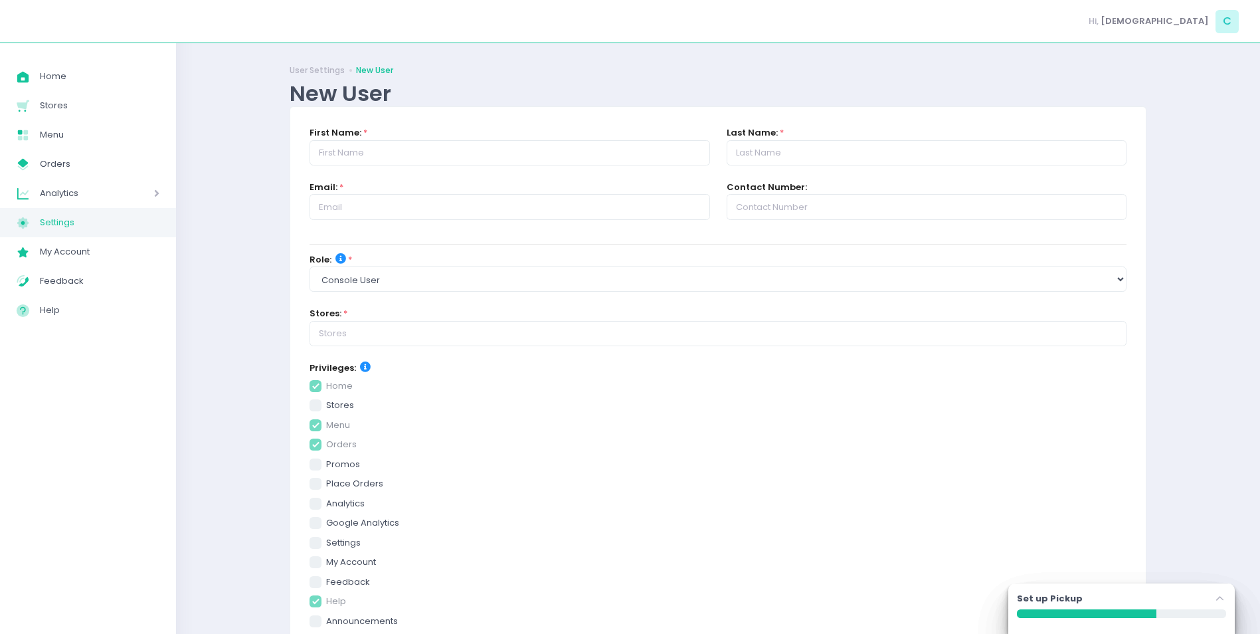
click at [1192, 321] on div "User Settings New User New User First Name: * Last Name: * Email: * Contact Num…" at bounding box center [718, 461] width 1084 height 802
click at [68, 77] on span "Home" at bounding box center [100, 76] width 120 height 17
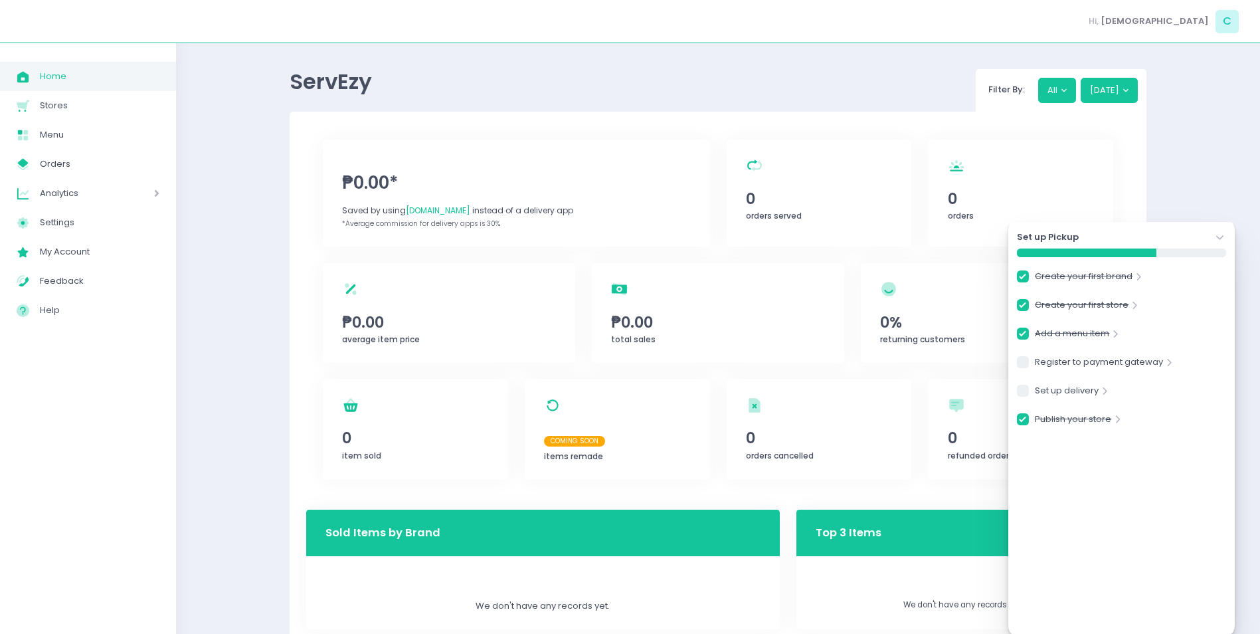
click at [1215, 232] on icon "Stockholm-icons / Navigation / Angle-down Created with Sketch." at bounding box center [1219, 237] width 13 height 13
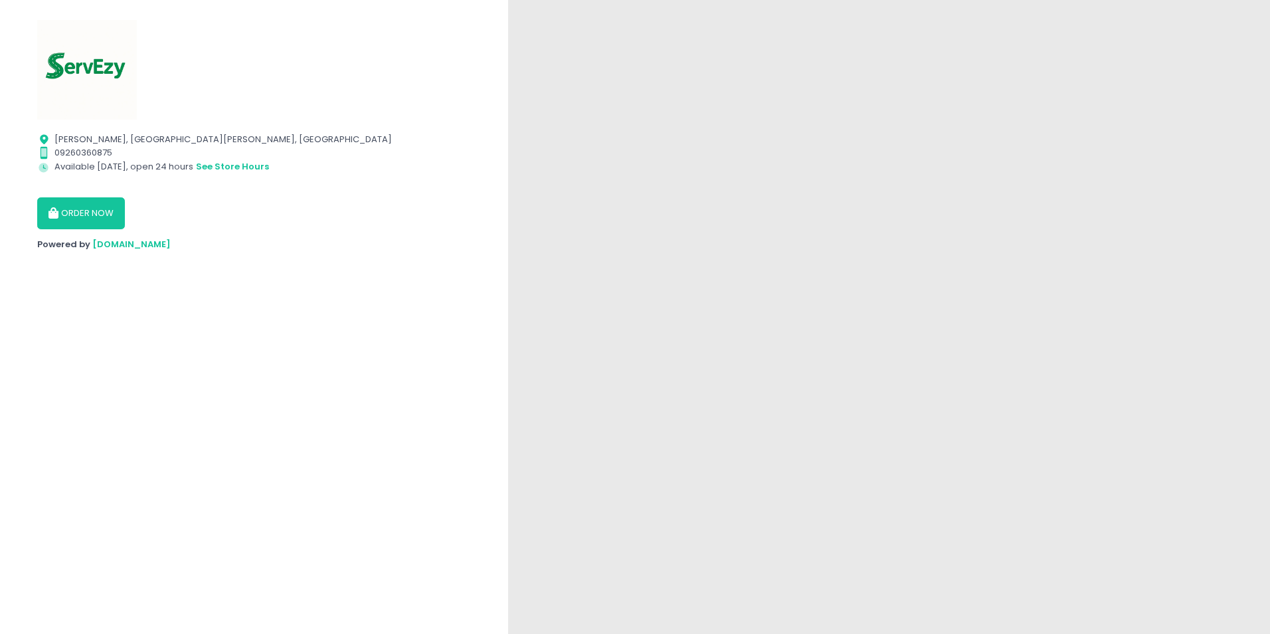
click at [101, 213] on button "ORDER NOW" at bounding box center [81, 213] width 88 height 32
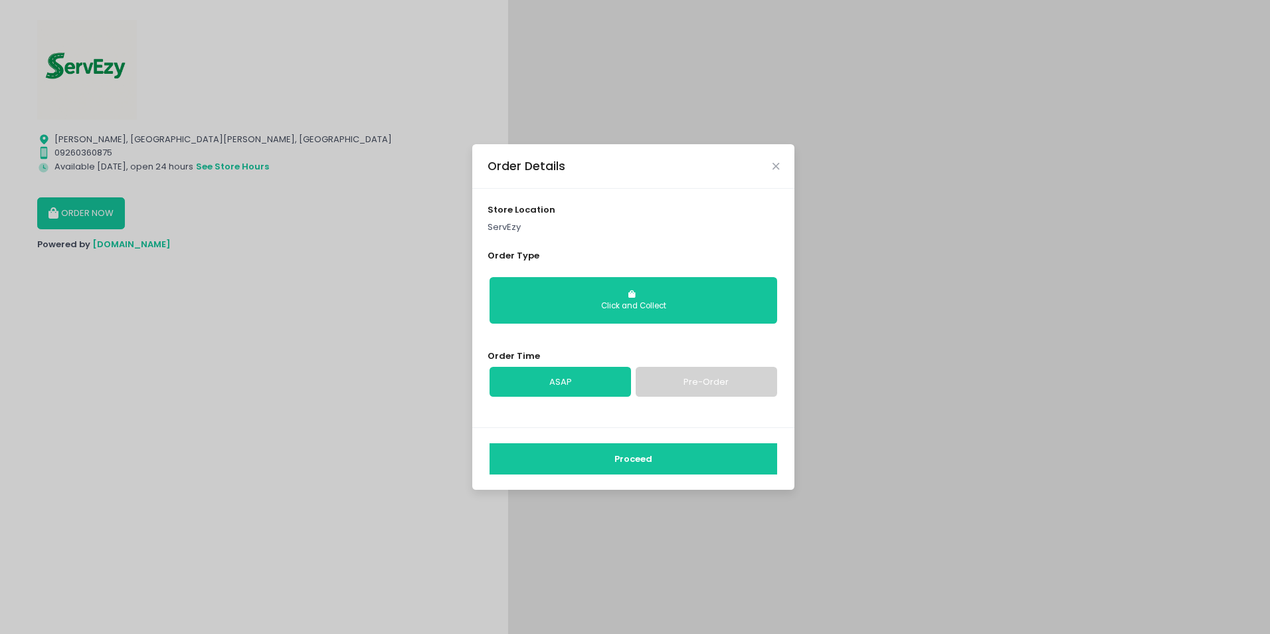
click at [622, 462] on button "Proceed" at bounding box center [633, 459] width 288 height 32
